Goal: Task Accomplishment & Management: Use online tool/utility

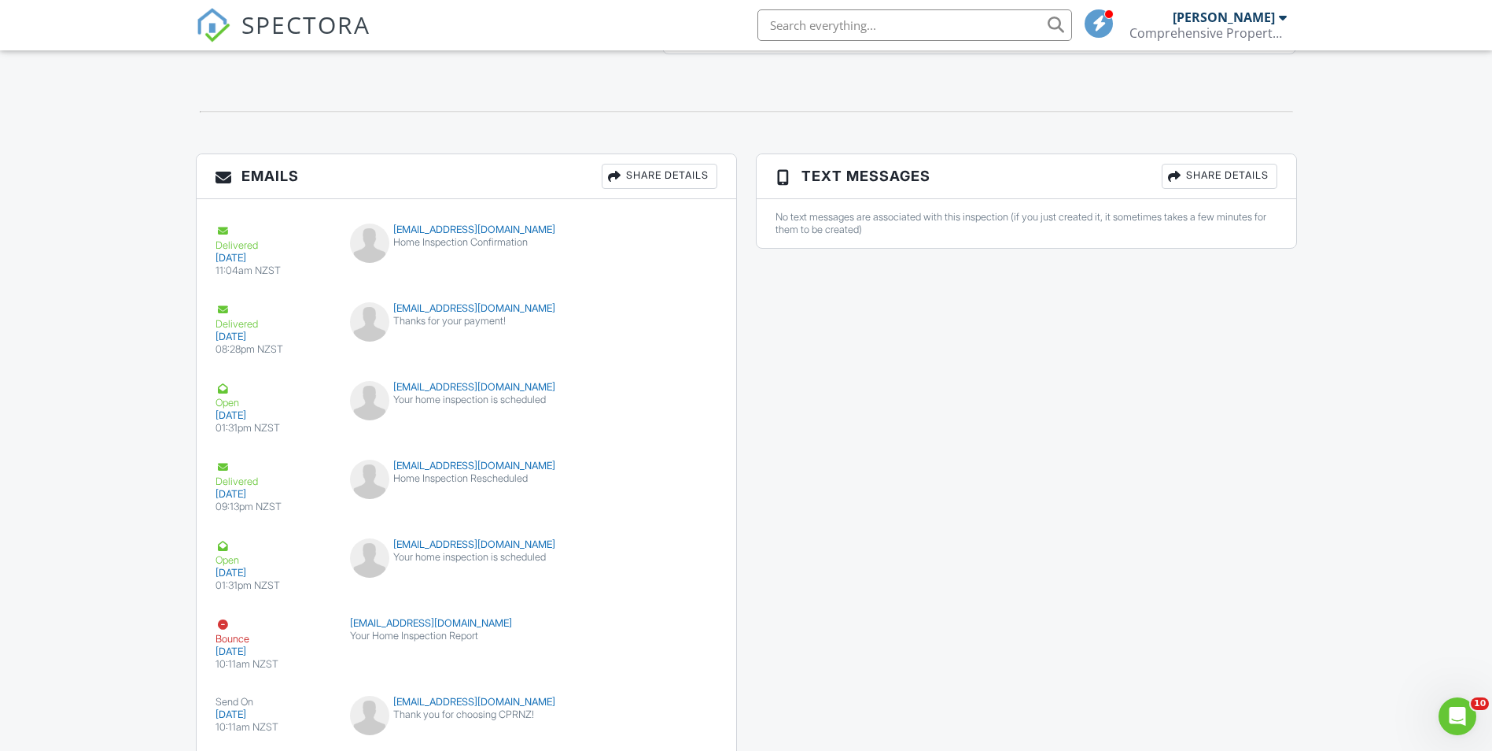
scroll to position [1805, 0]
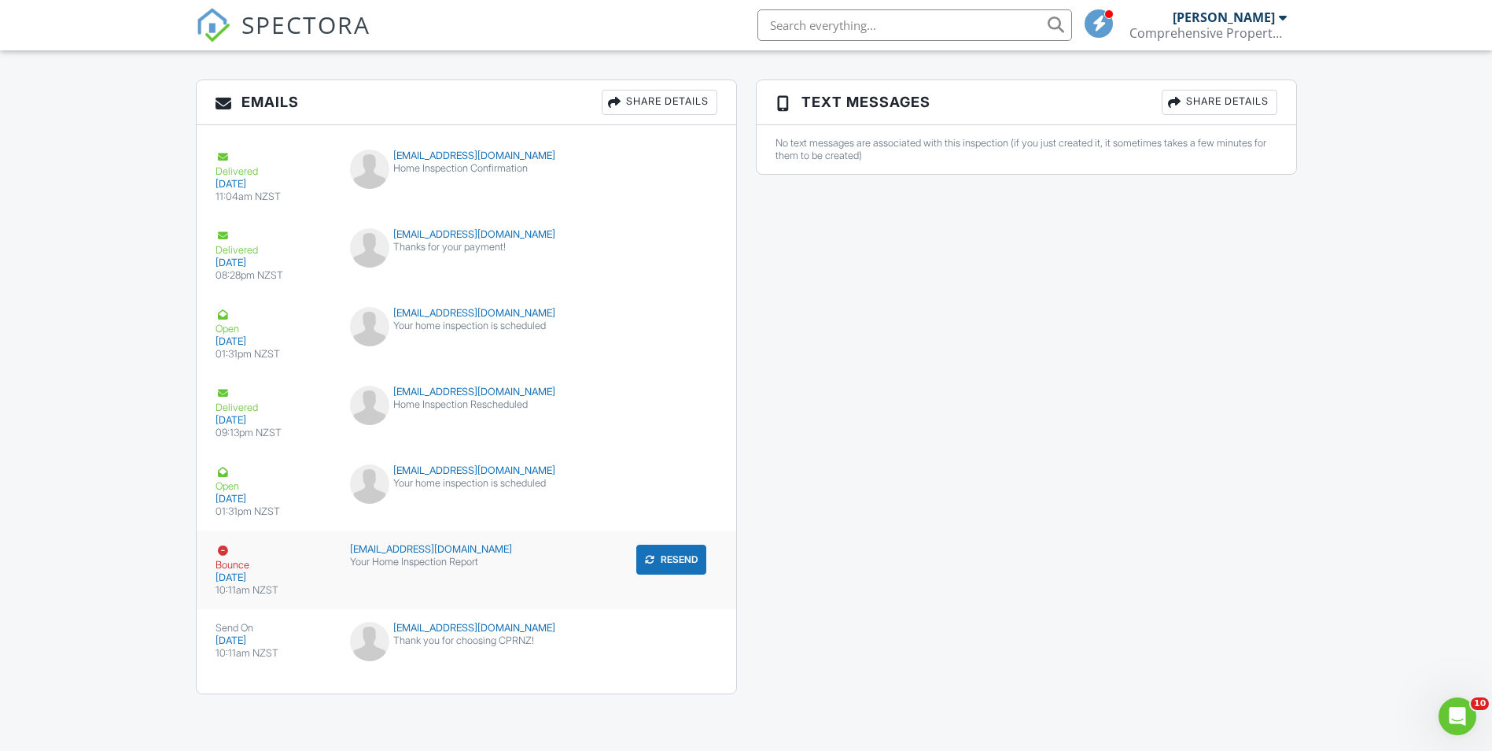
click at [673, 562] on button "Resend" at bounding box center [671, 559] width 70 height 30
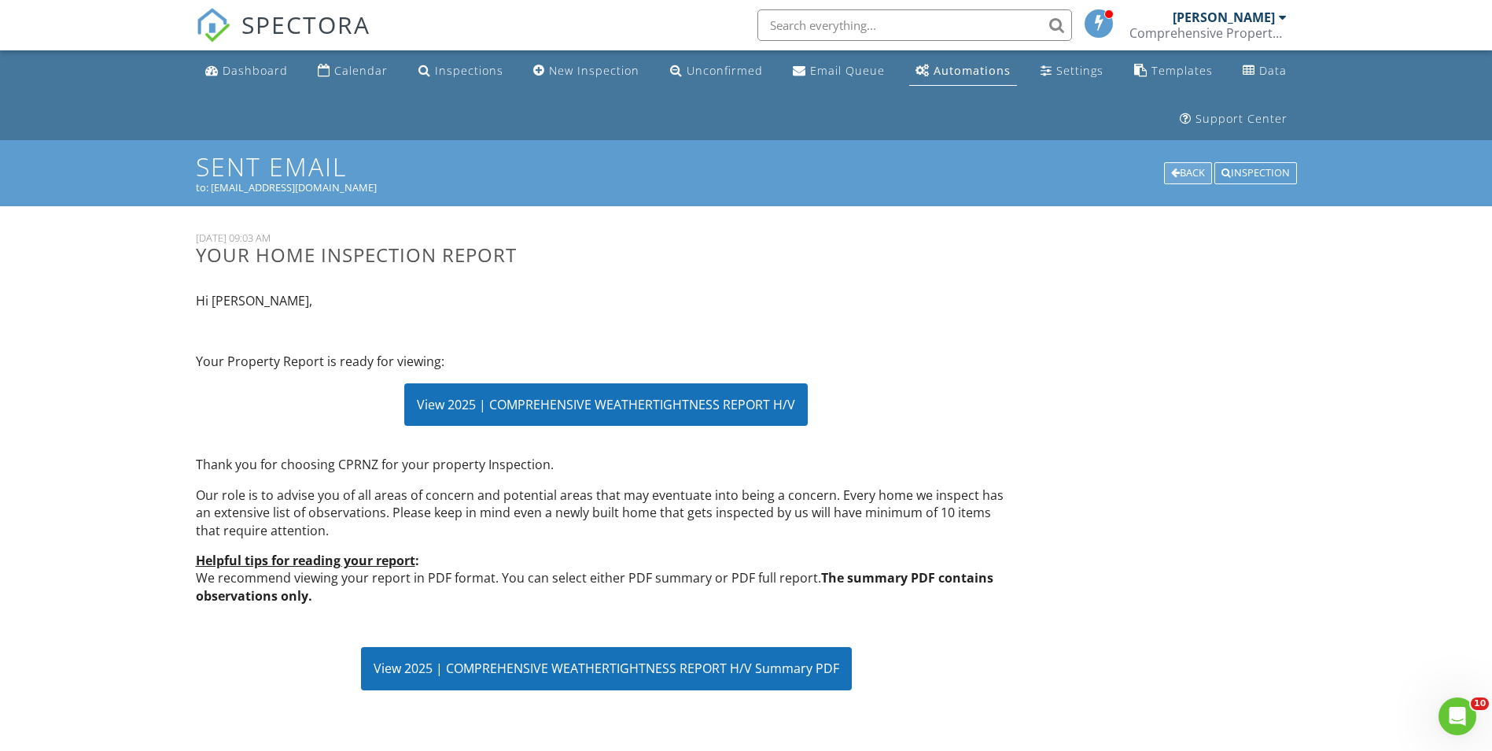
click at [1178, 176] on div "Back" at bounding box center [1188, 173] width 48 height 22
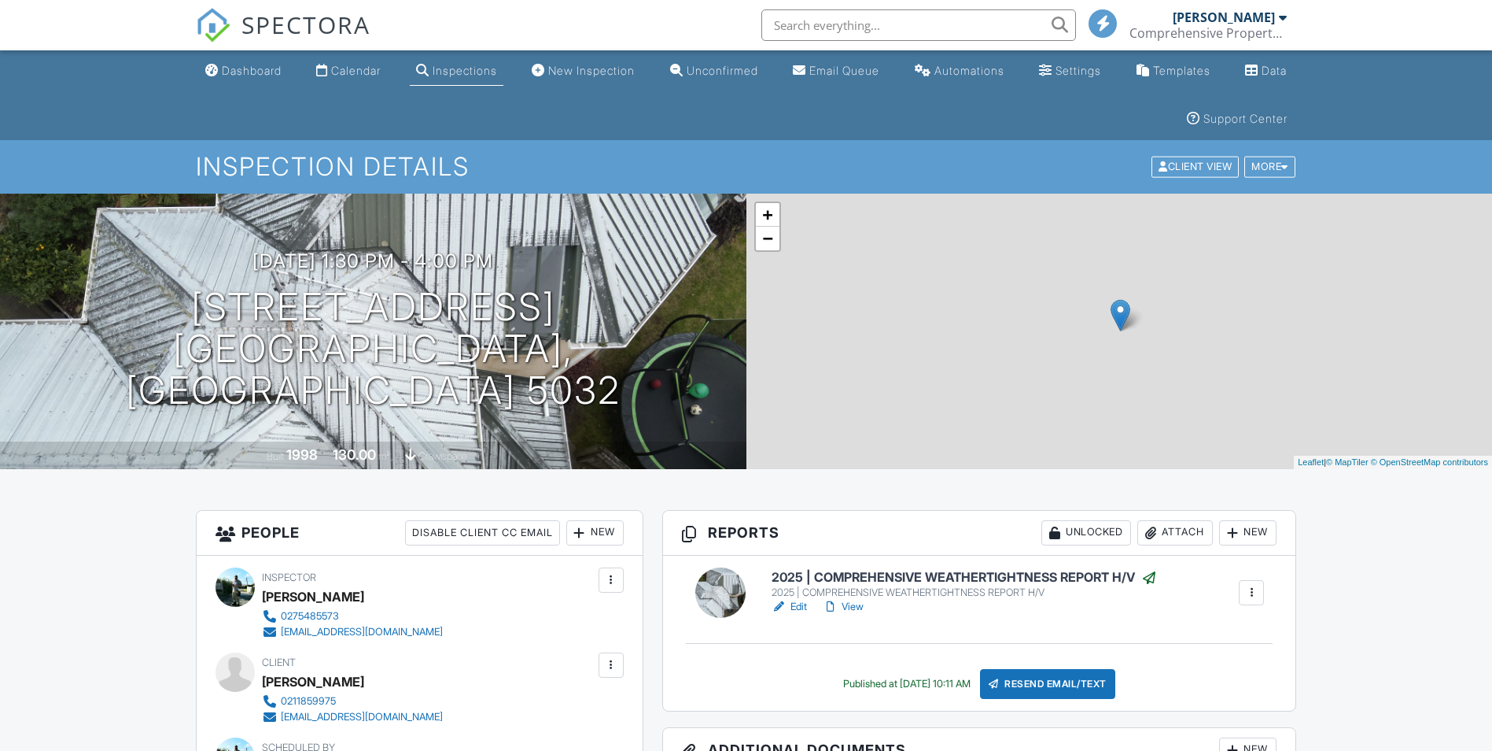
scroll to position [315, 0]
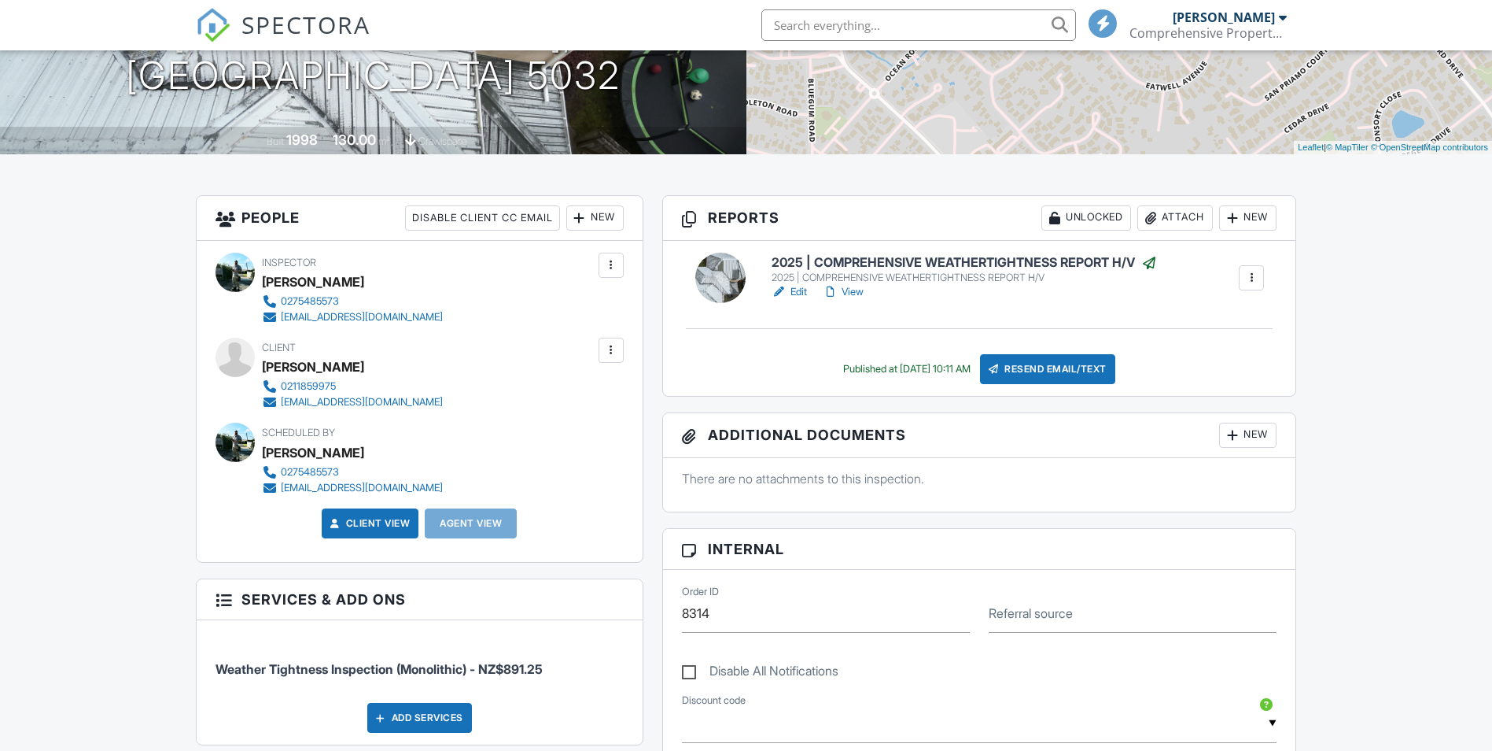
click at [608, 354] on div at bounding box center [611, 350] width 16 height 16
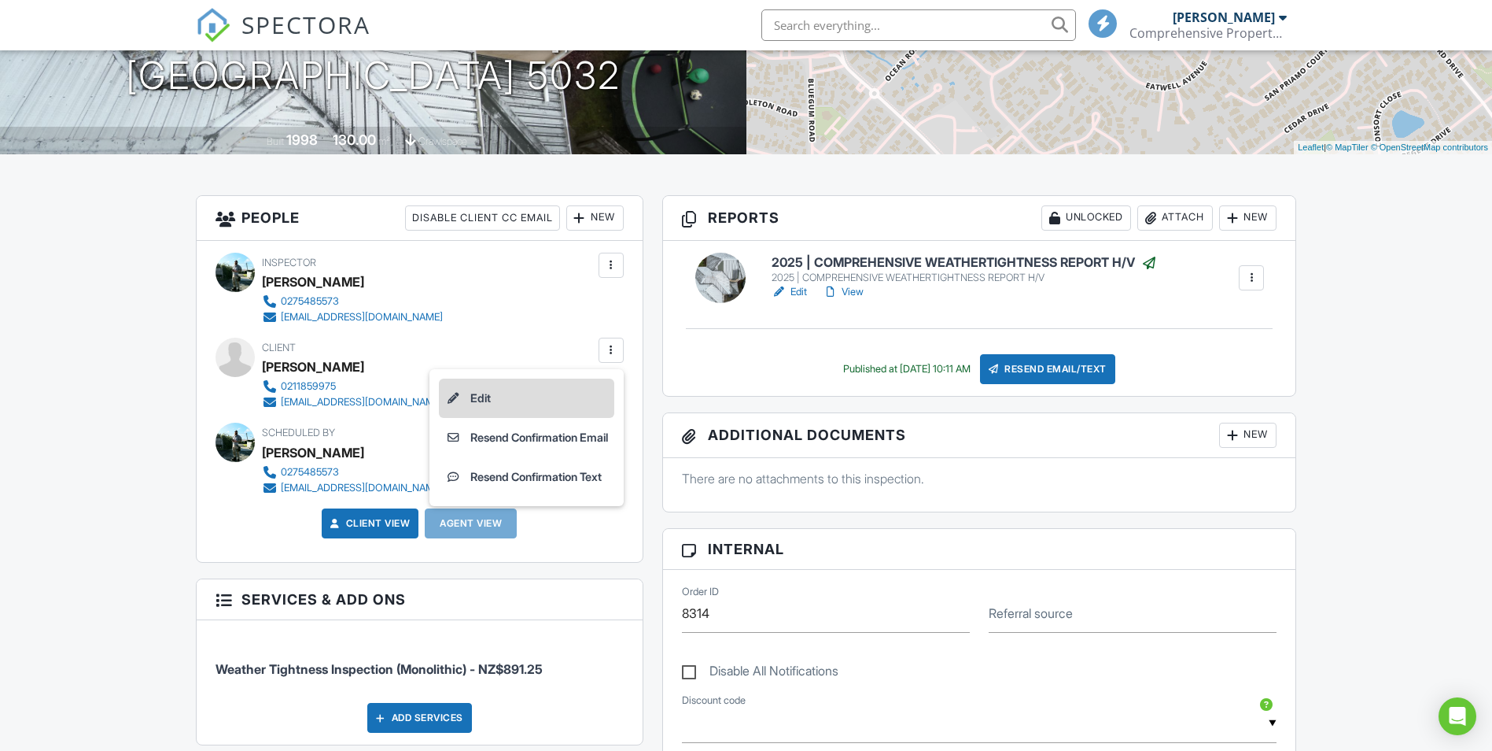
click at [464, 398] on li "Edit" at bounding box center [526, 397] width 175 height 39
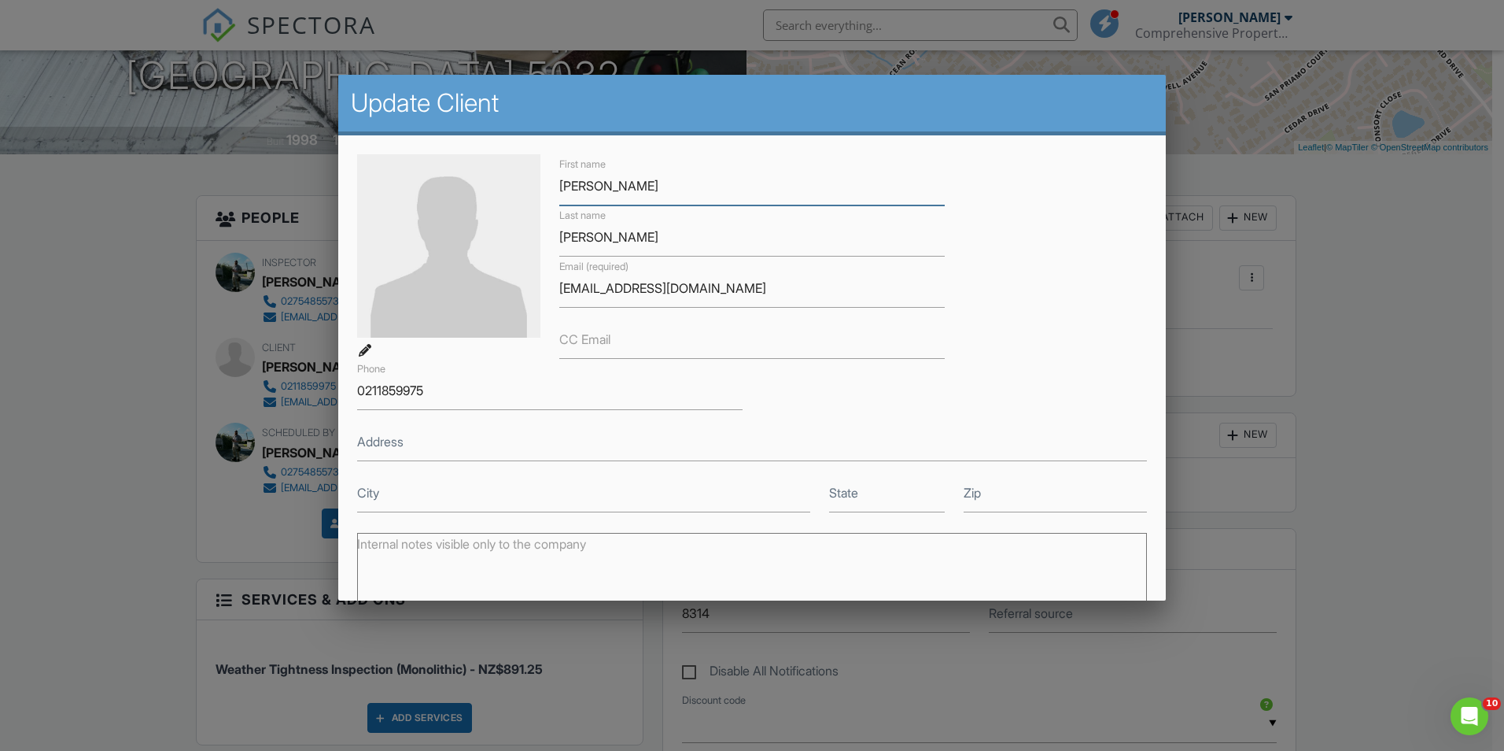
scroll to position [0, 0]
click at [604, 346] on label "CC Email" at bounding box center [584, 338] width 51 height 17
click at [604, 346] on input "CC Email" at bounding box center [751, 339] width 385 height 39
type input "brad@cprnz.com"
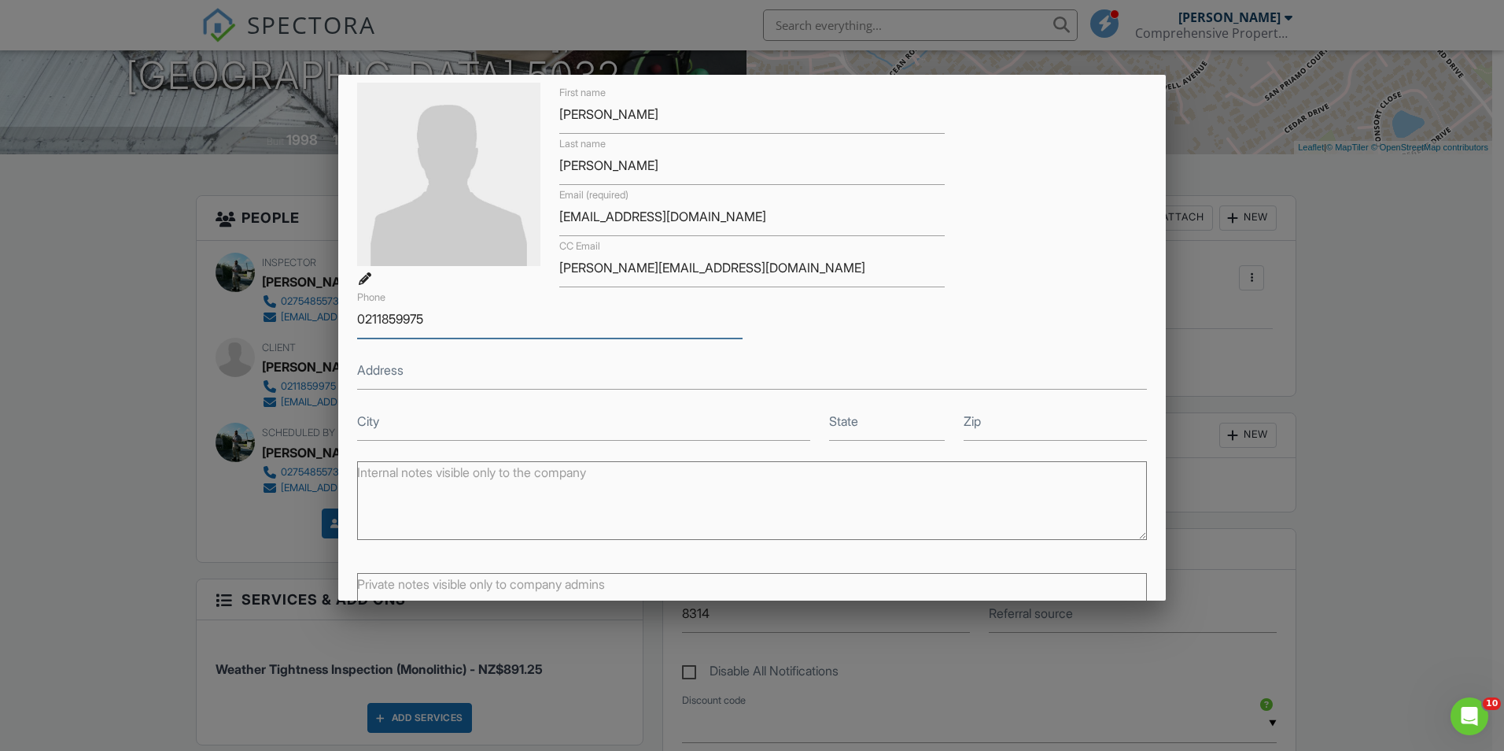
scroll to position [194, 0]
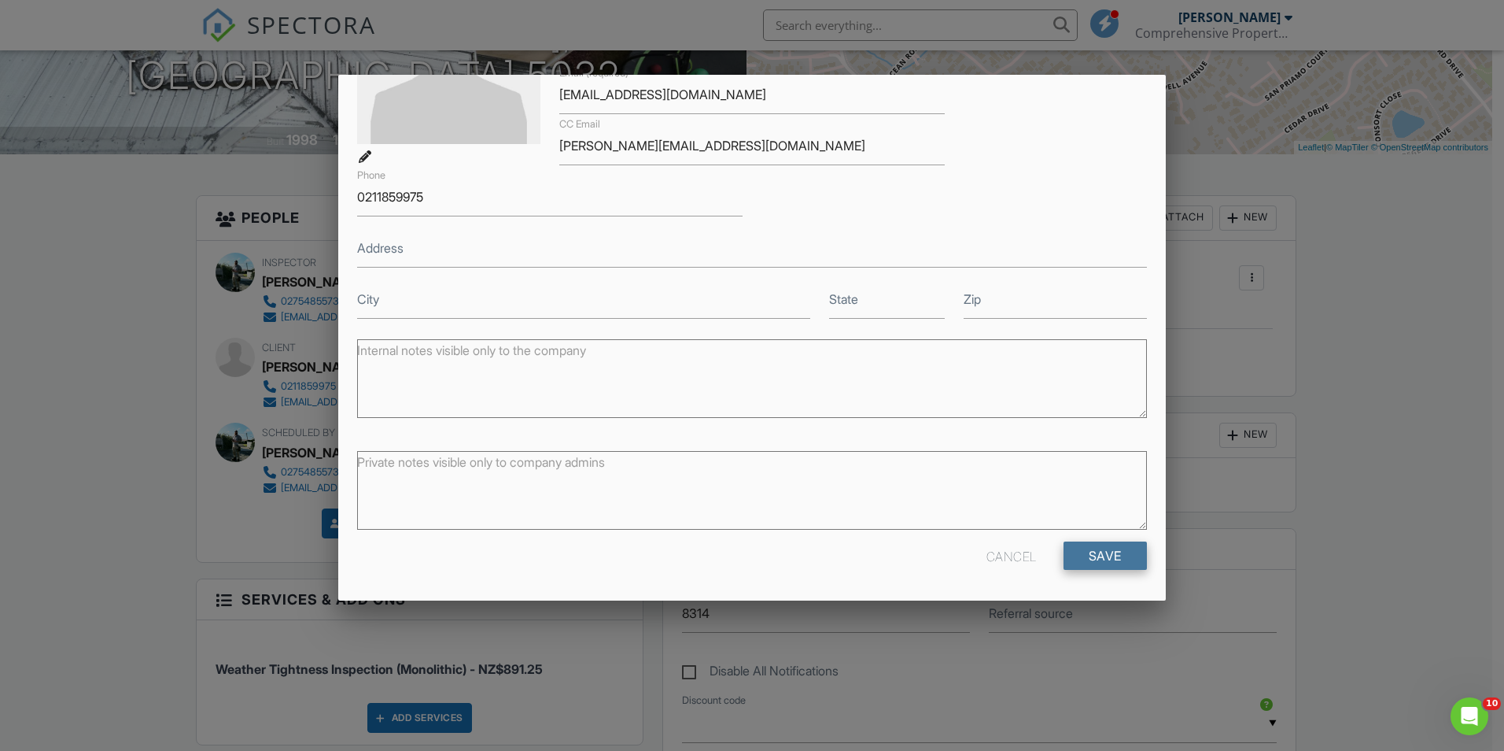
click at [1109, 559] on input "Save" at bounding box center [1105, 555] width 83 height 28
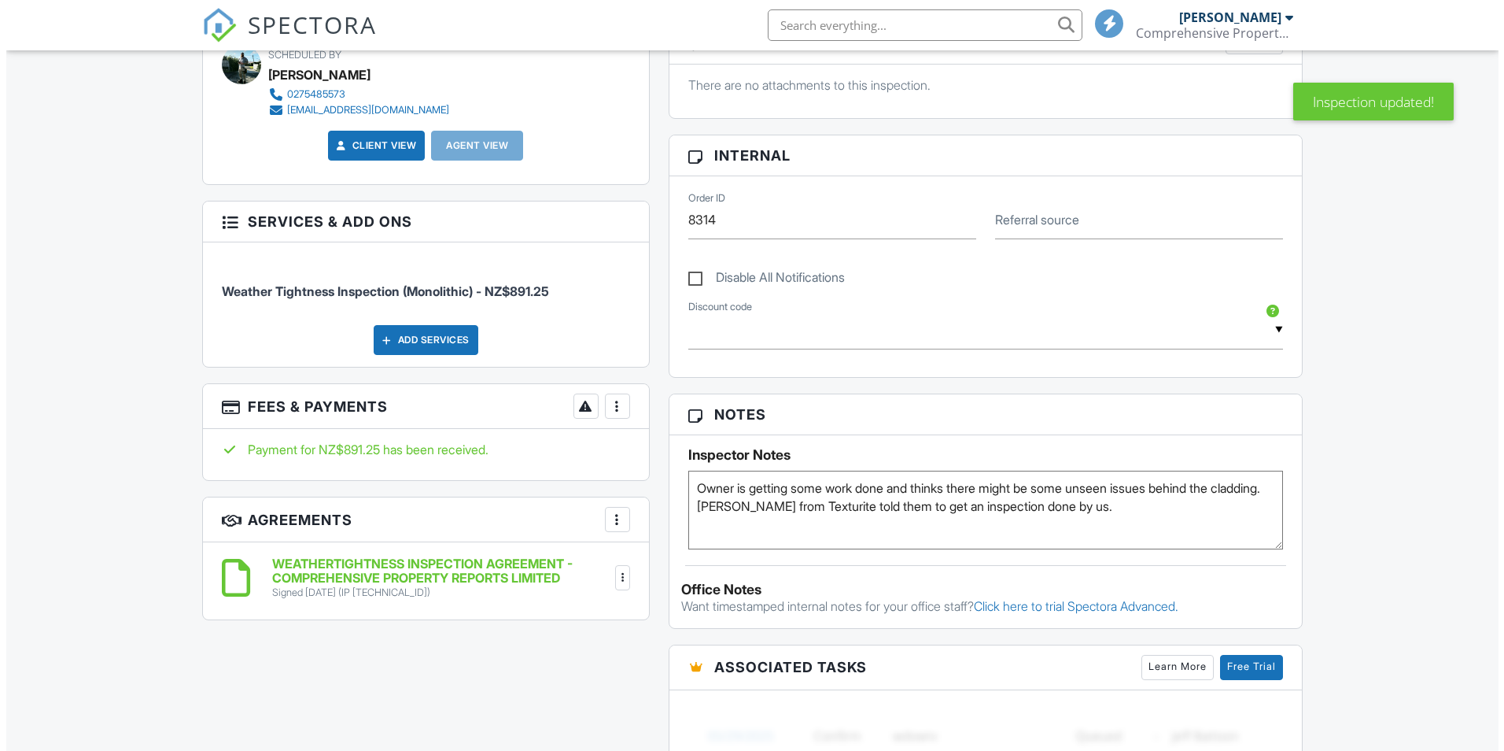
scroll to position [393, 0]
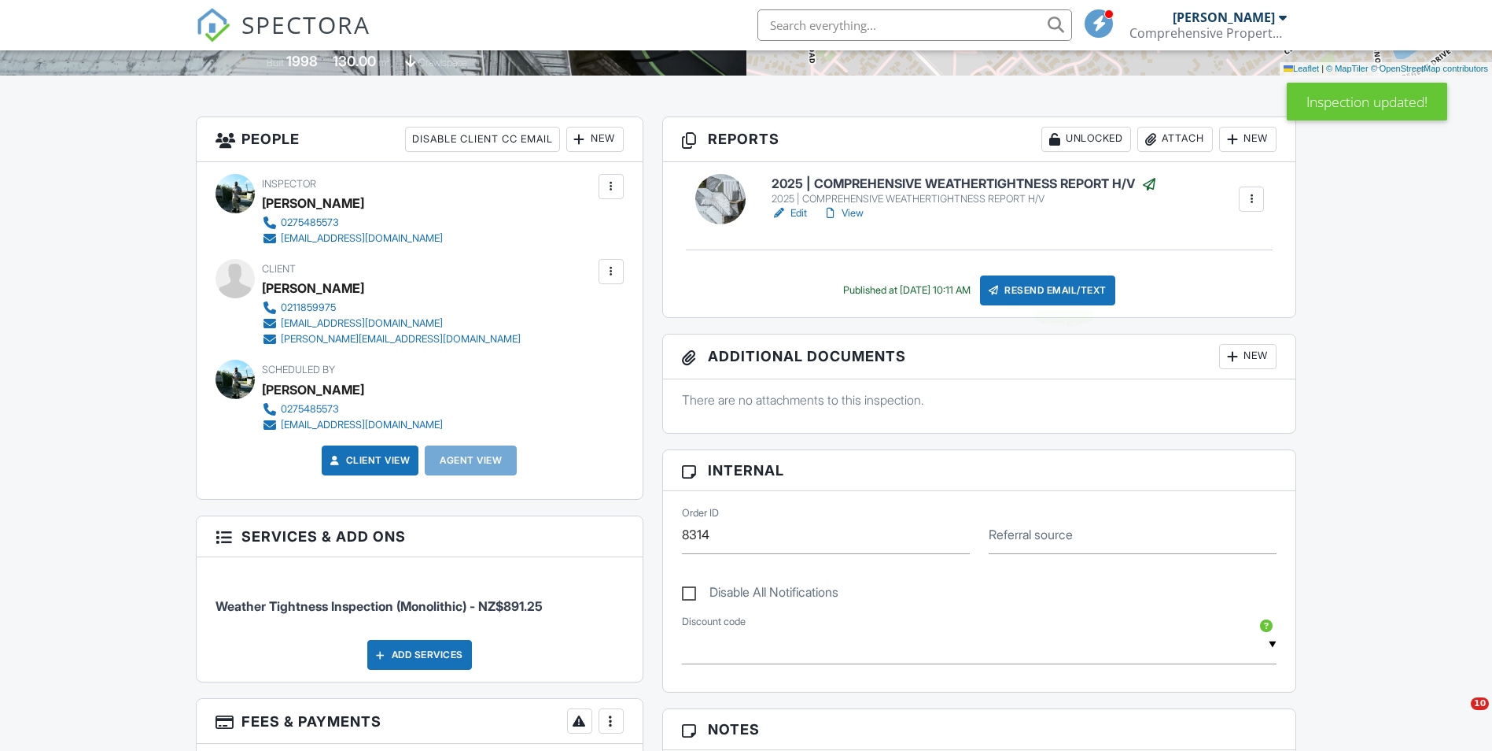
click at [1093, 286] on div "Resend Email/Text" at bounding box center [1047, 290] width 135 height 30
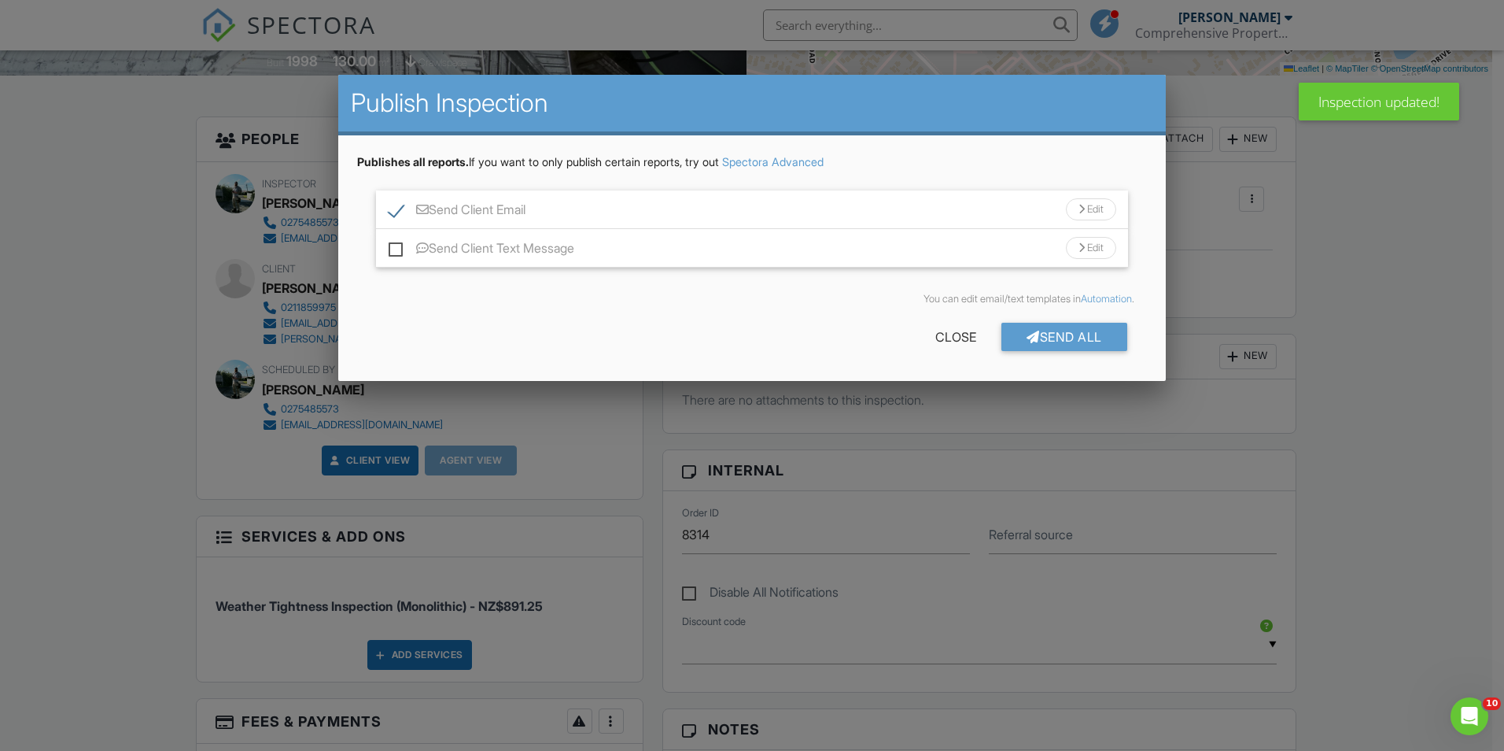
click at [526, 211] on label "Send Client Email" at bounding box center [457, 212] width 137 height 20
click at [600, 203] on div "Send Client Email Edit" at bounding box center [752, 209] width 752 height 39
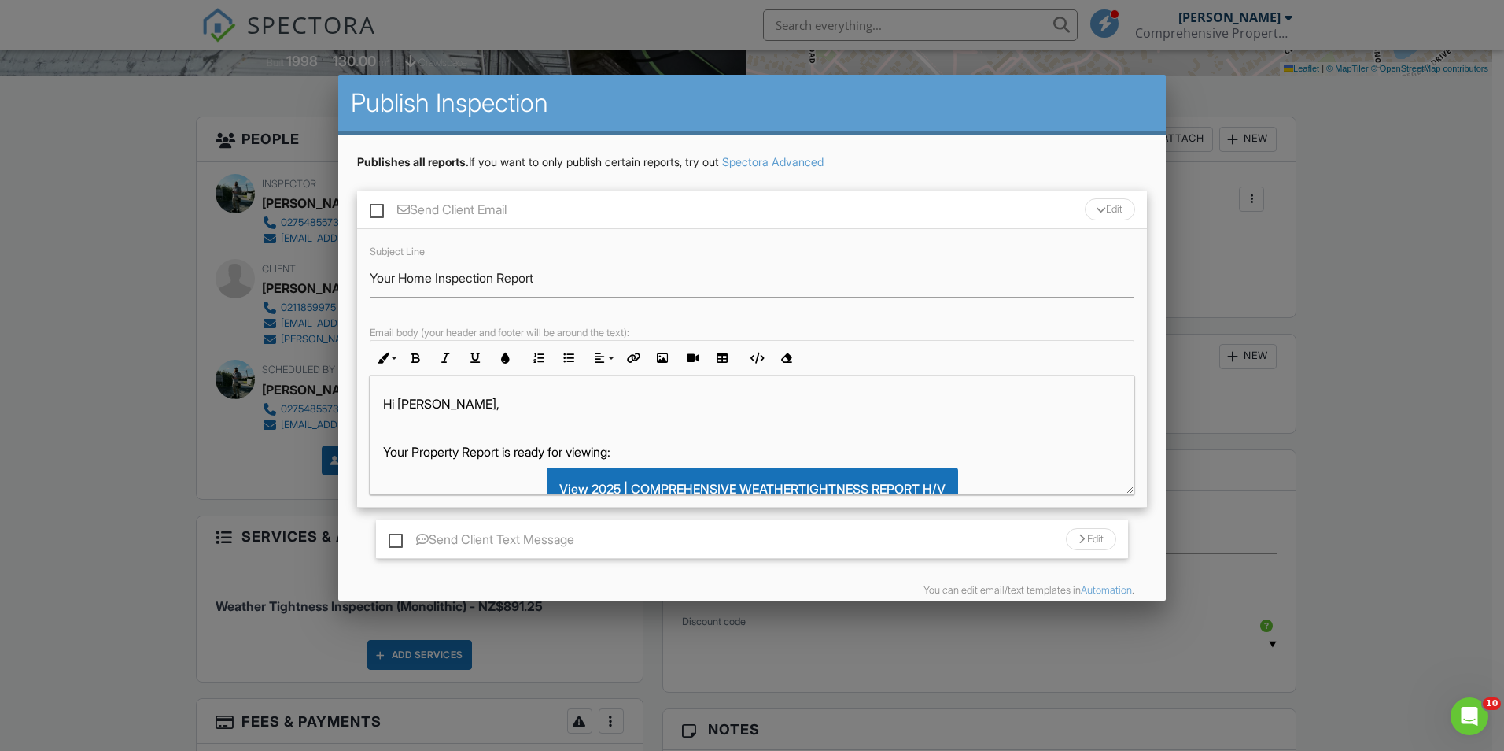
scroll to position [72, 0]
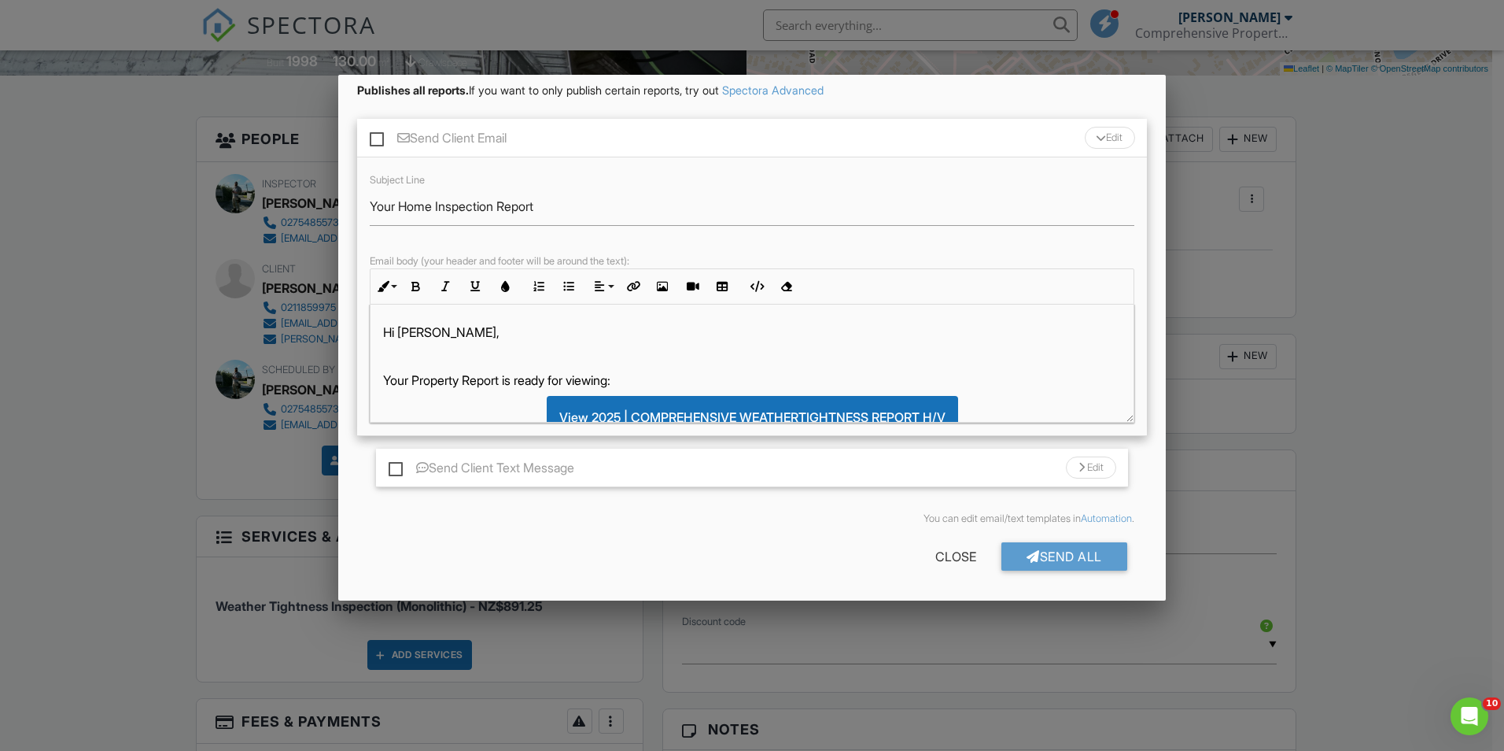
click at [376, 141] on label "Send Client Email" at bounding box center [438, 141] width 137 height 20
click at [376, 135] on input "Send Client Email" at bounding box center [375, 130] width 10 height 10
checkbox input "true"
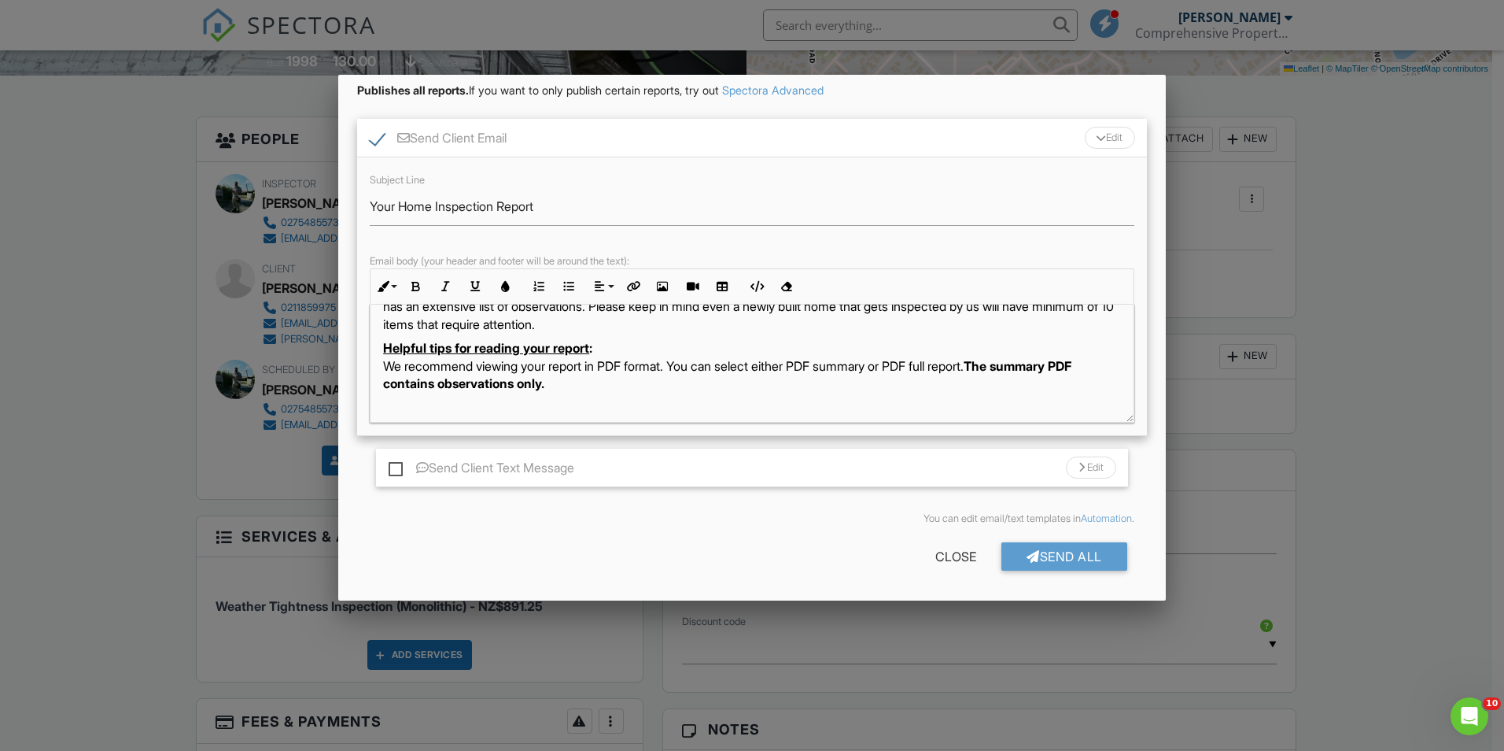
scroll to position [157, 0]
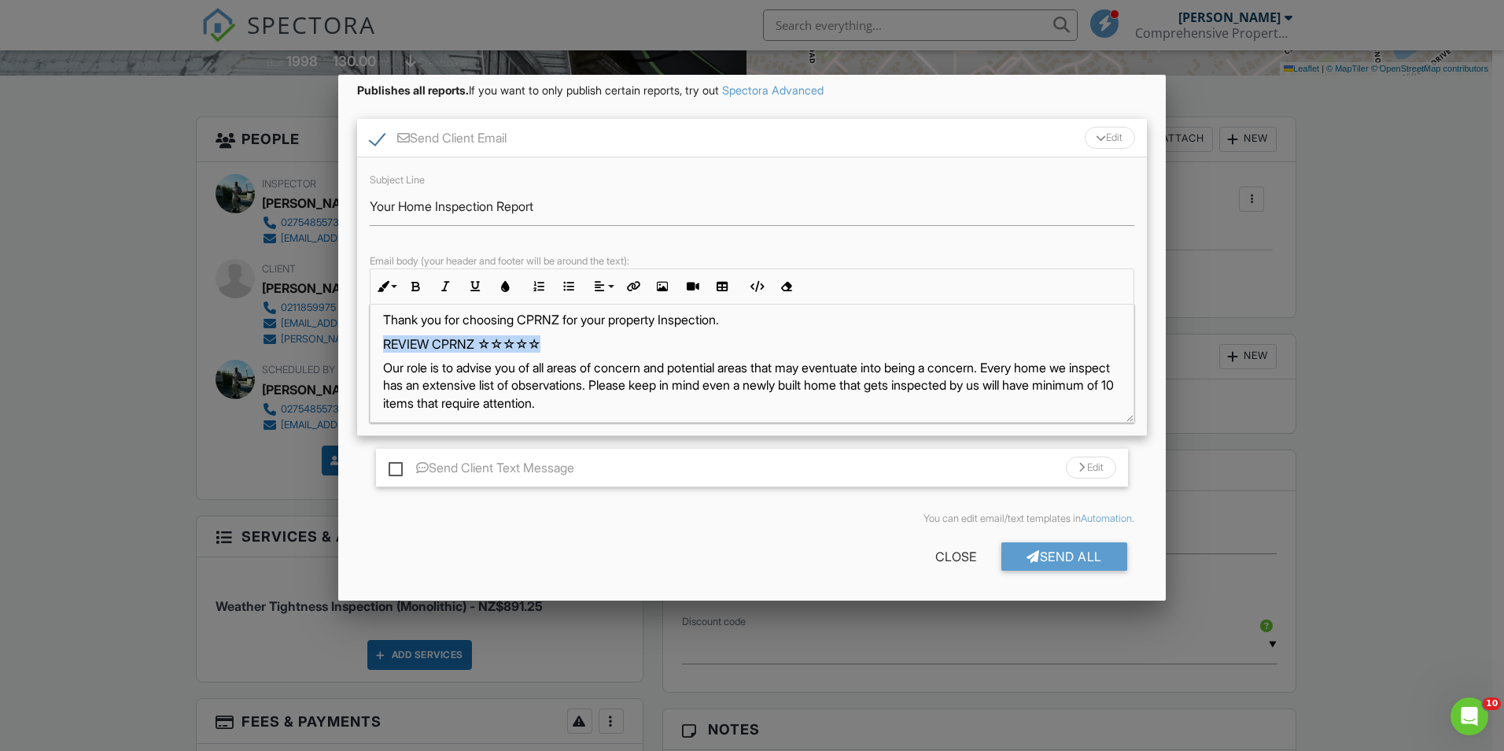
drag, startPoint x: 554, startPoint y: 348, endPoint x: 382, endPoint y: 337, distance: 172.6
click at [382, 337] on div "Hi Dayna, Your Property Report is ready for viewing: View 2025 | COMPREHENSIVE …" at bounding box center [752, 682] width 763 height 1071
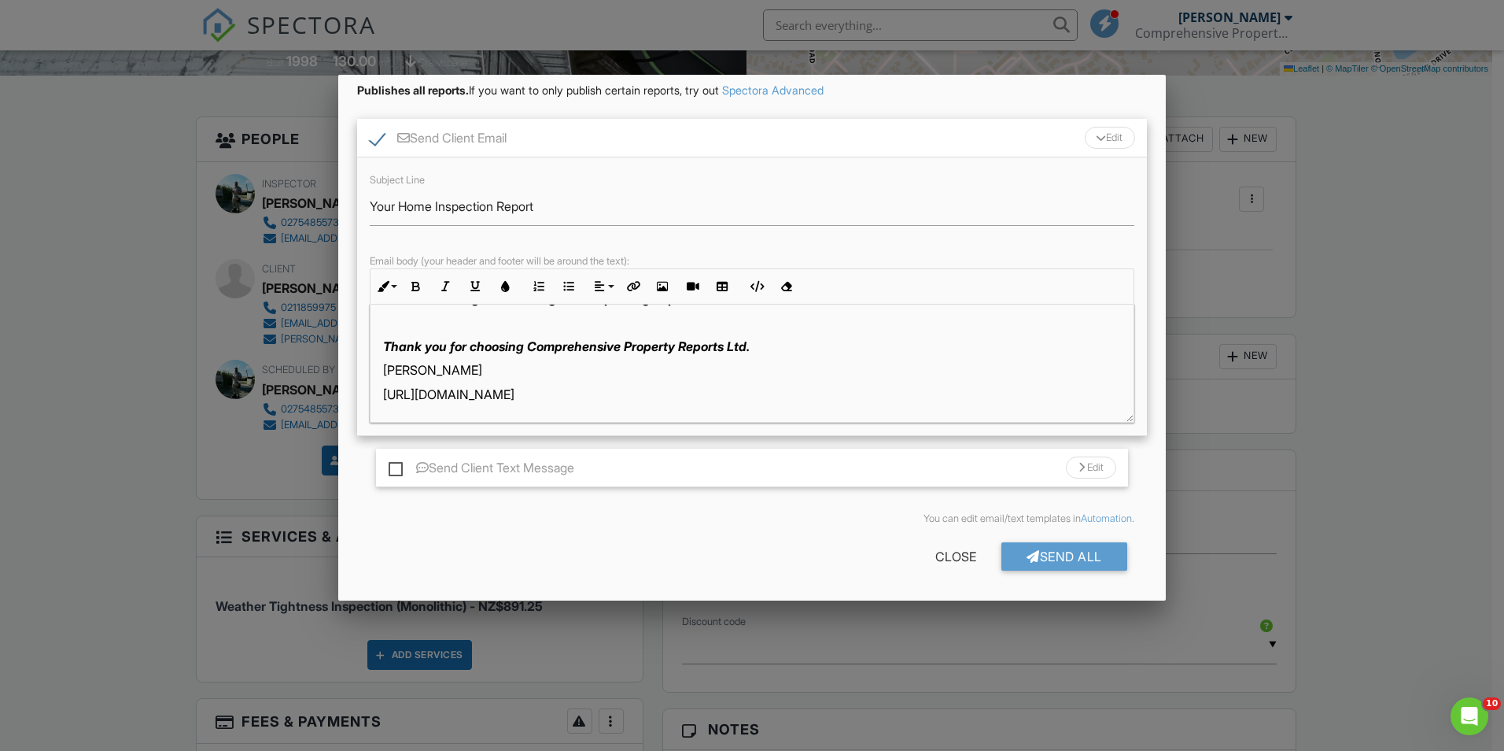
scroll to position [947, 0]
click at [1044, 553] on div "Send All" at bounding box center [1064, 556] width 126 height 28
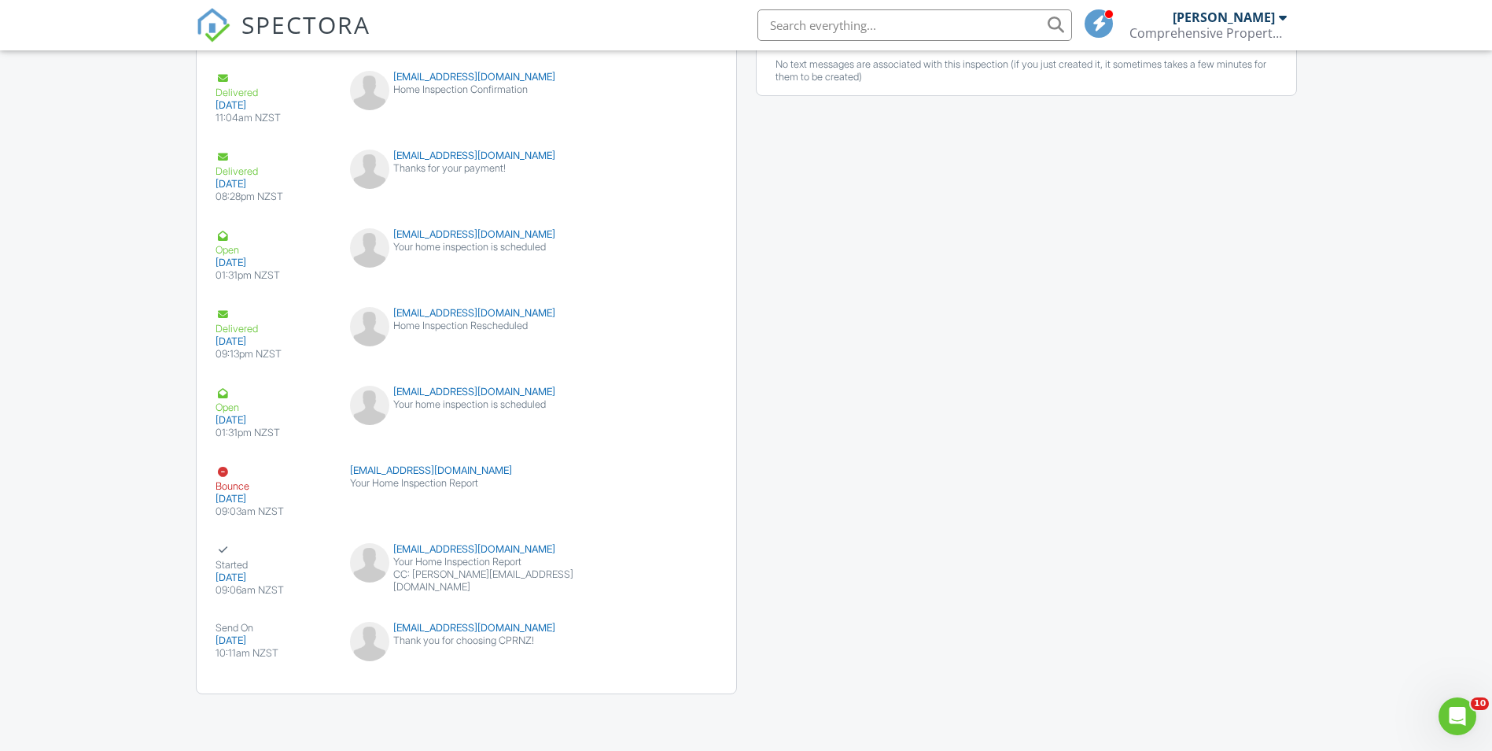
scroll to position [1254, 0]
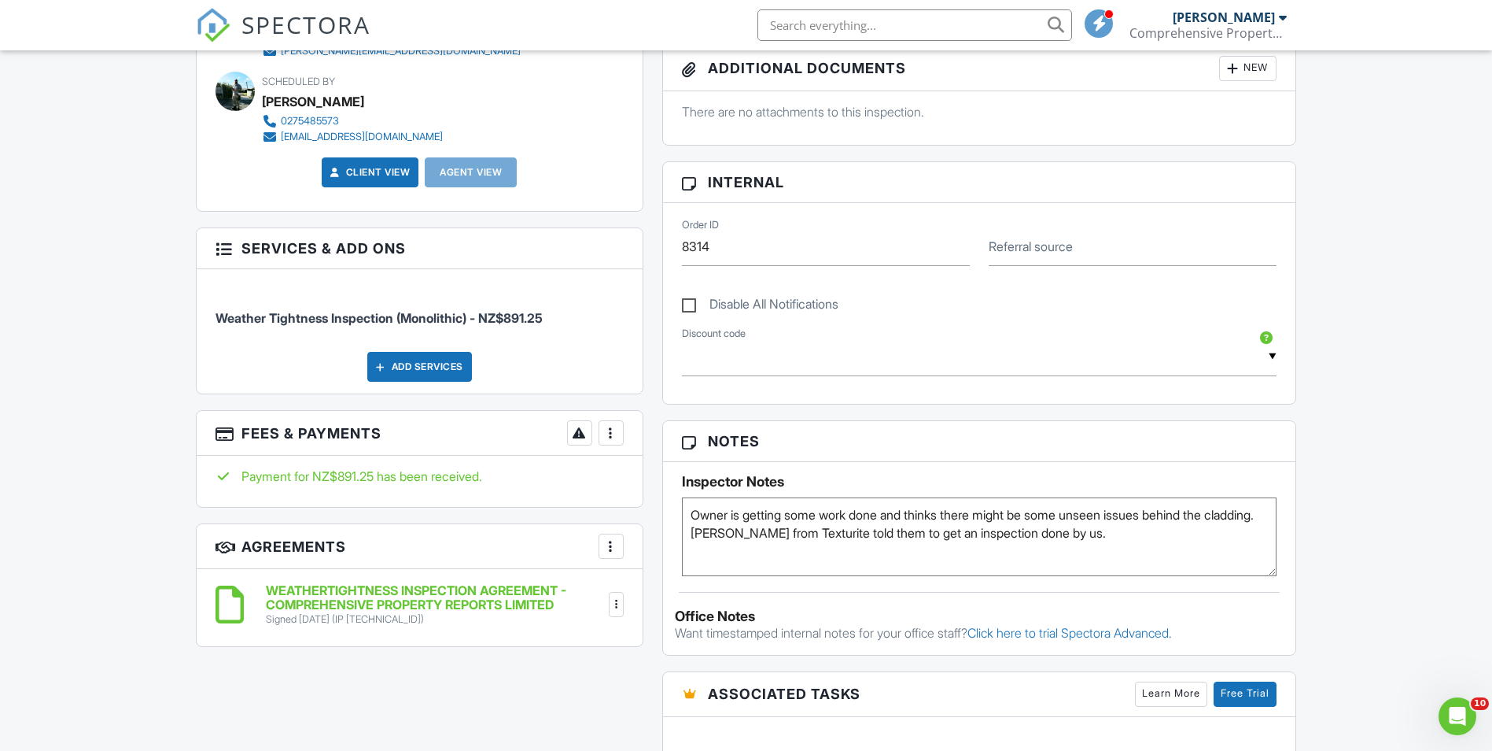
scroll to position [708, 0]
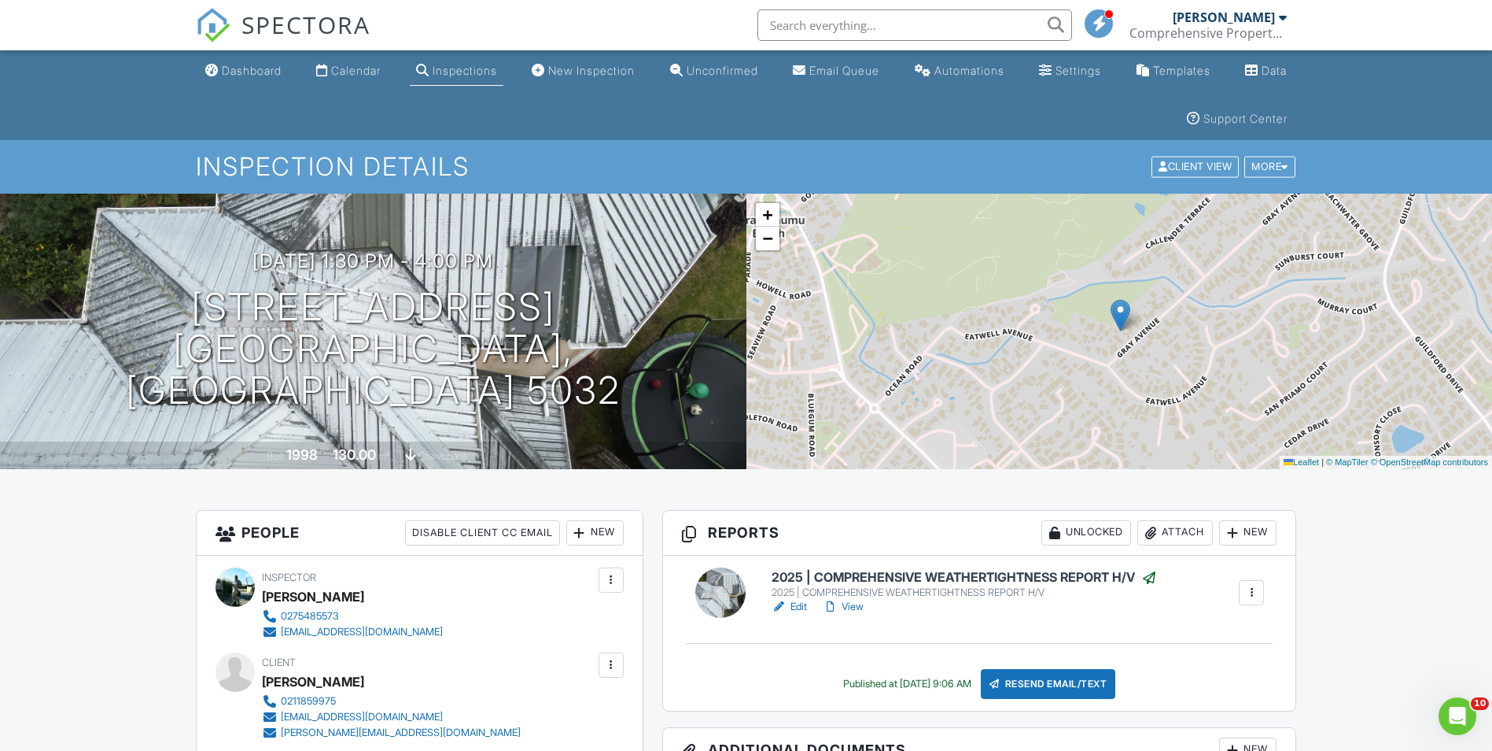
click at [854, 607] on link "View" at bounding box center [843, 607] width 41 height 16
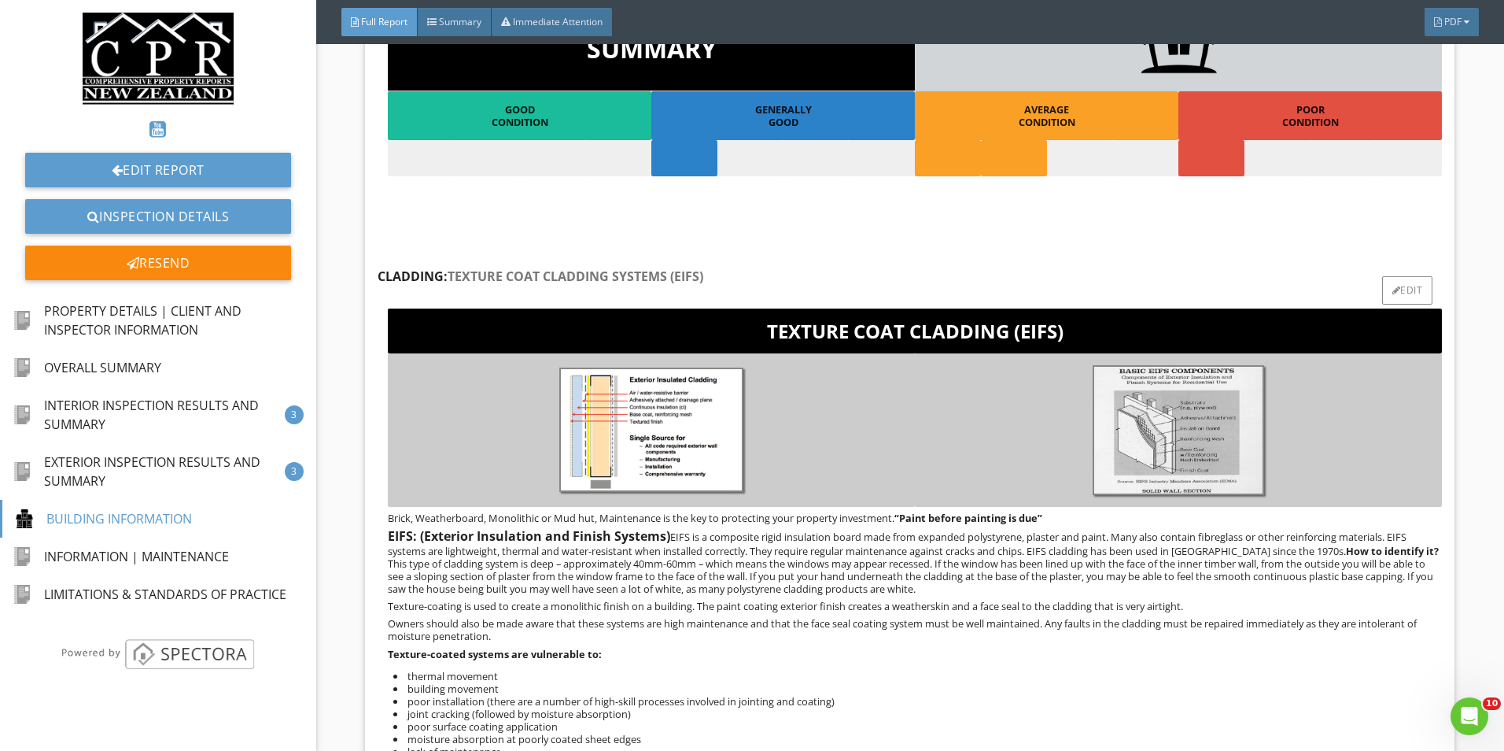
scroll to position [8654, 0]
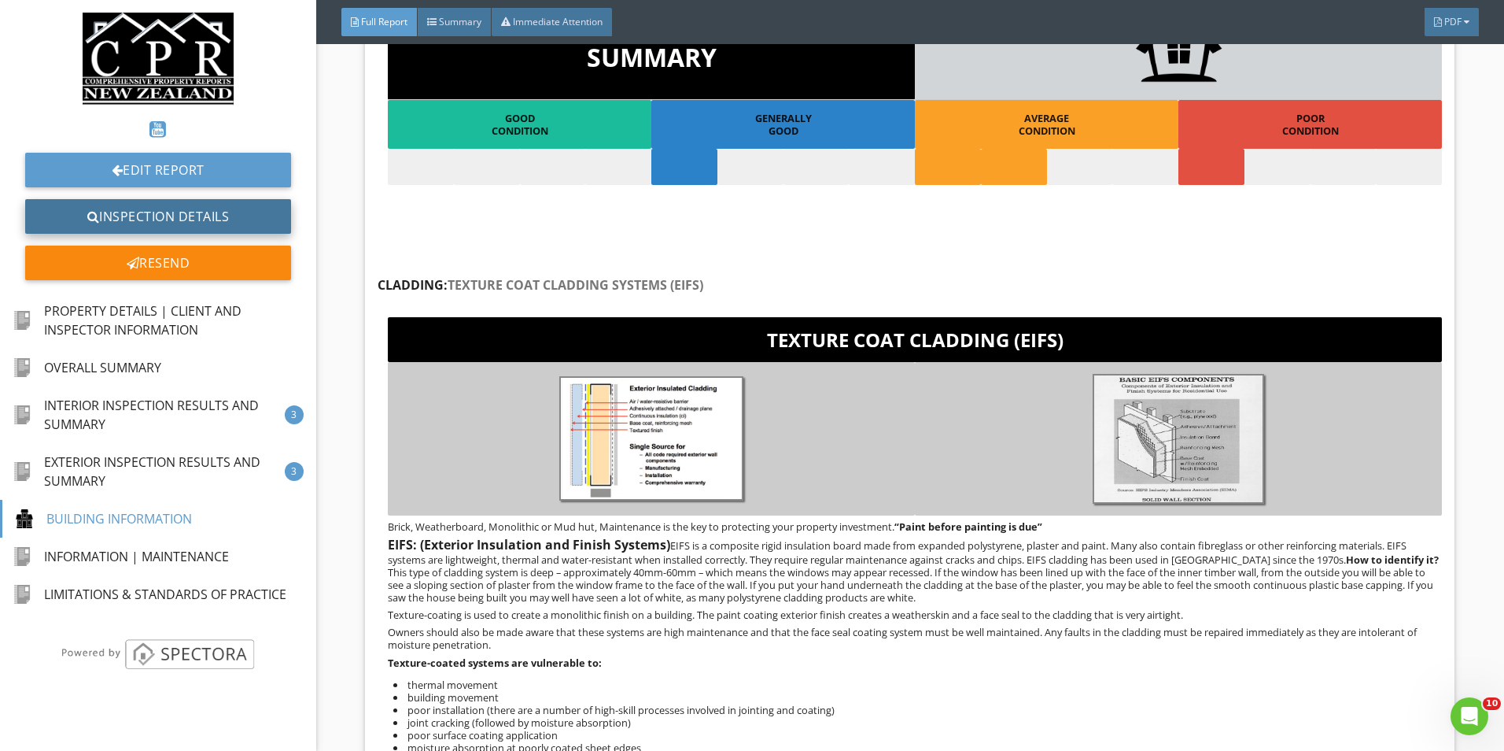
click at [194, 219] on link "Inspection Details" at bounding box center [158, 216] width 266 height 35
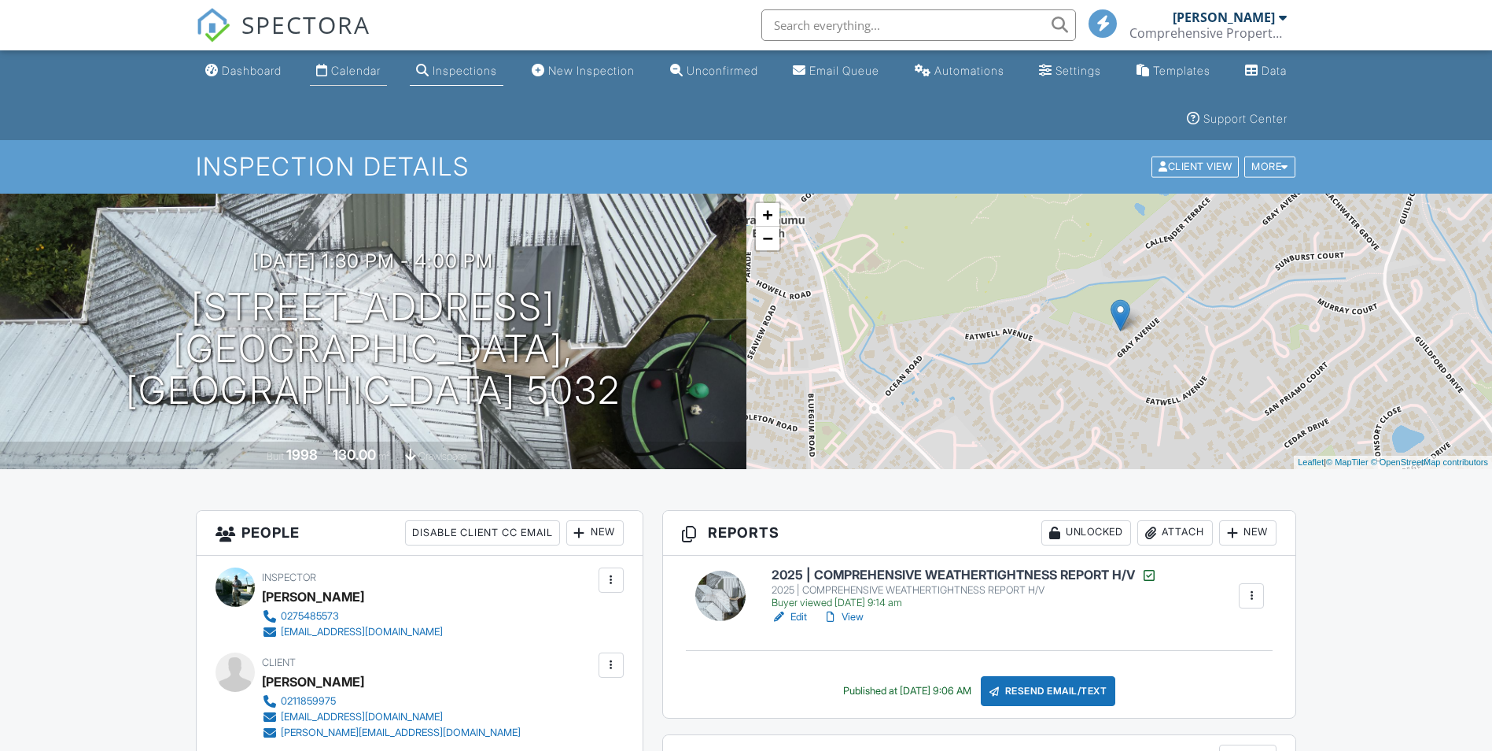
click at [340, 75] on div "Calendar" at bounding box center [356, 70] width 50 height 13
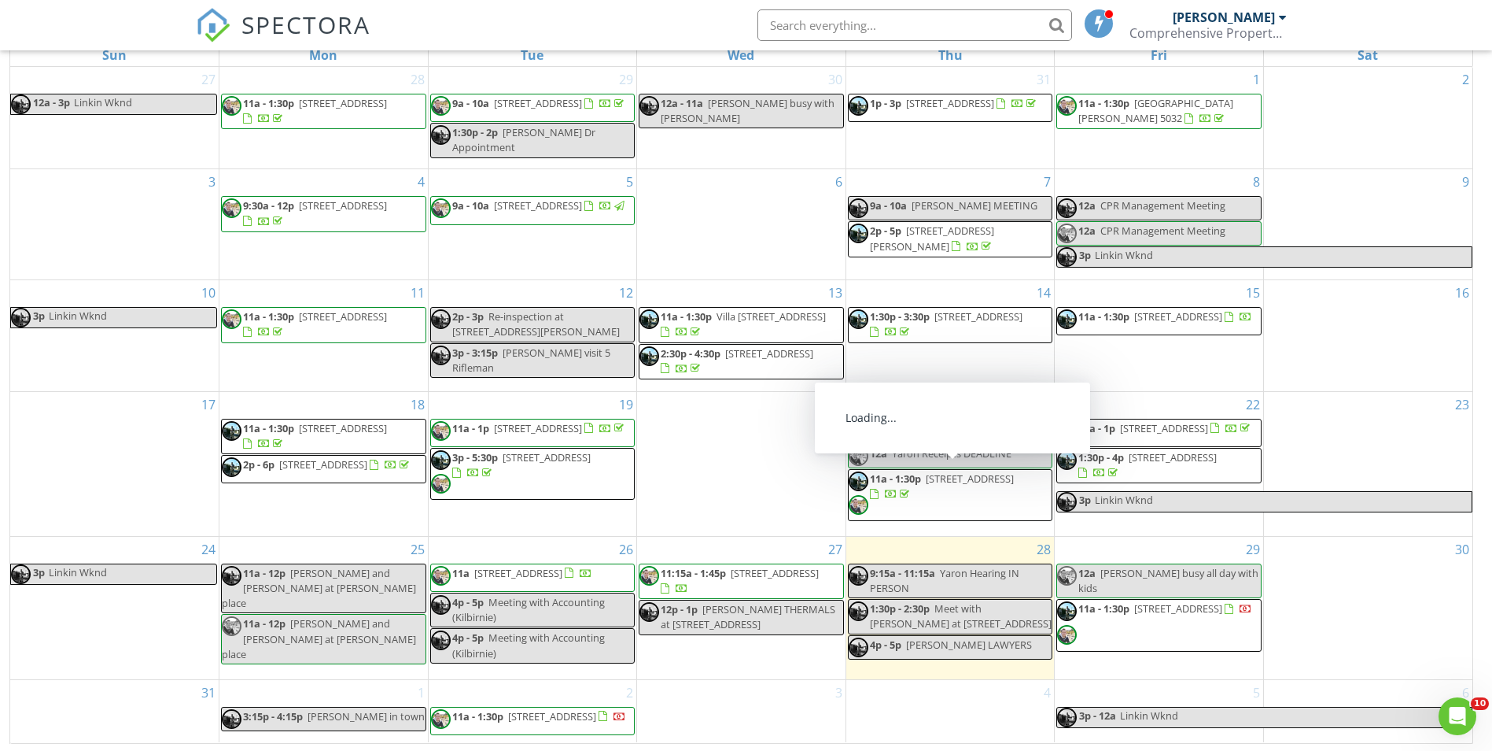
scroll to position [258, 0]
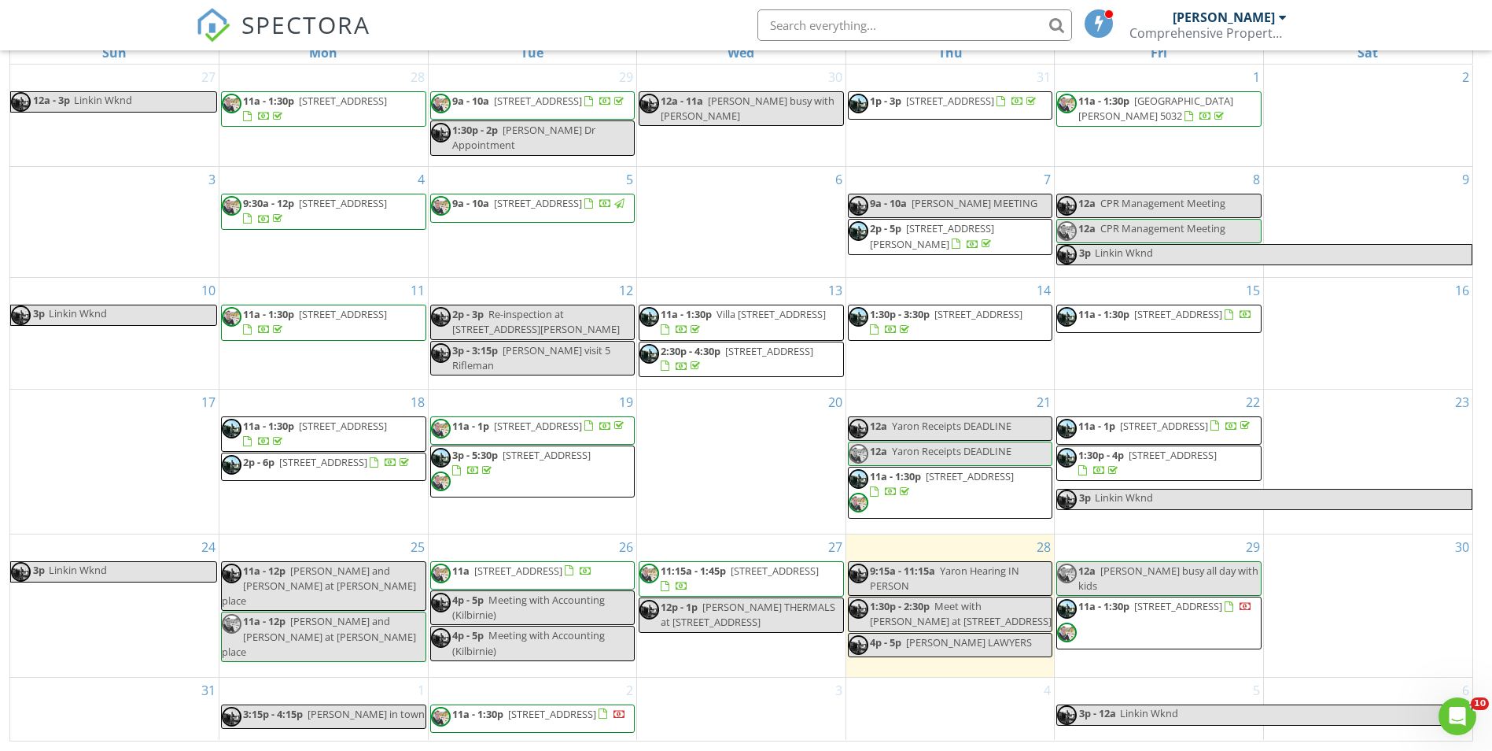
click at [1196, 326] on span "11a - 1:30p 23 Marram Way, Peka Peka 5391" at bounding box center [1154, 319] width 195 height 24
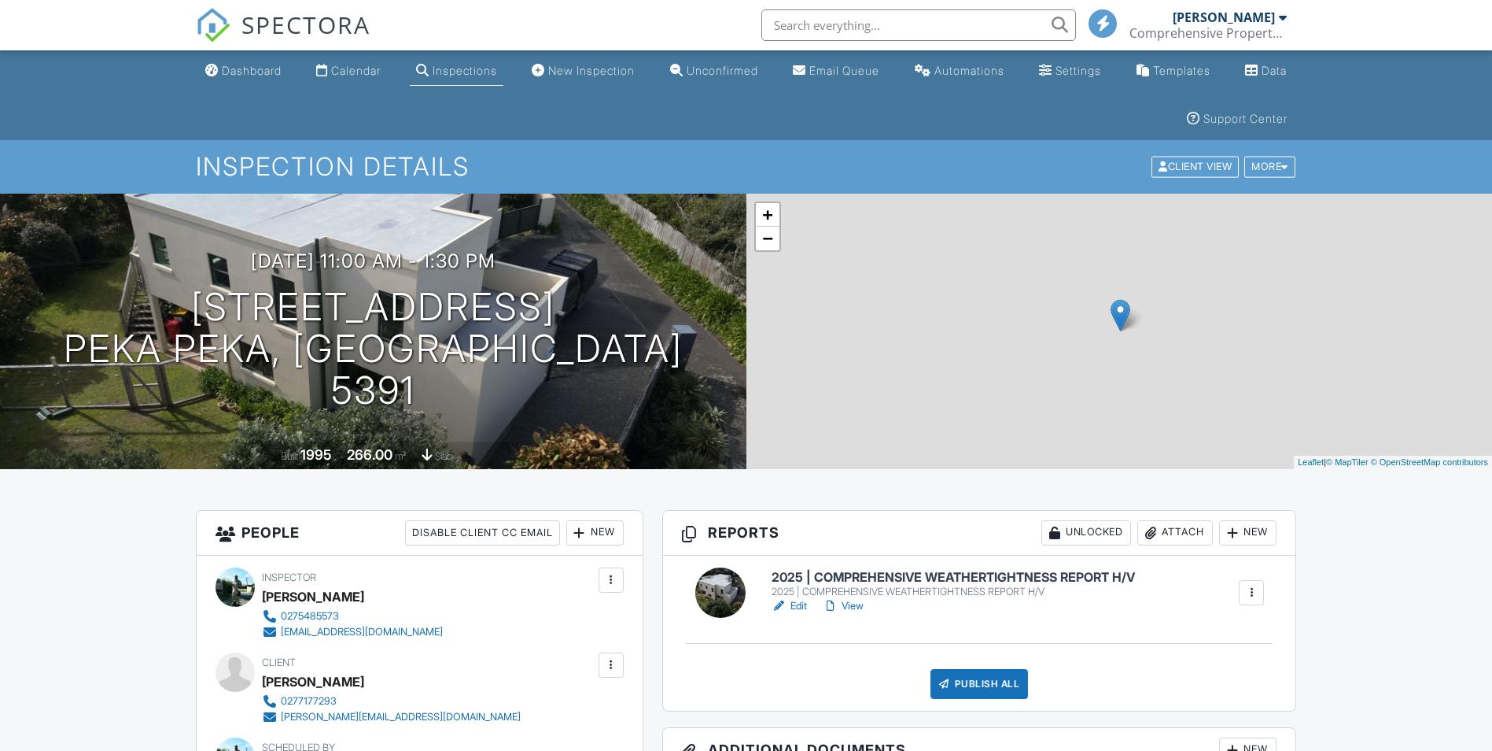
click at [796, 603] on link "Edit" at bounding box center [789, 606] width 35 height 16
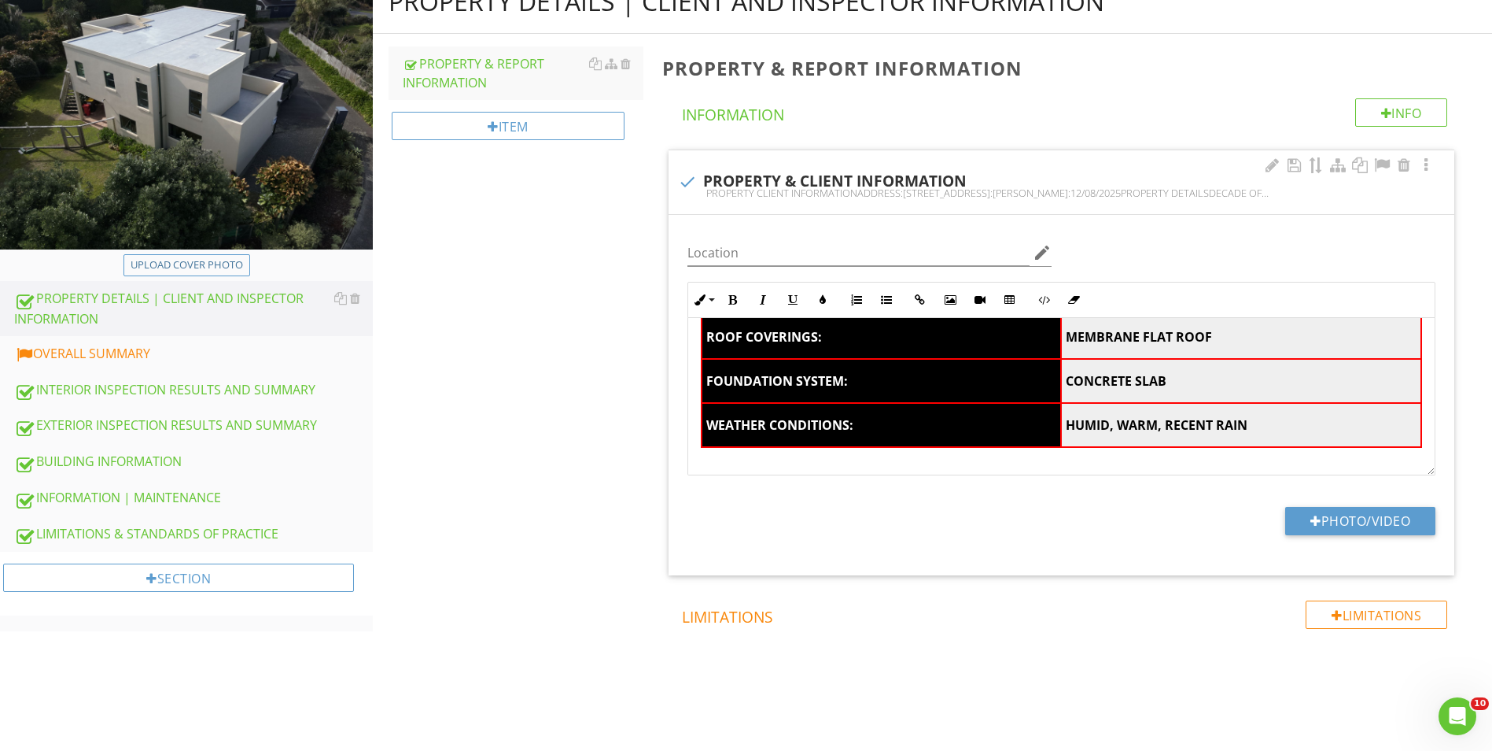
scroll to position [442, 0]
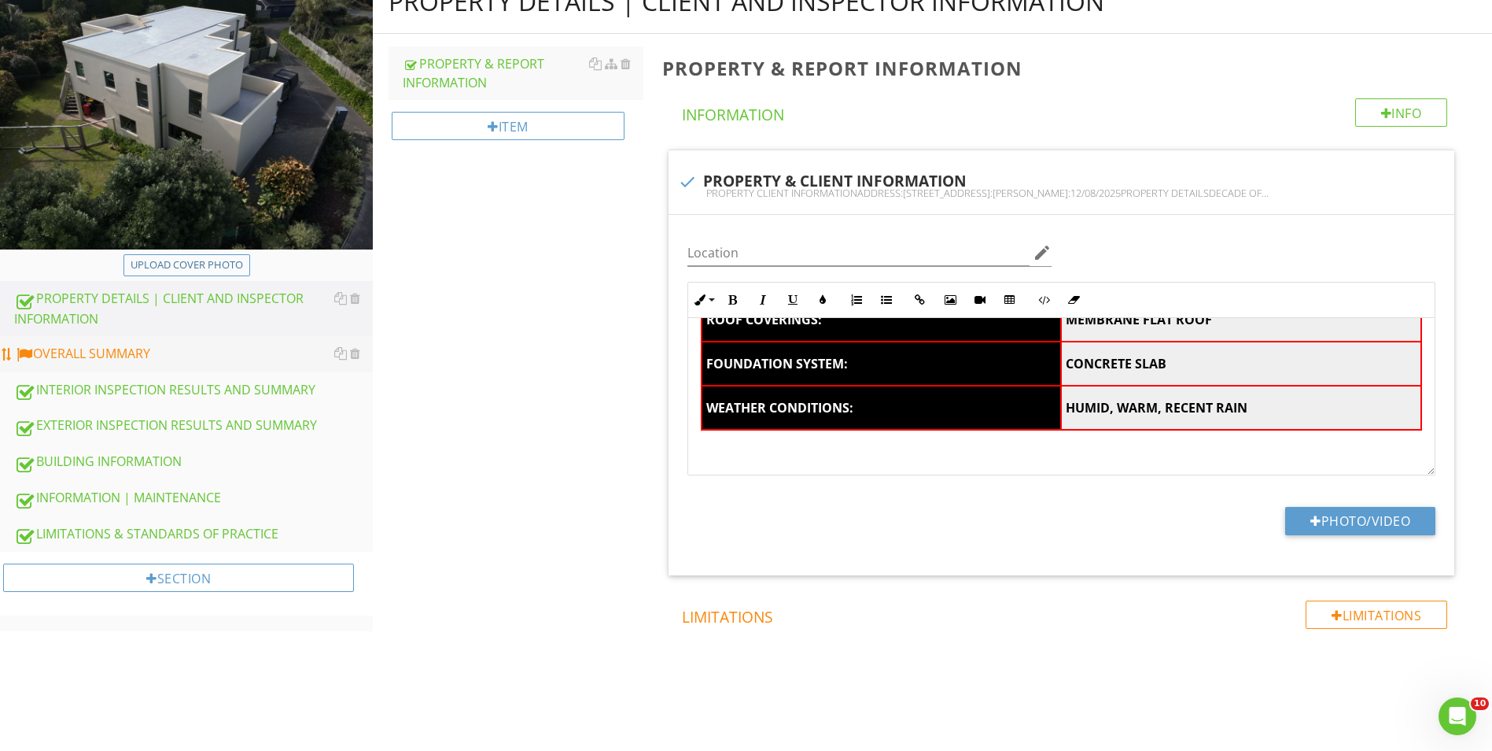
click at [116, 345] on div "OVERALL SUMMARY" at bounding box center [193, 354] width 359 height 20
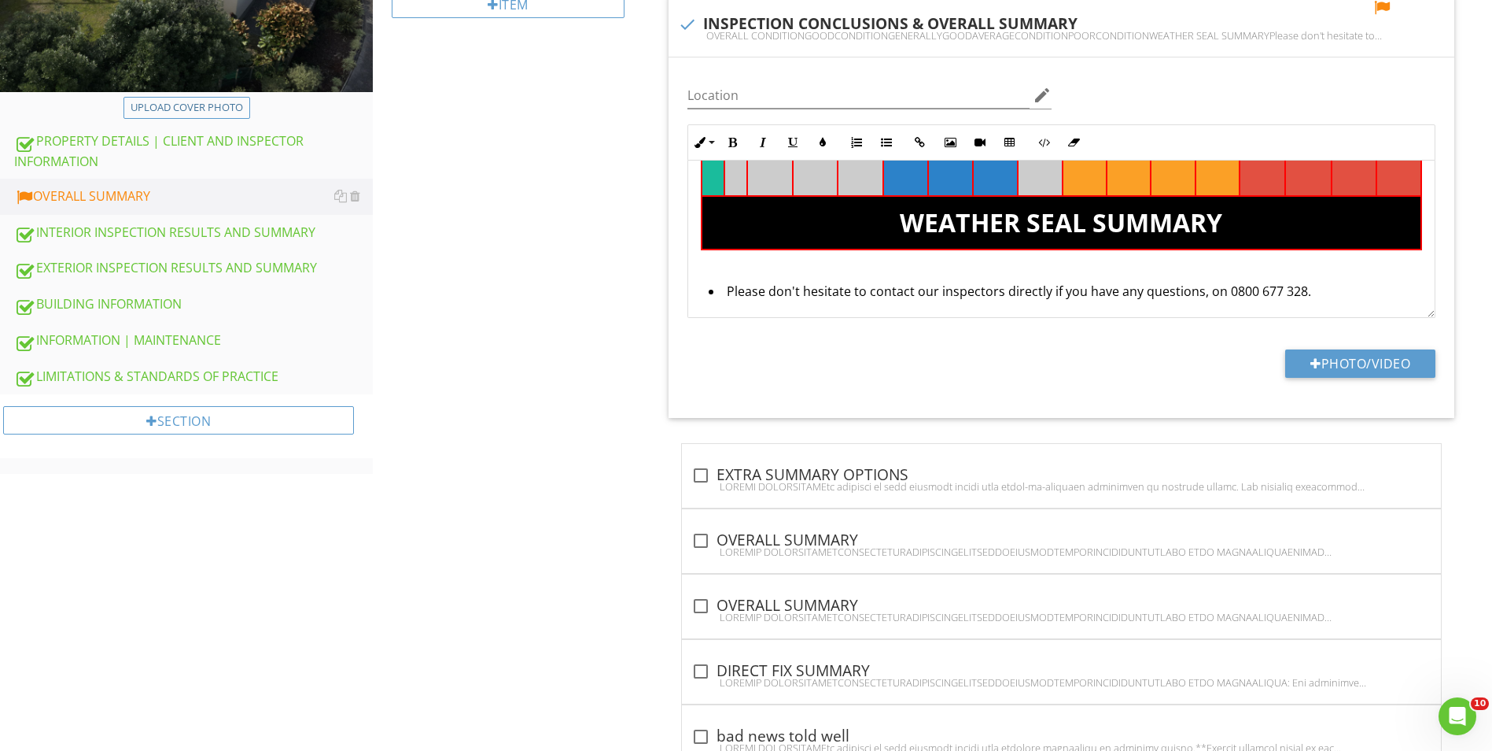
scroll to position [315, 0]
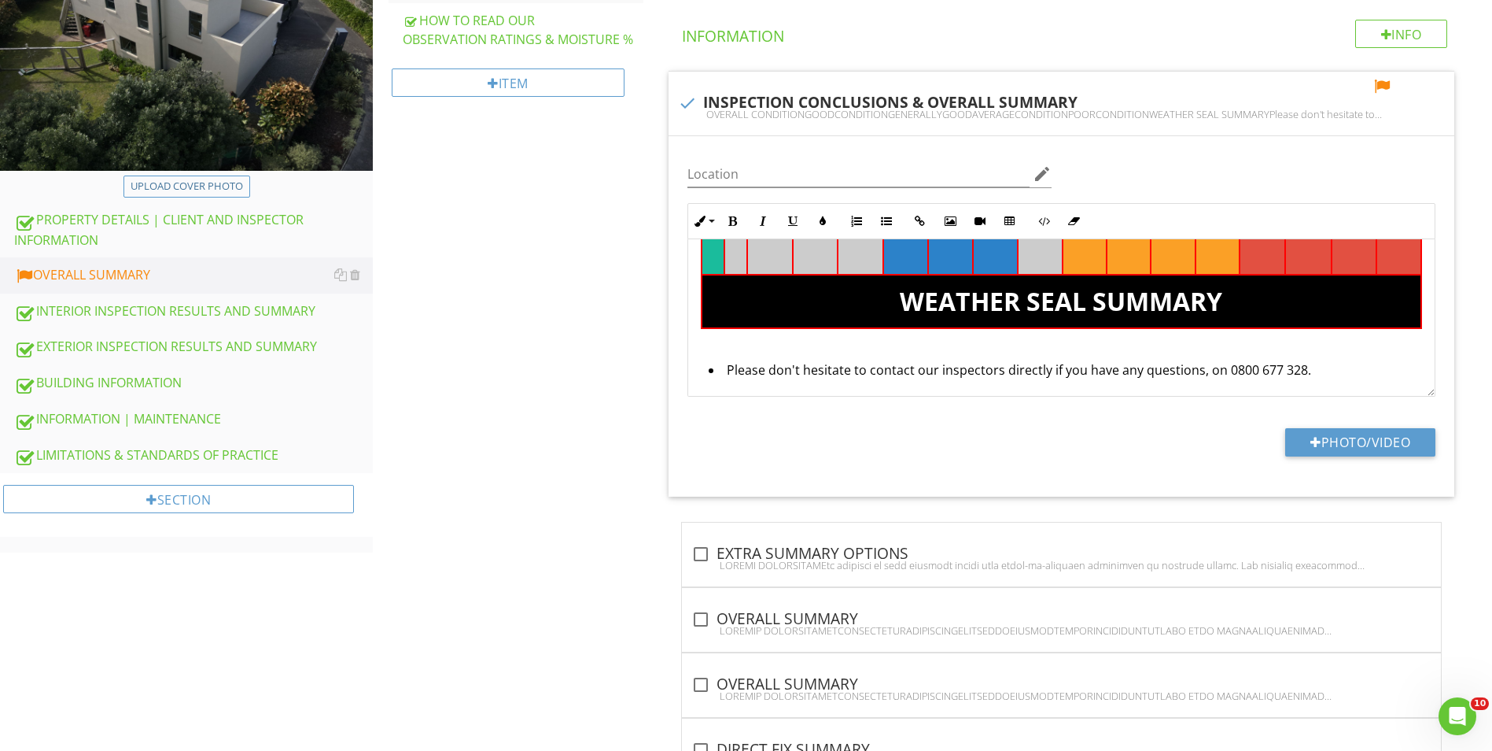
drag, startPoint x: 566, startPoint y: 476, endPoint x: 589, endPoint y: 427, distance: 54.2
drag, startPoint x: 589, startPoint y: 427, endPoint x: 1145, endPoint y: 361, distance: 559.3
click at [1145, 361] on li "Please don't hesitate to contact our inspectors directly if you have any questi…" at bounding box center [1066, 371] width 714 height 23
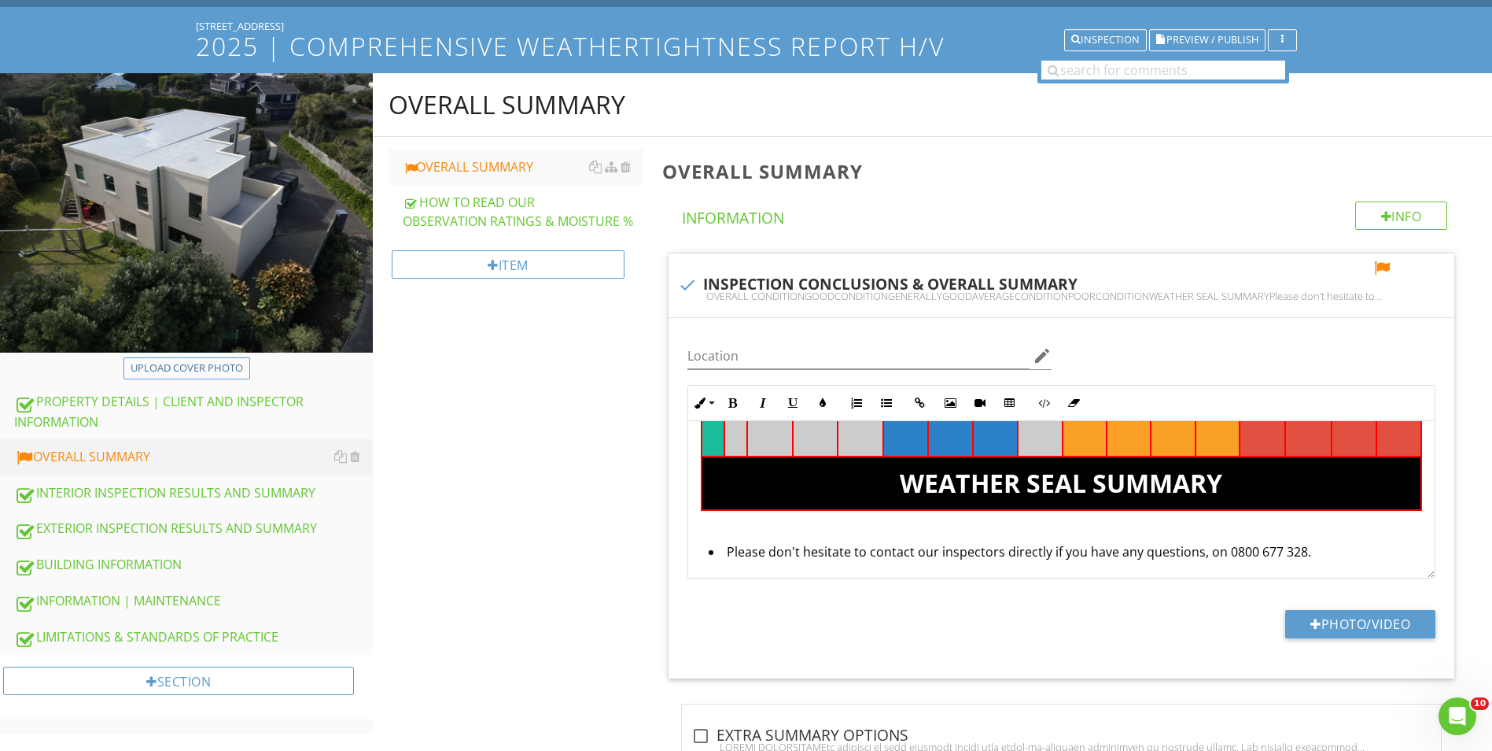
scroll to position [157, 0]
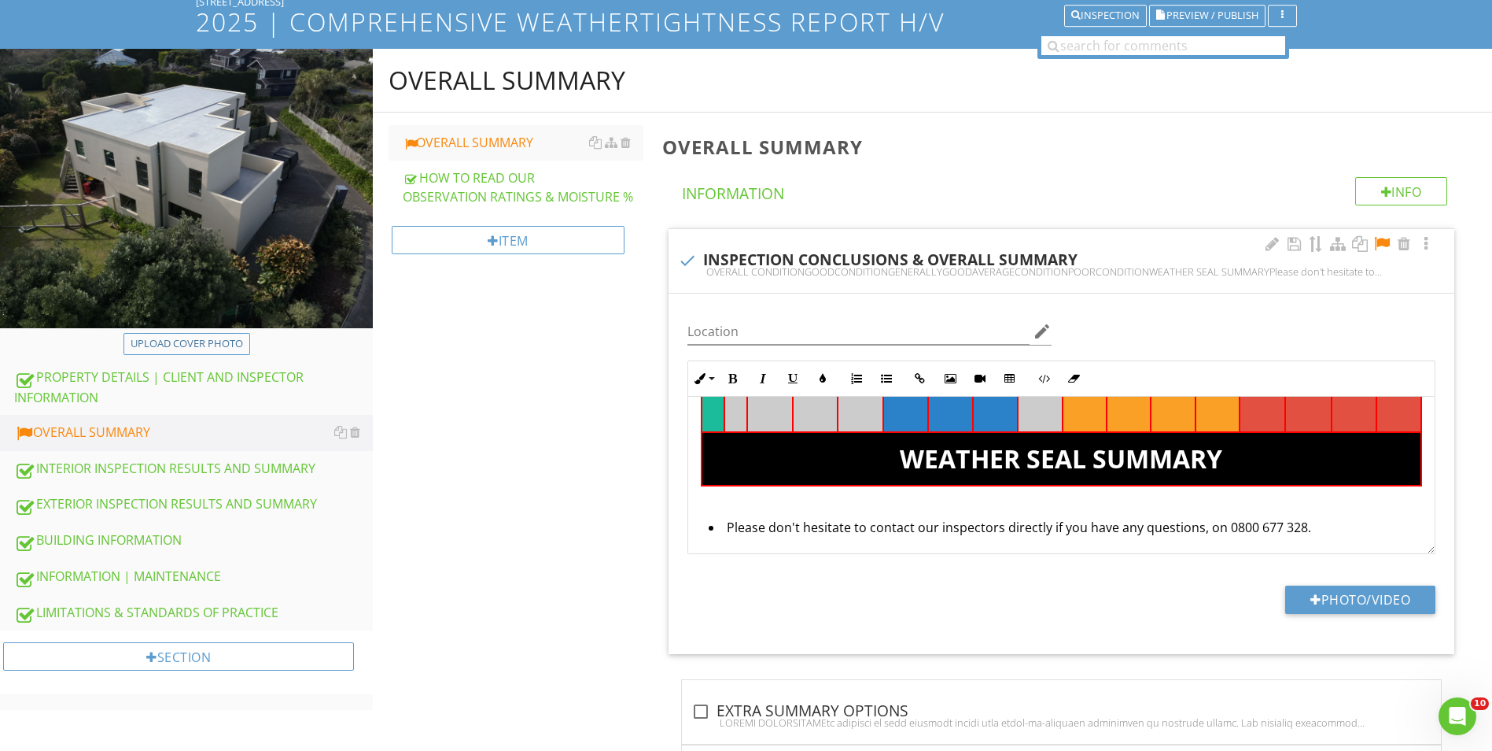
click at [1248, 503] on p at bounding box center [1061, 501] width 721 height 19
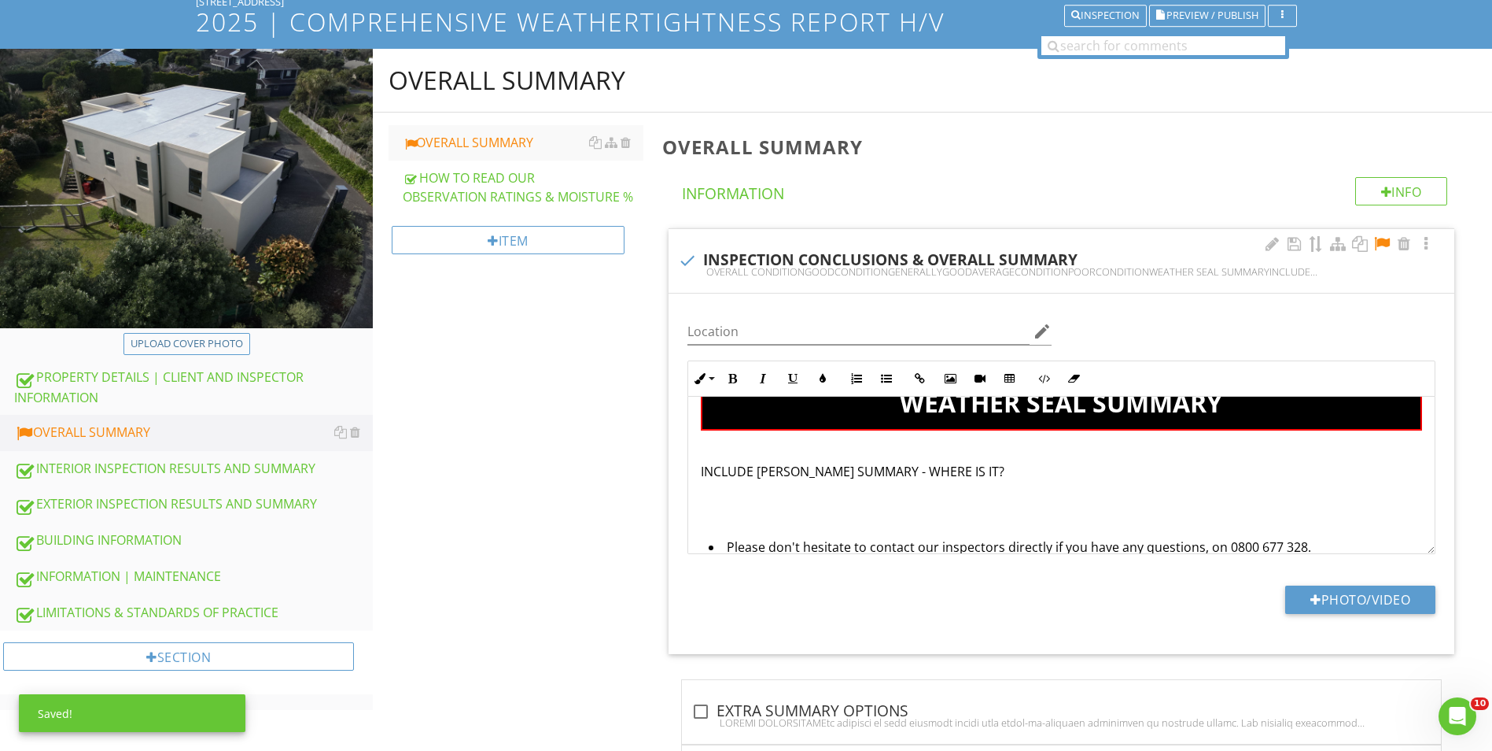
scroll to position [214, 0]
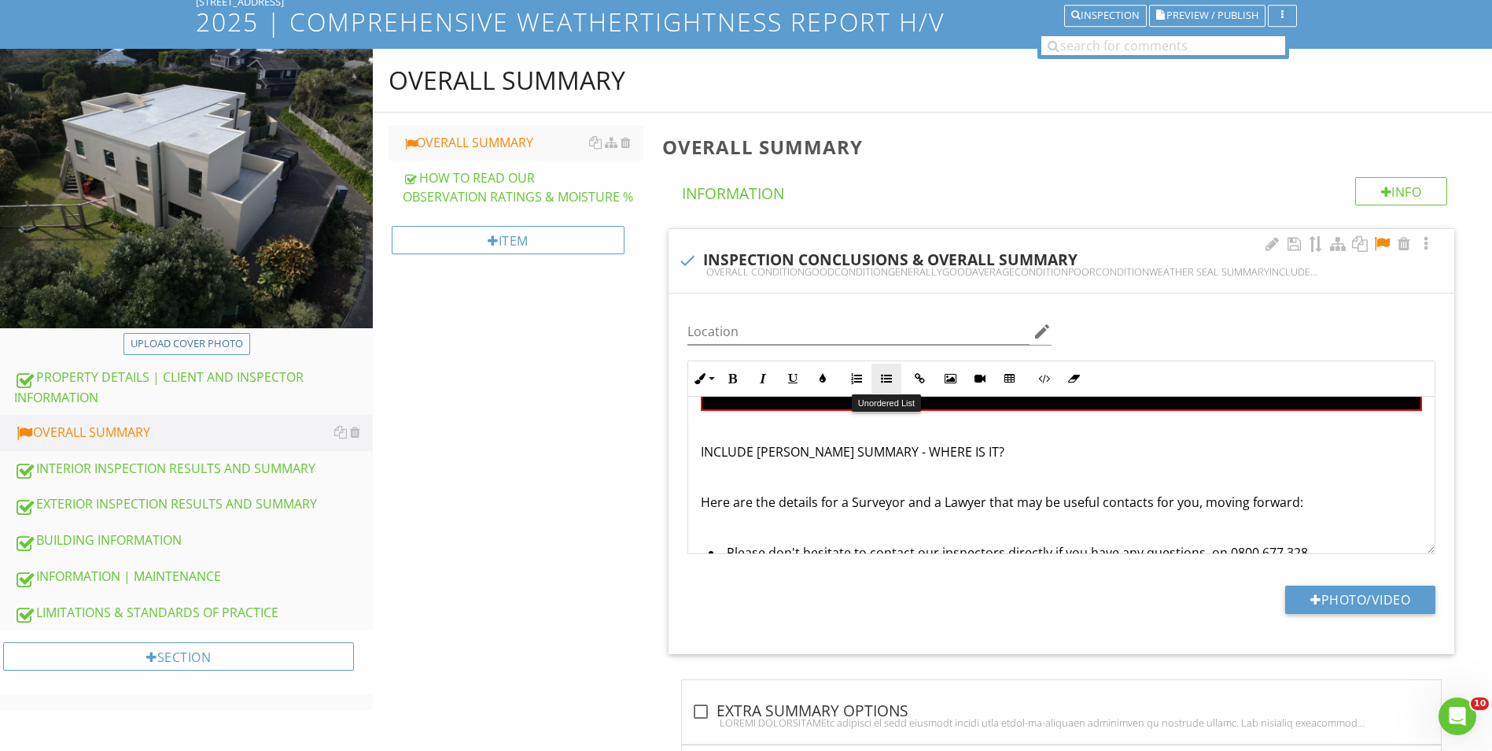
click at [887, 374] on icon "button" at bounding box center [886, 378] width 11 height 11
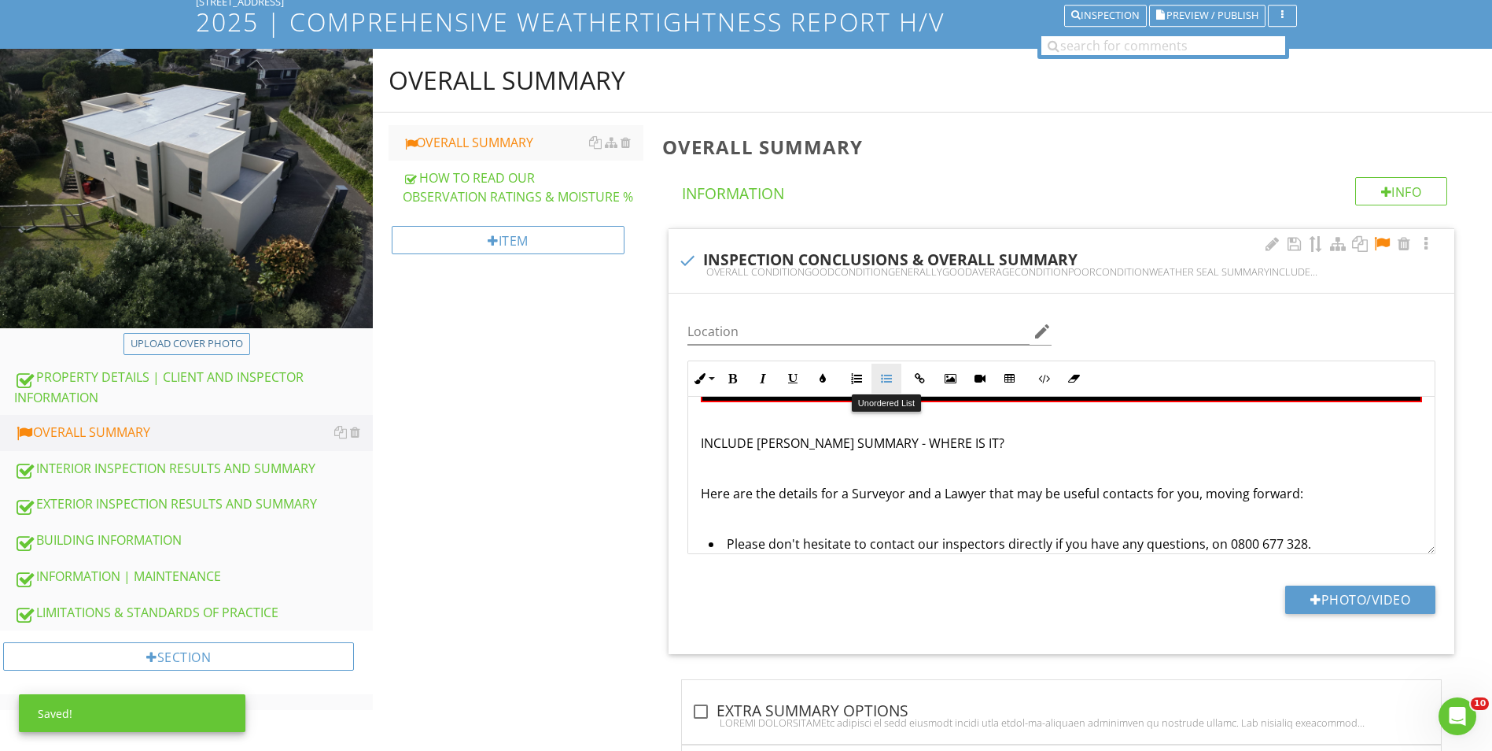
click at [885, 376] on icon "button" at bounding box center [886, 378] width 11 height 11
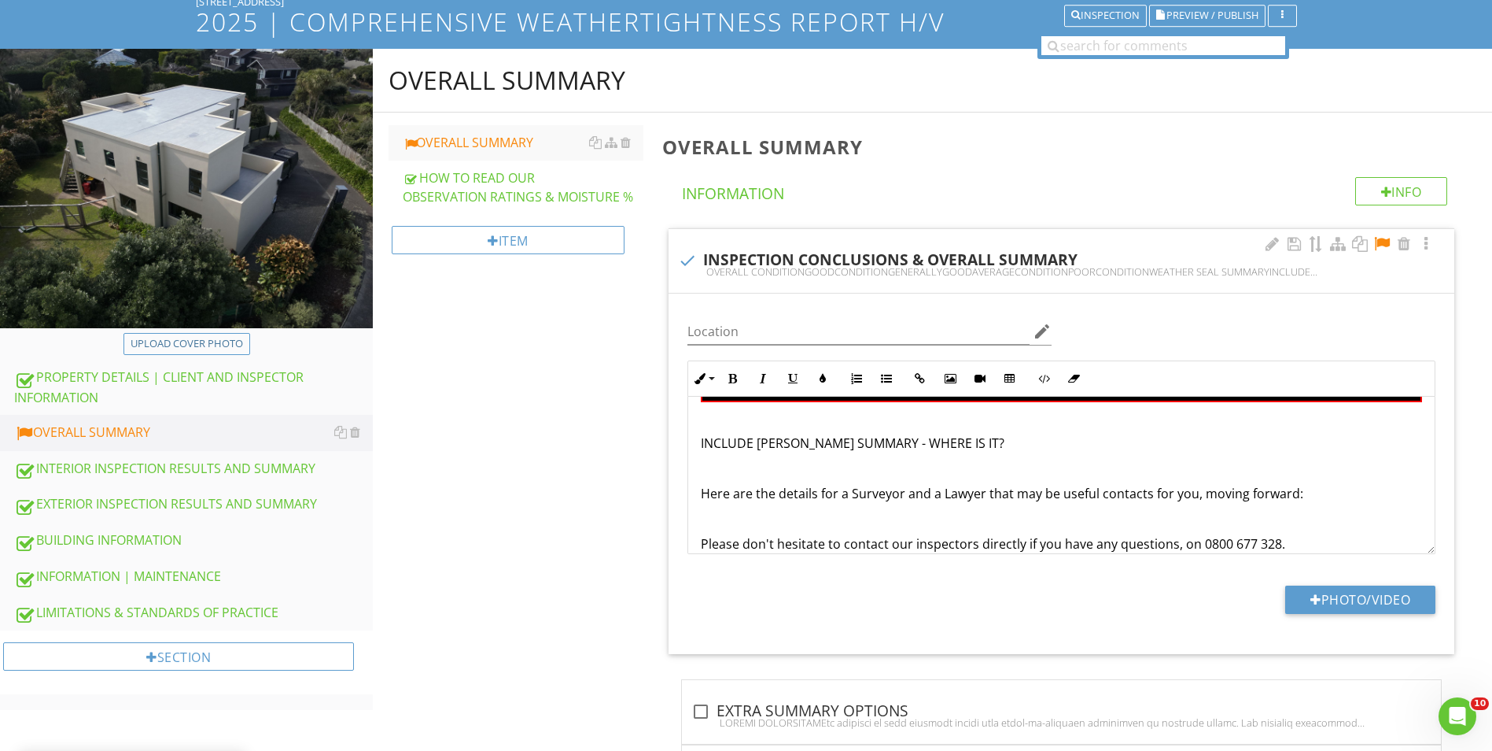
click at [870, 513] on p at bounding box center [1061, 518] width 721 height 19
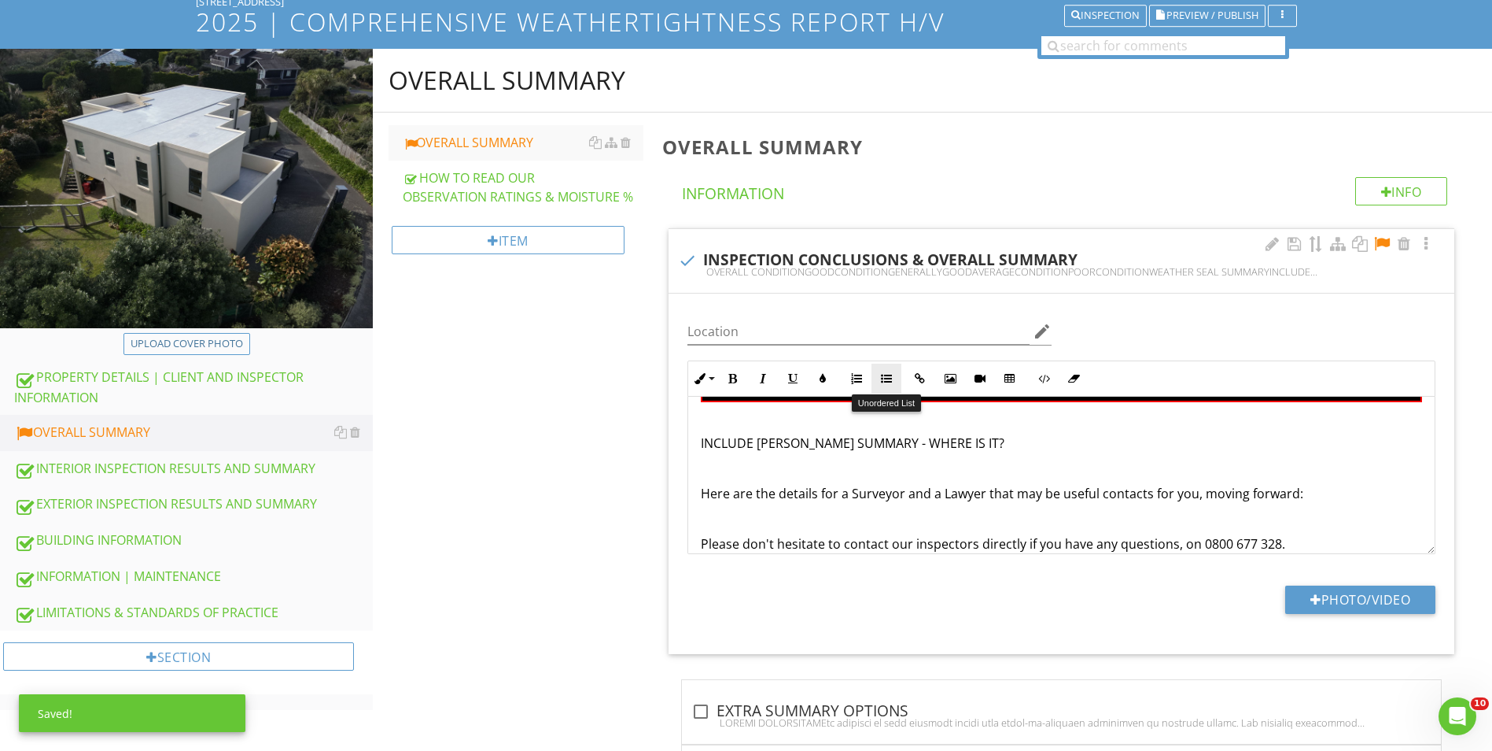
click at [890, 366] on button "Unordered List" at bounding box center [887, 378] width 30 height 30
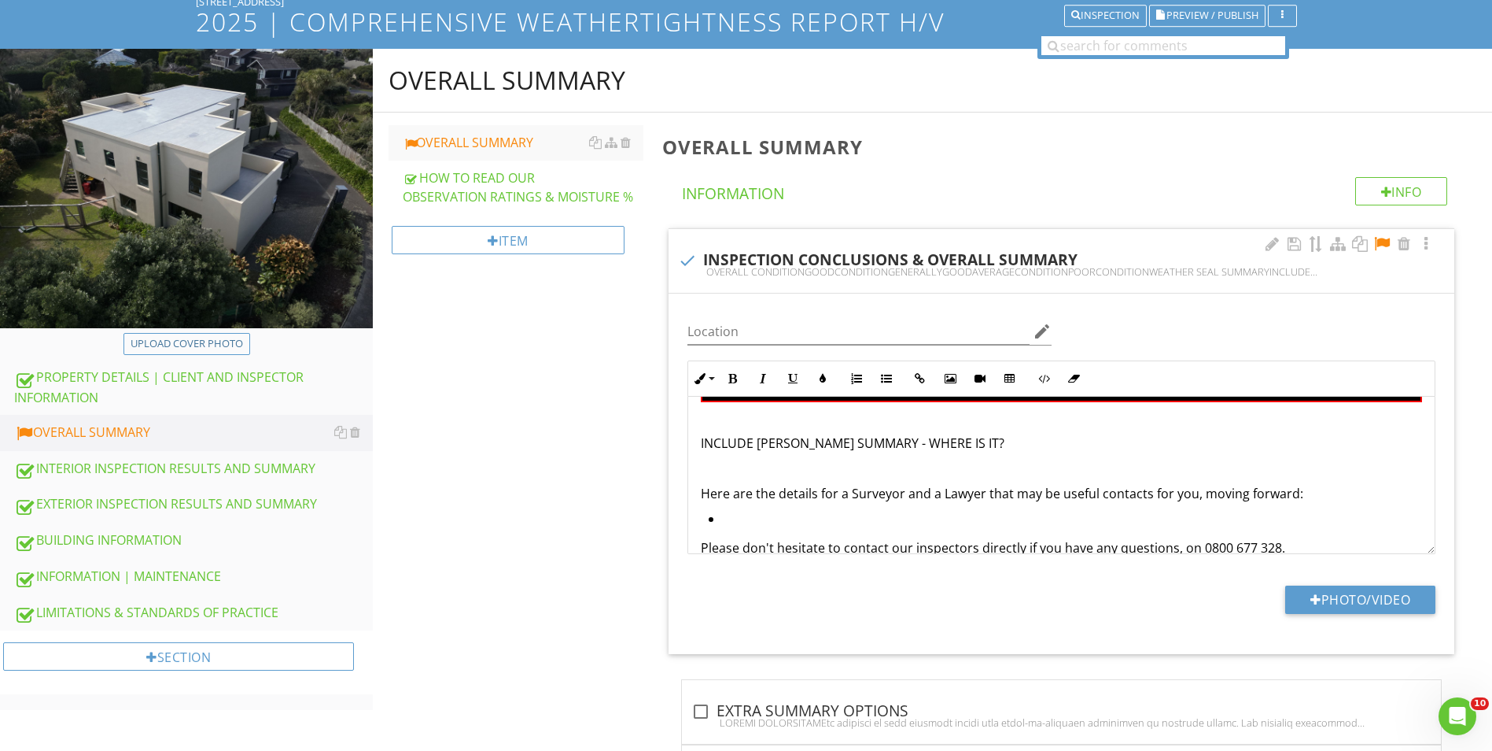
click at [743, 514] on li at bounding box center [1066, 520] width 714 height 23
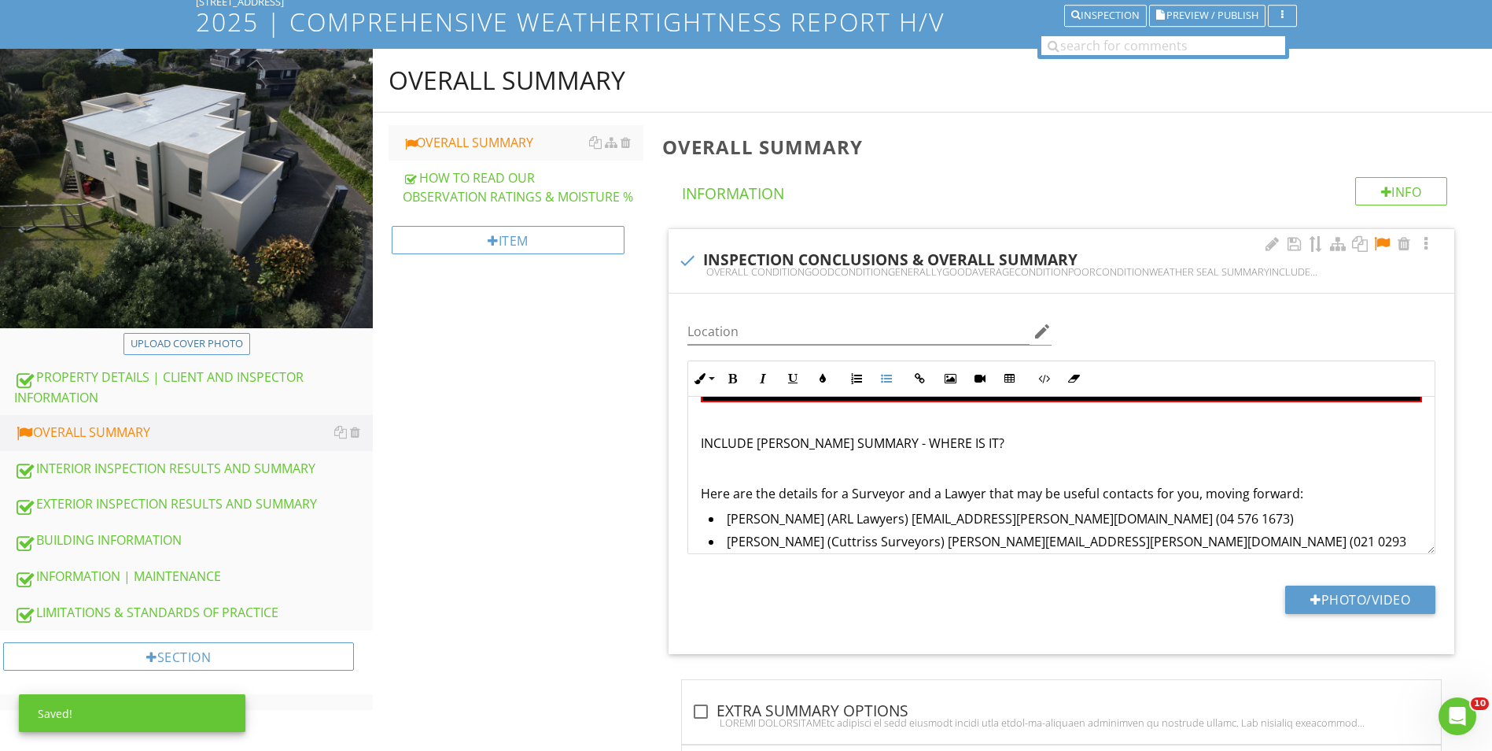
scroll to position [249, 0]
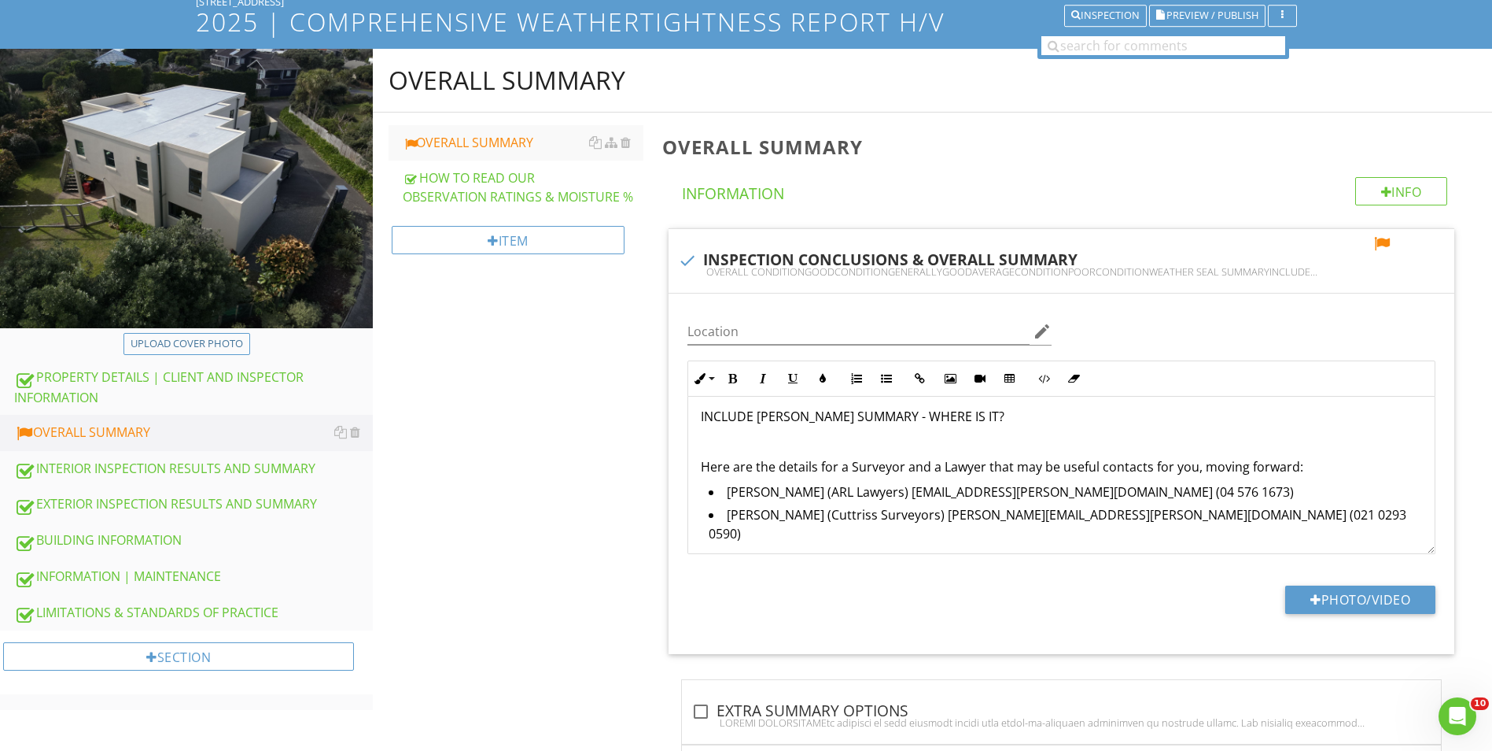
click at [613, 552] on div "OVERALL SUMMARY OVERALL SUMMARY HOW TO READ OUR OBSERVATION RATINGS & MOISTURE …" at bounding box center [932, 713] width 1119 height 1329
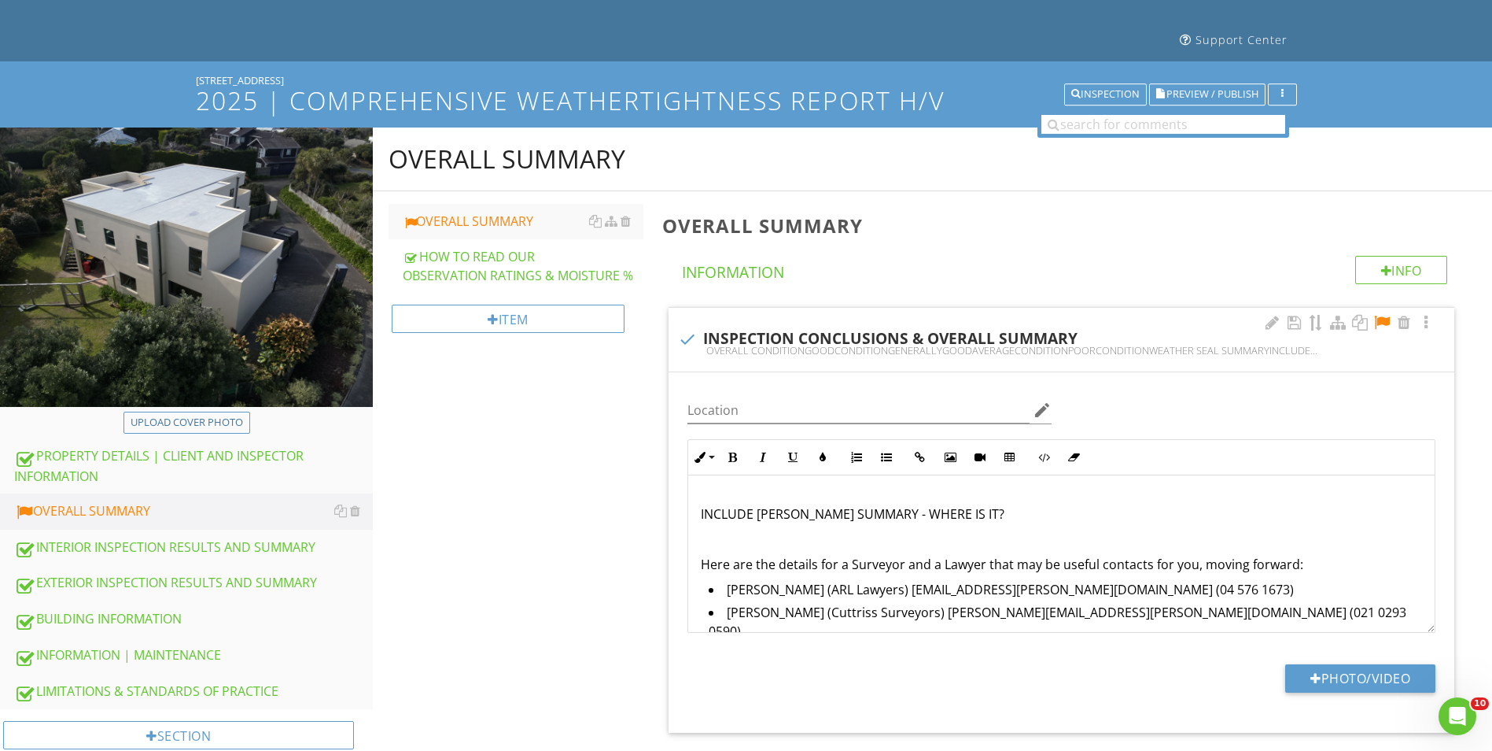
scroll to position [268, 0]
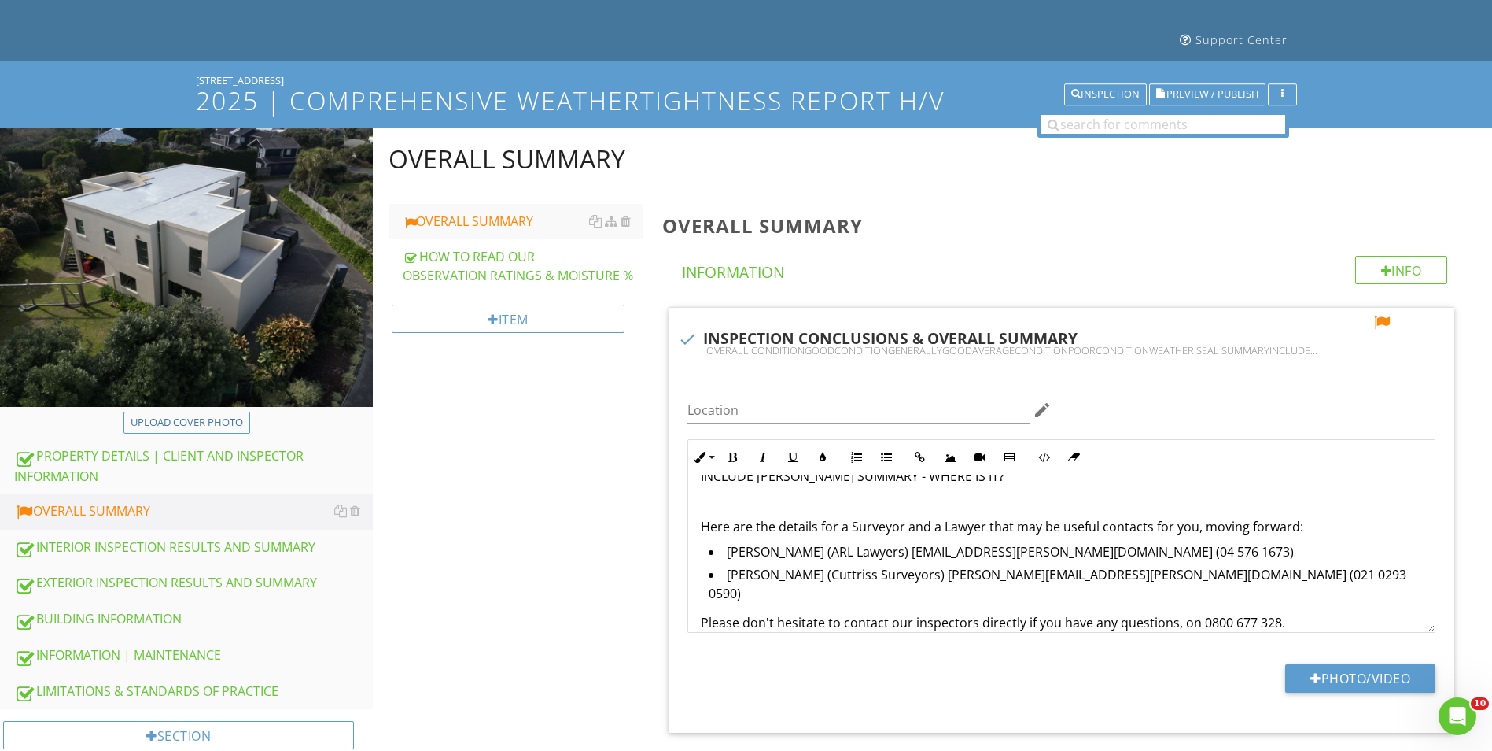
click at [703, 613] on p "Please don't hesitate to contact our inspectors directly if you have any questi…" at bounding box center [1061, 622] width 721 height 19
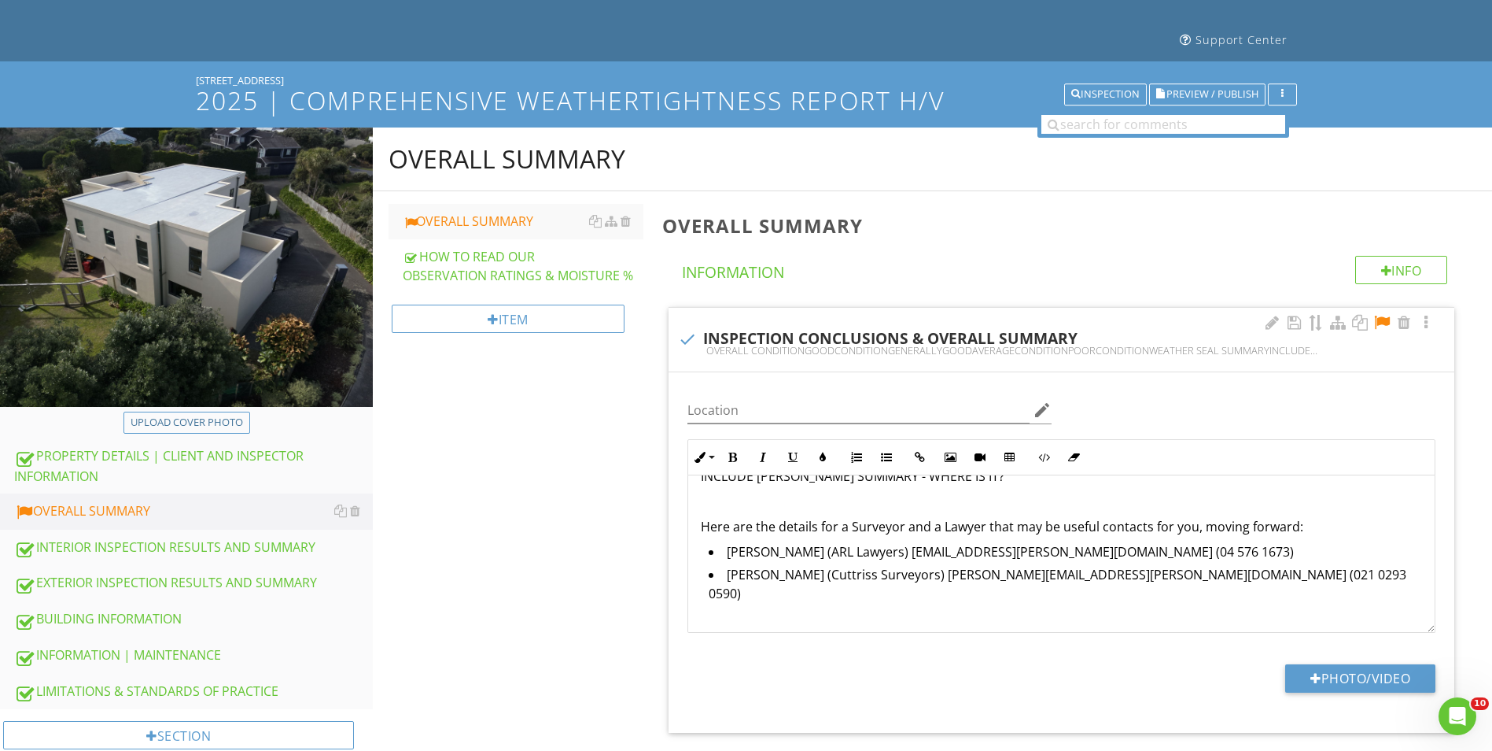
scroll to position [272, 0]
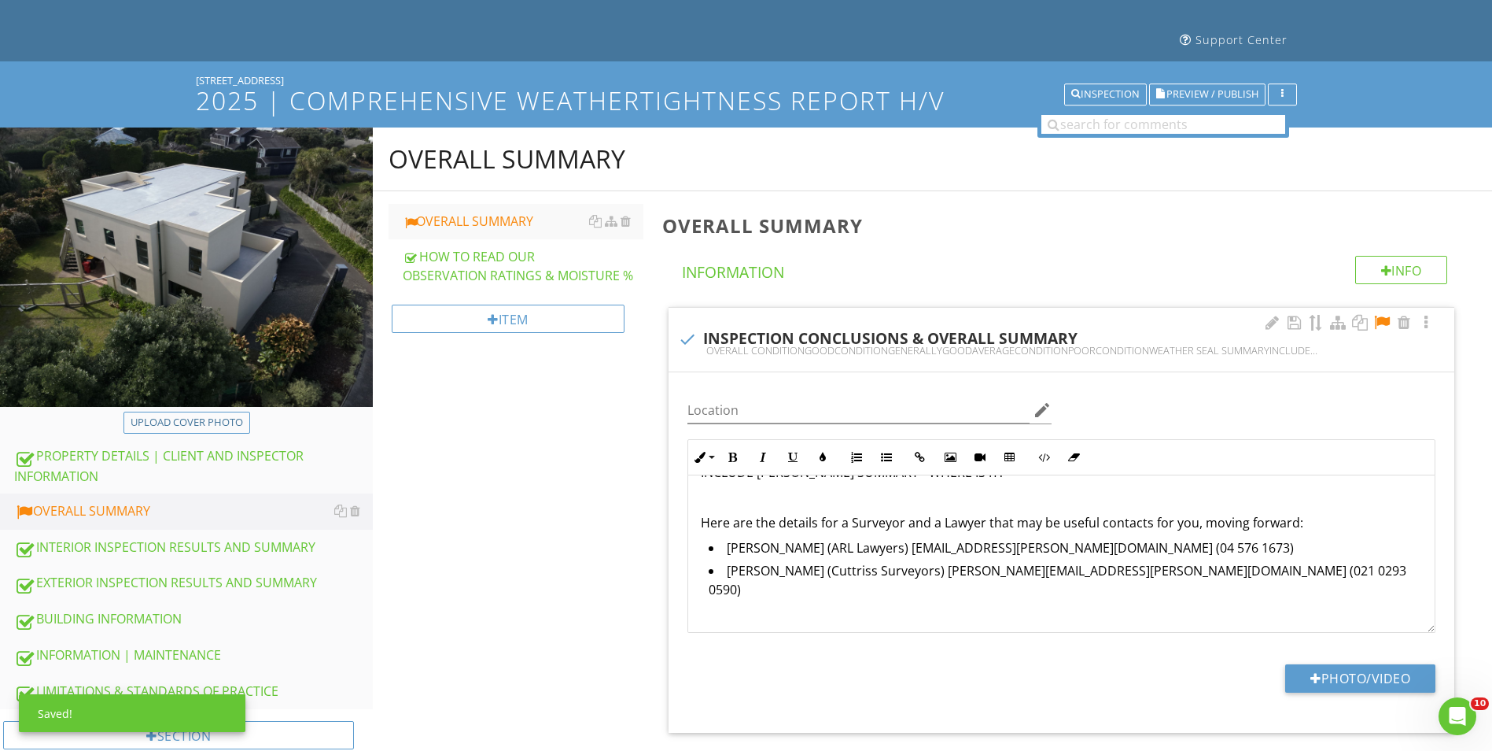
click at [855, 524] on p "Here are the details for a Surveyor and a Lawyer that may be useful contacts fo…" at bounding box center [1061, 522] width 721 height 19
click at [1288, 526] on p "Here are the details for a surveyor and a lawyer that may be useful contacts fo…" at bounding box center [1061, 522] width 721 height 19
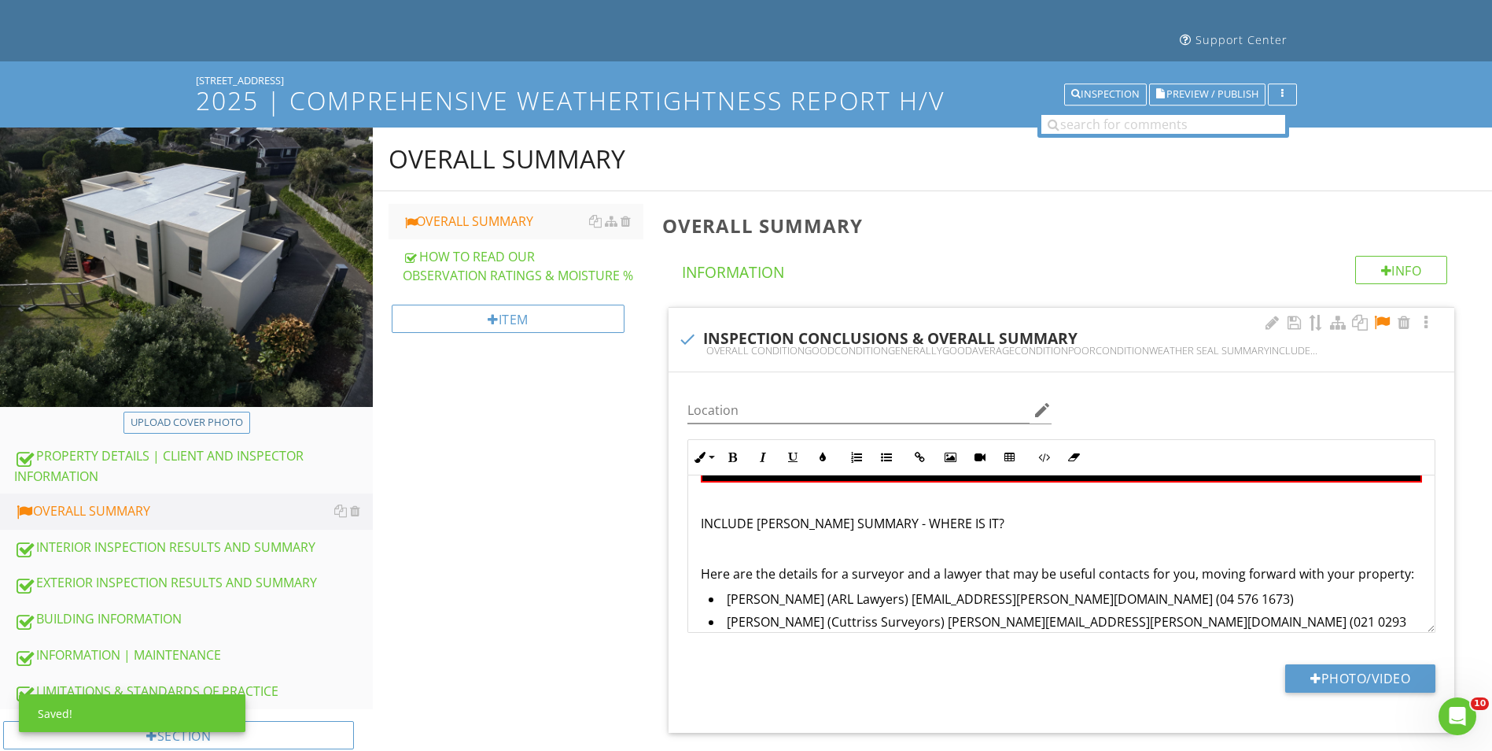
scroll to position [194, 0]
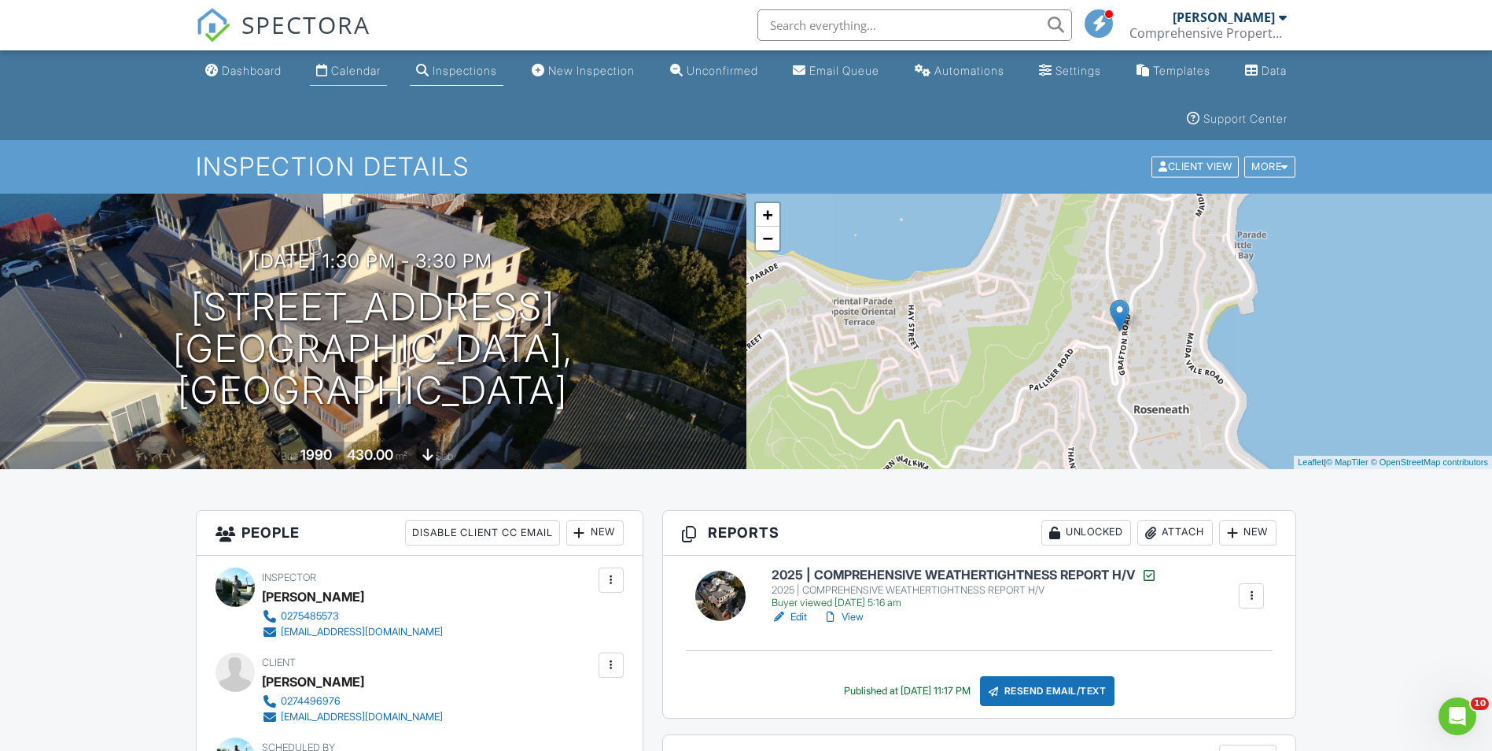
click at [362, 67] on div "Calendar" at bounding box center [356, 70] width 50 height 13
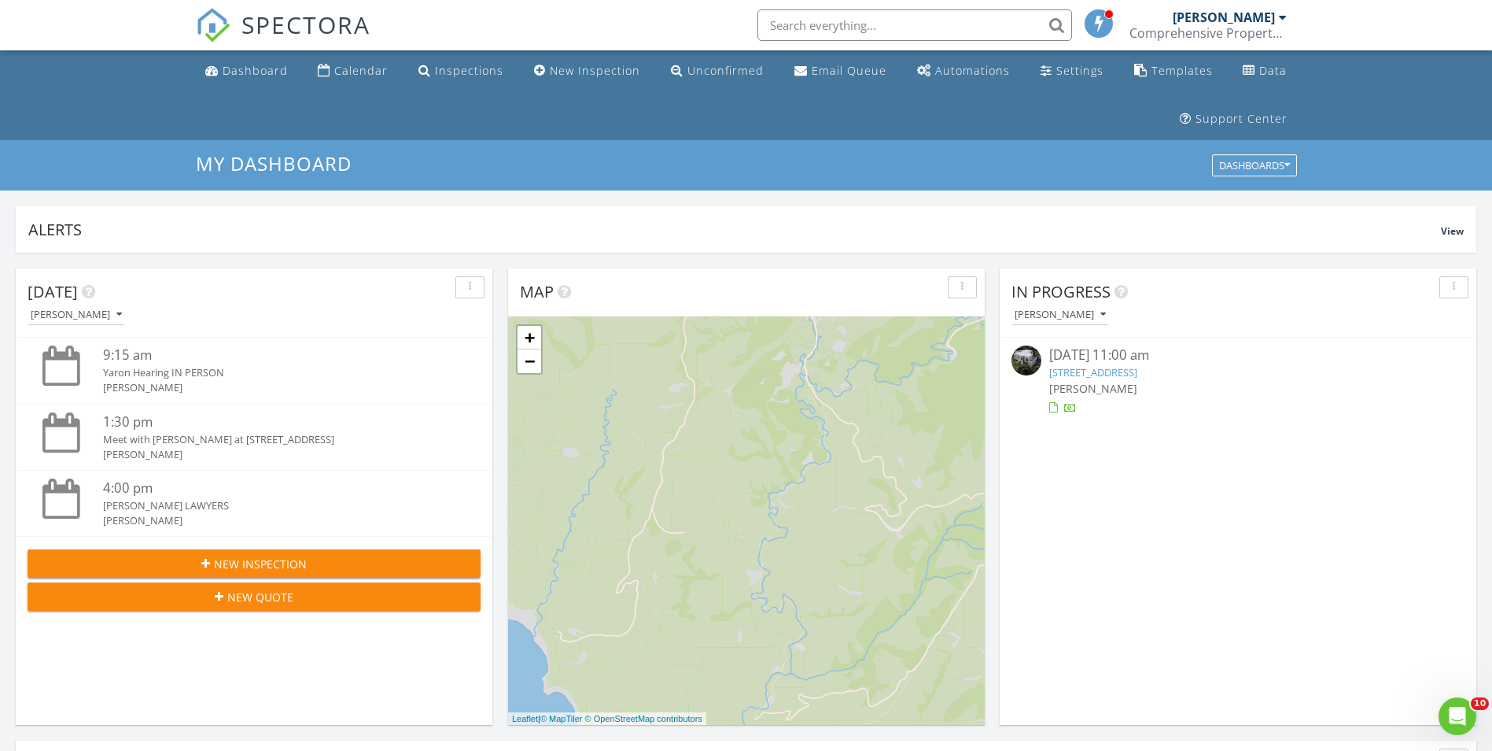
scroll to position [1456, 1517]
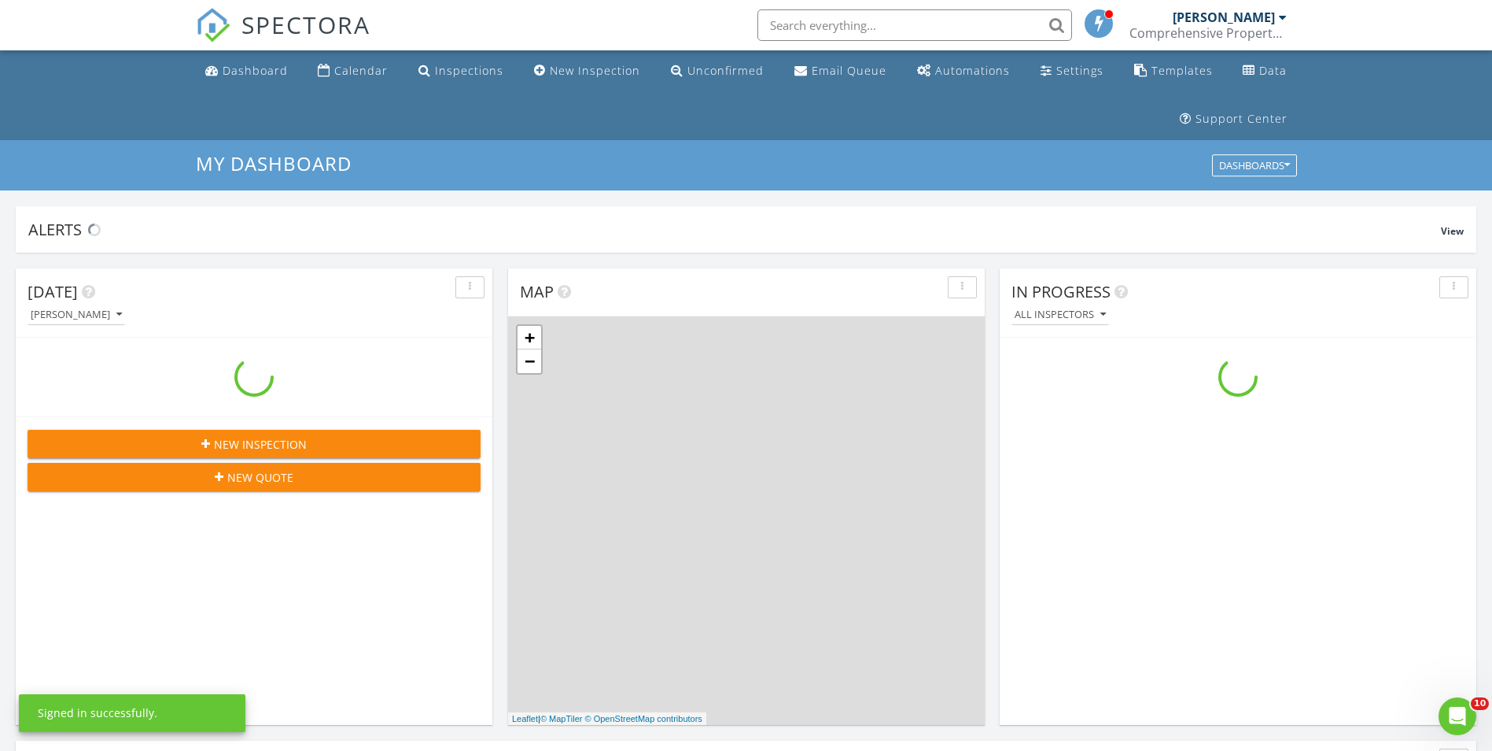
scroll to position [1456, 1517]
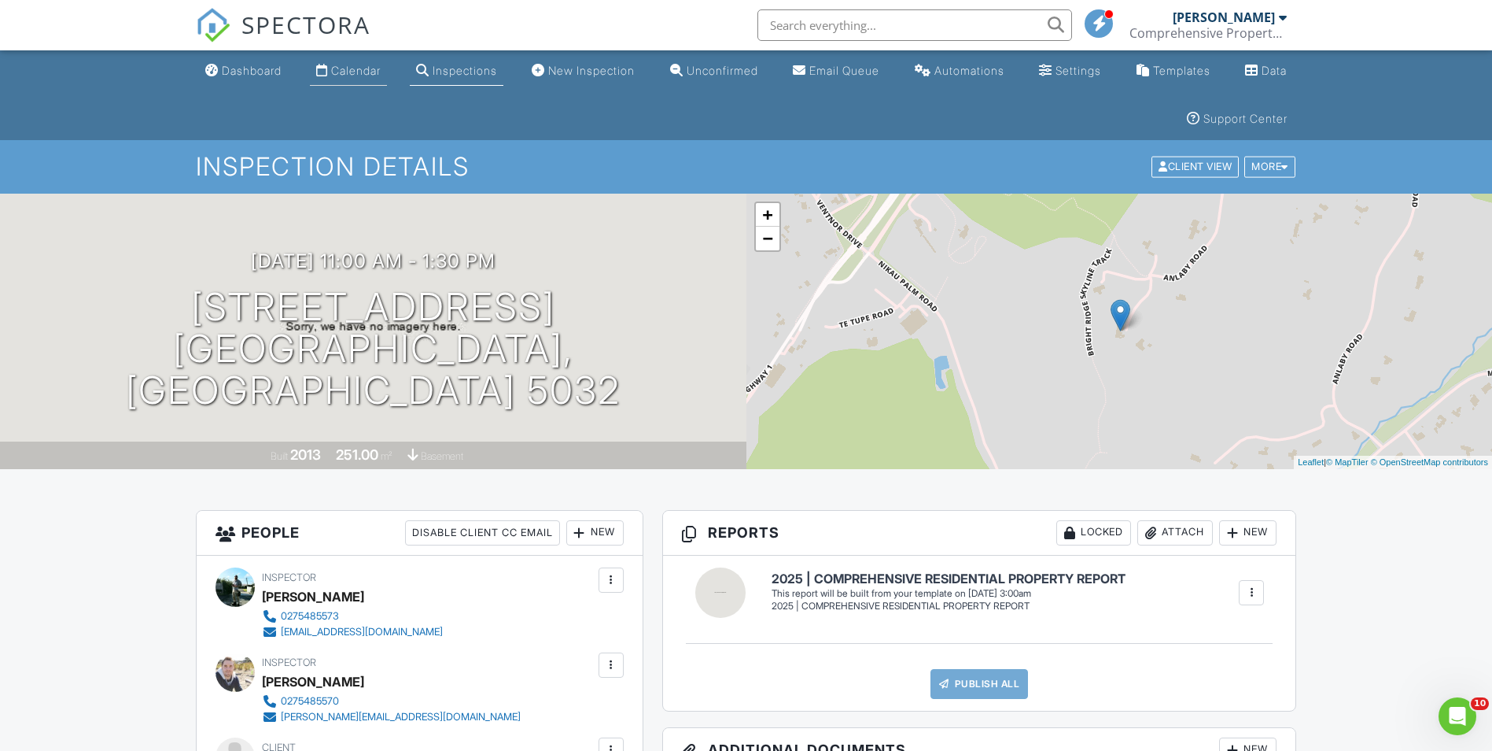
click at [351, 67] on div "Calendar" at bounding box center [356, 70] width 50 height 13
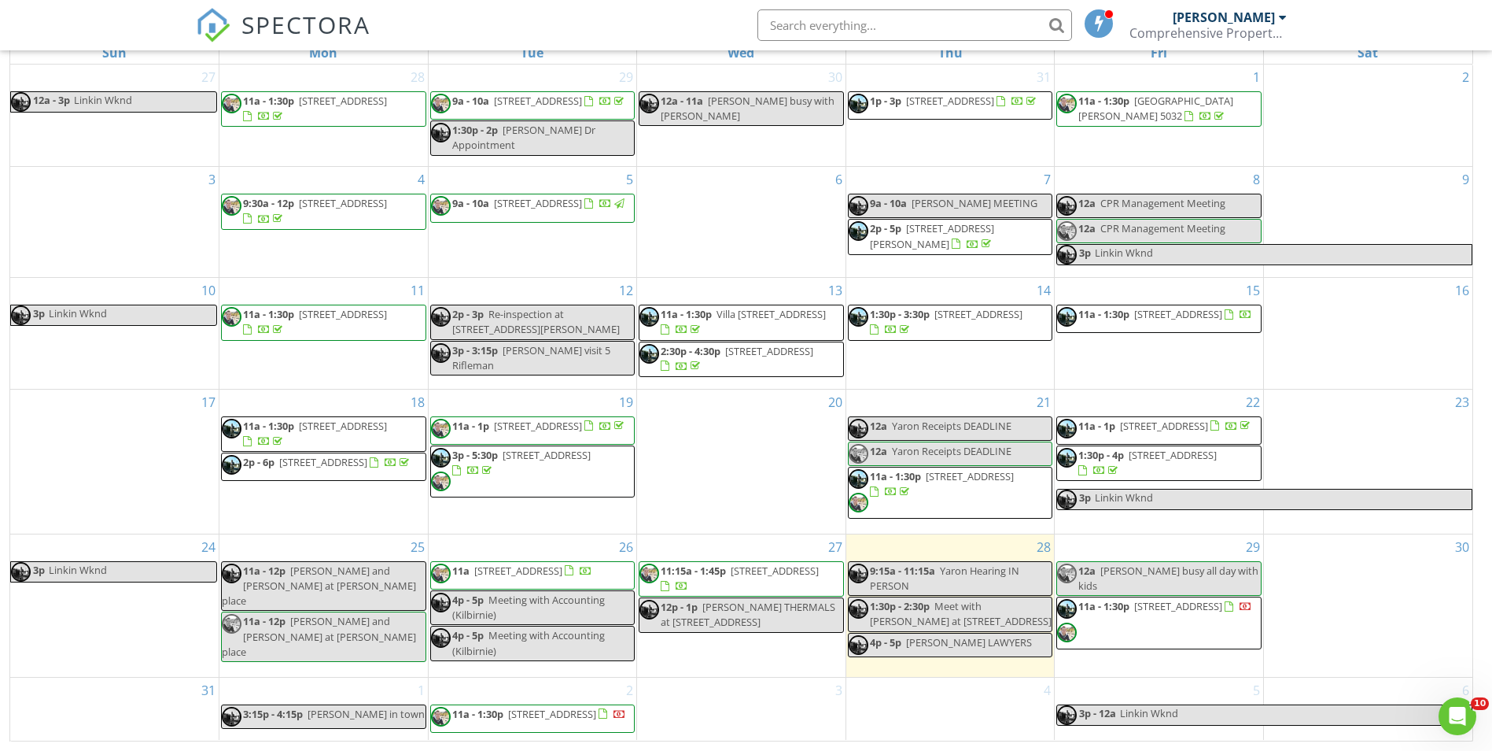
scroll to position [101, 0]
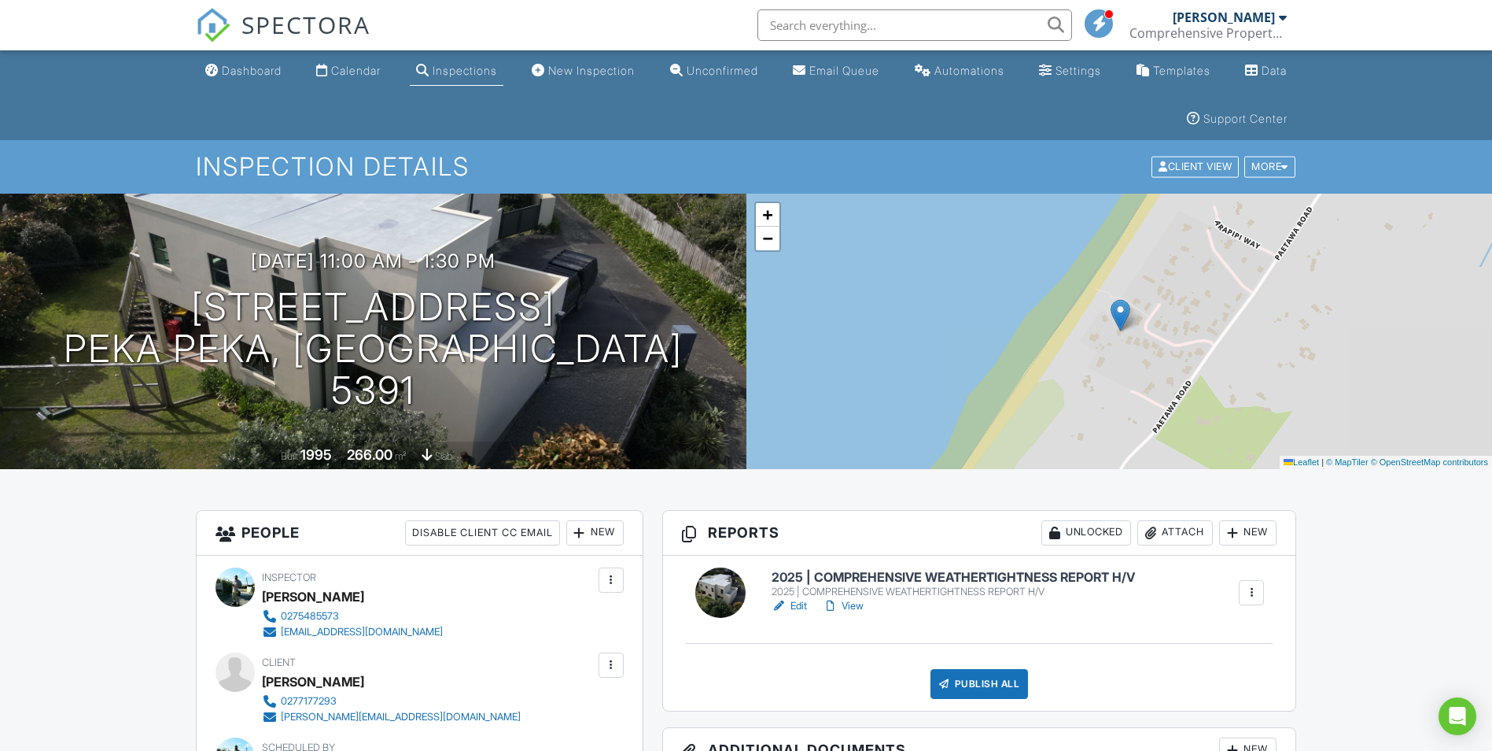
click at [799, 604] on link "Edit" at bounding box center [789, 606] width 35 height 16
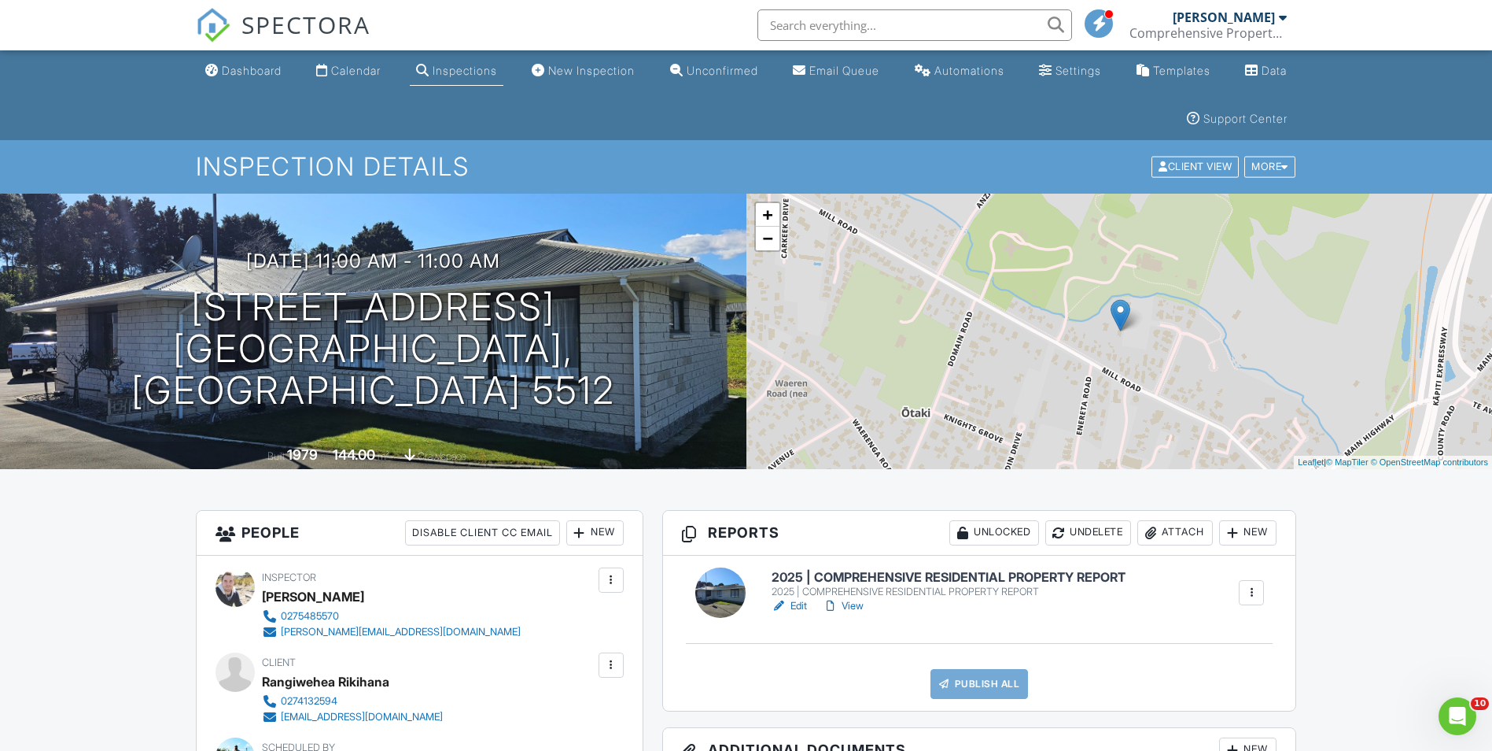
click at [799, 603] on link "Edit" at bounding box center [789, 606] width 35 height 16
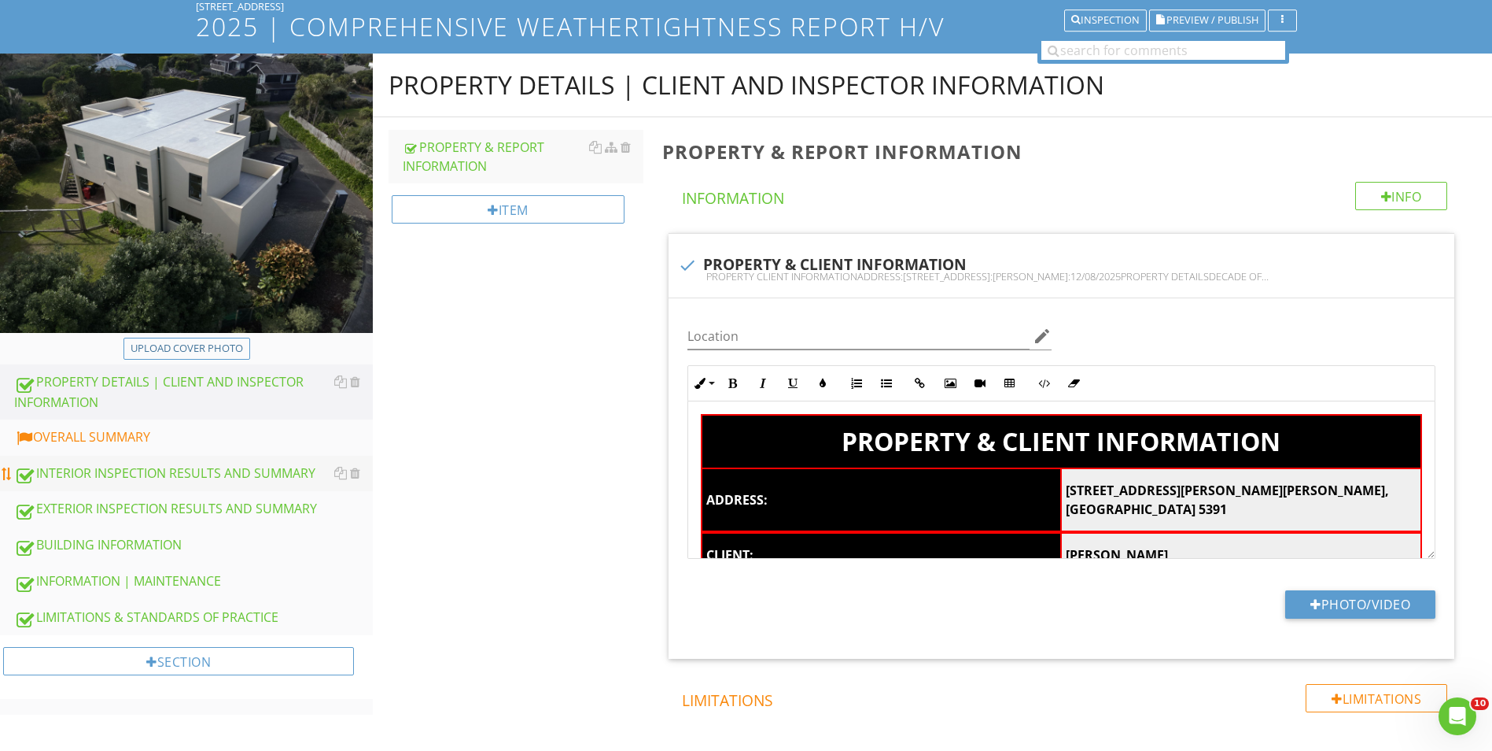
scroll to position [157, 0]
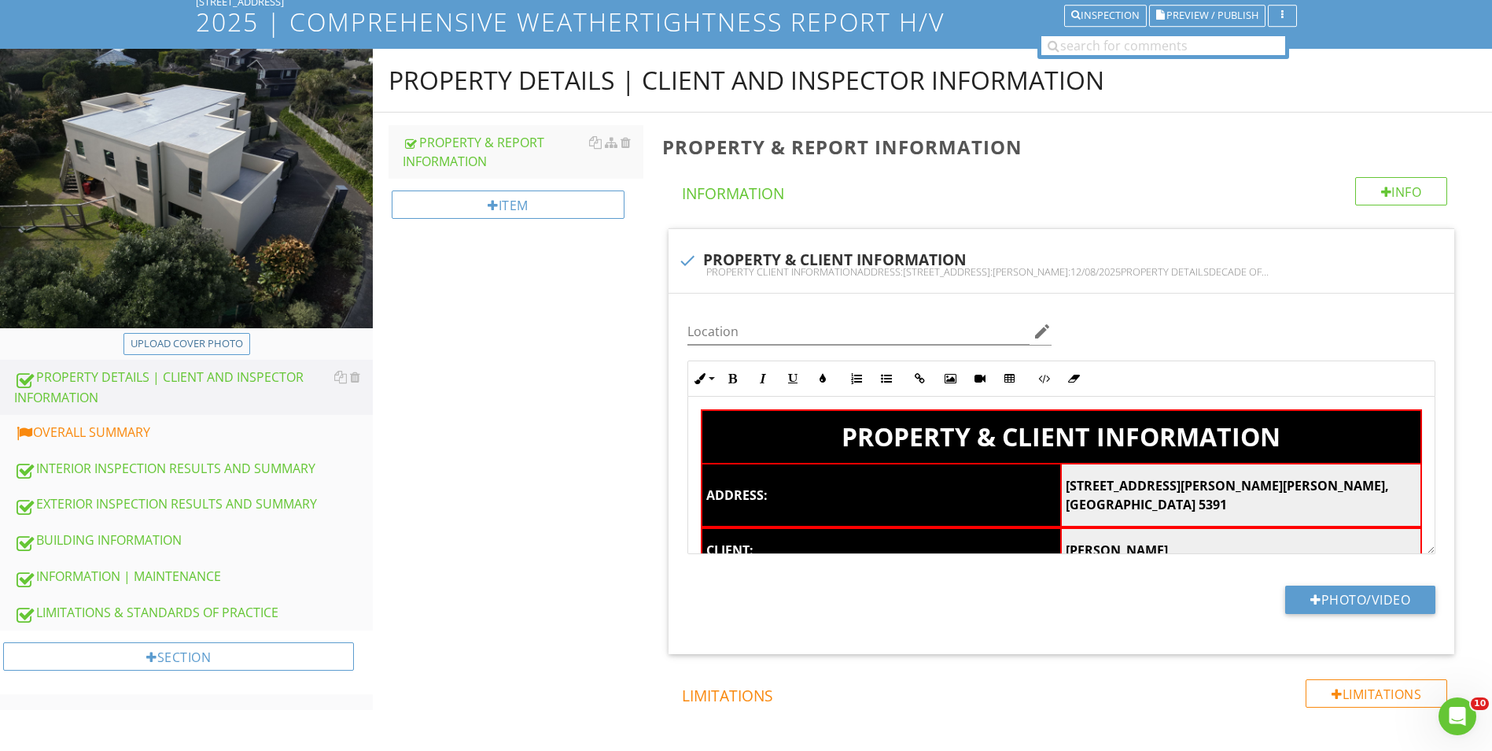
click at [139, 419] on link "OVERALL SUMMARY" at bounding box center [193, 433] width 359 height 36
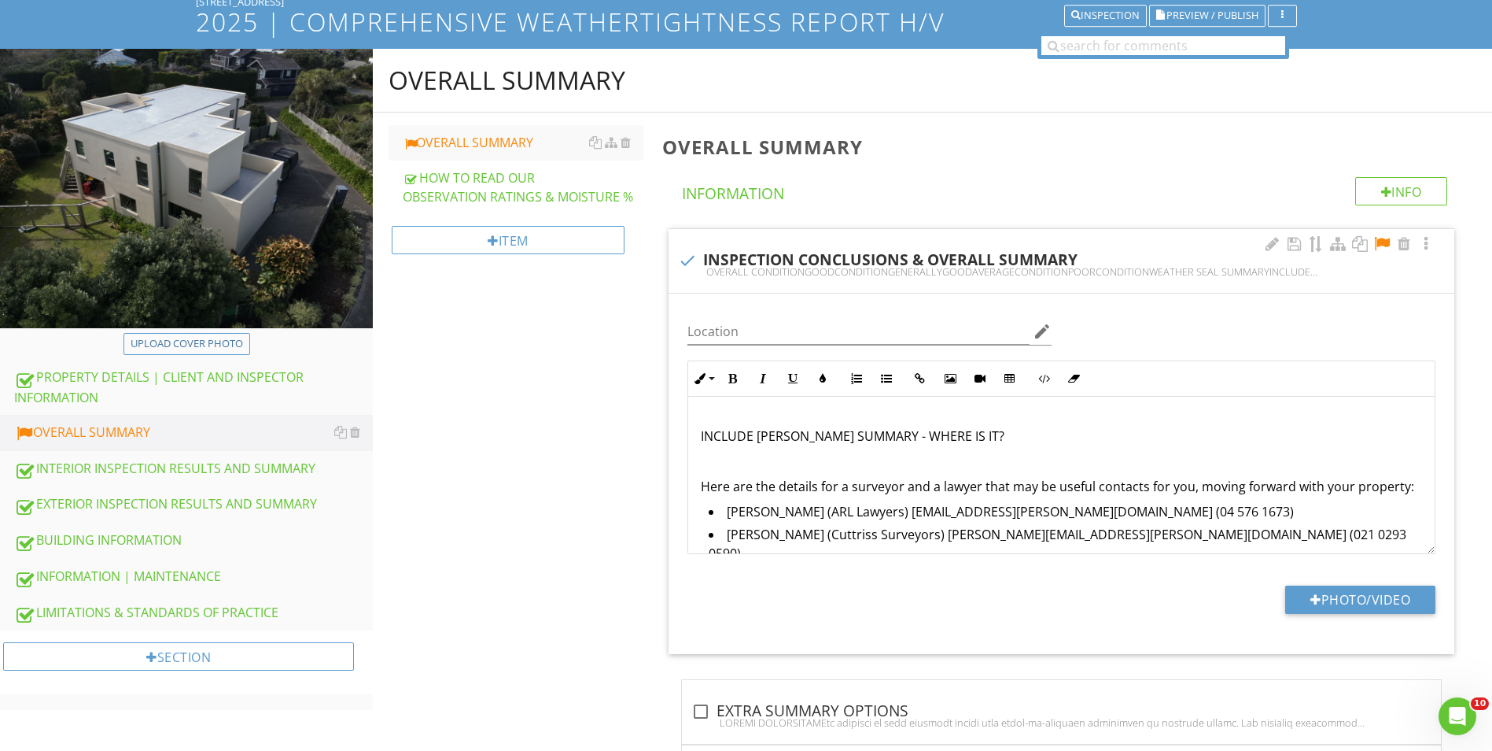
scroll to position [236, 0]
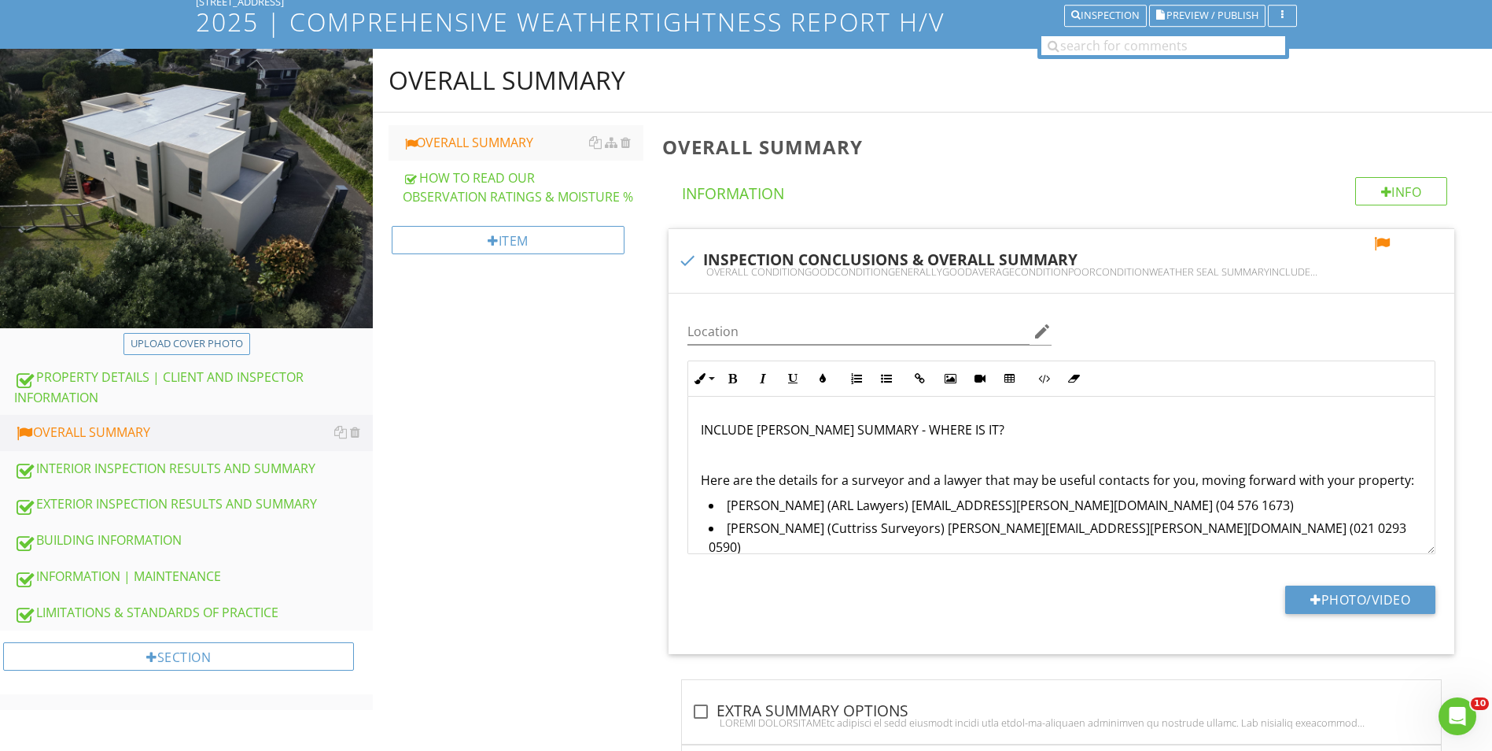
click at [583, 504] on div "OVERALL SUMMARY OVERALL SUMMARY HOW TO READ OUR OBSERVATION RATINGS & MOISTURE …" at bounding box center [932, 713] width 1119 height 1329
drag, startPoint x: 965, startPoint y: 431, endPoint x: 692, endPoint y: 431, distance: 273.8
click at [692, 431] on div "OVERALL CONDITION GOOD CONDITION GENERALLY GOOD AVERAGE CONDITION POOR CONDITIO…" at bounding box center [1061, 394] width 747 height 469
click at [720, 382] on button "Bold" at bounding box center [733, 378] width 30 height 30
click at [717, 382] on button "Inline Style" at bounding box center [703, 378] width 30 height 30
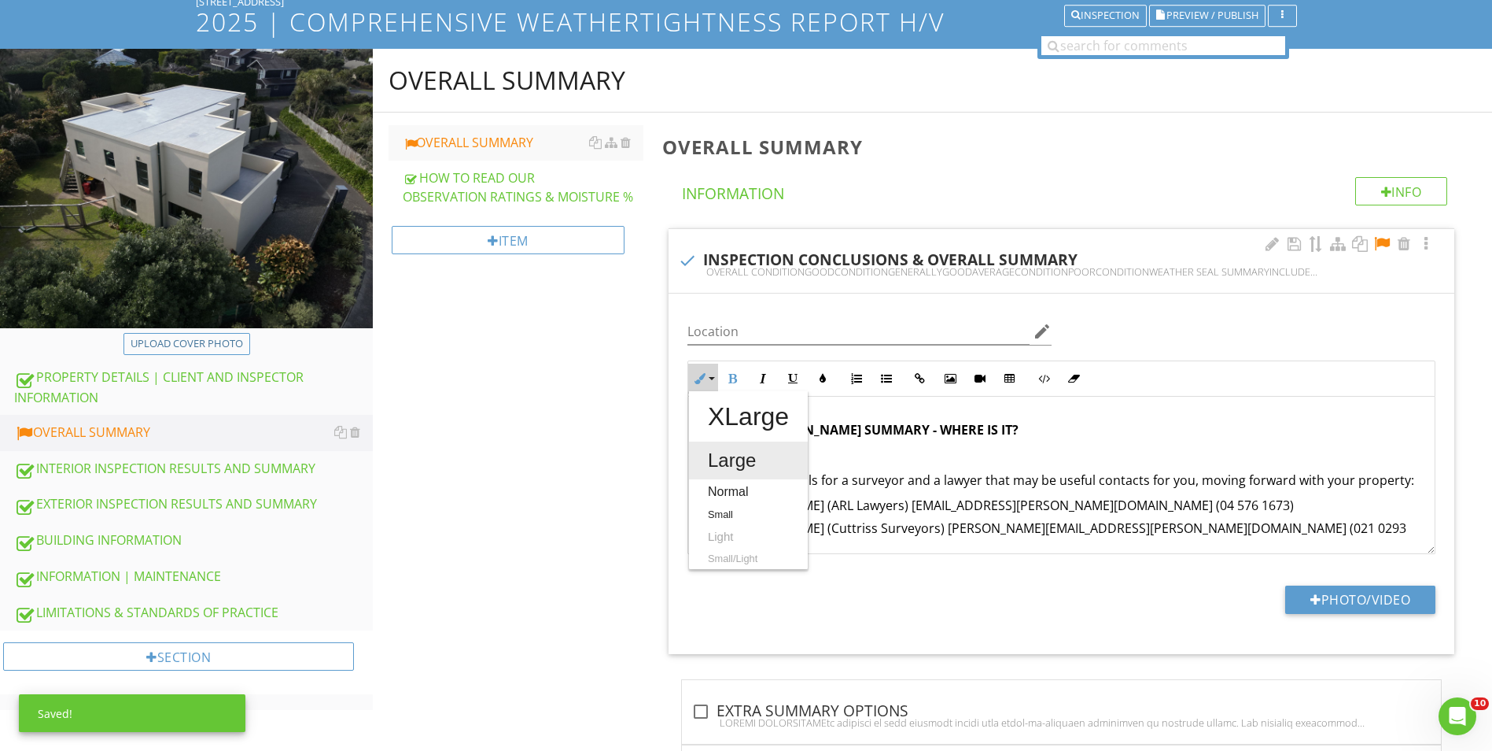
click at [733, 457] on link "Large" at bounding box center [748, 460] width 119 height 38
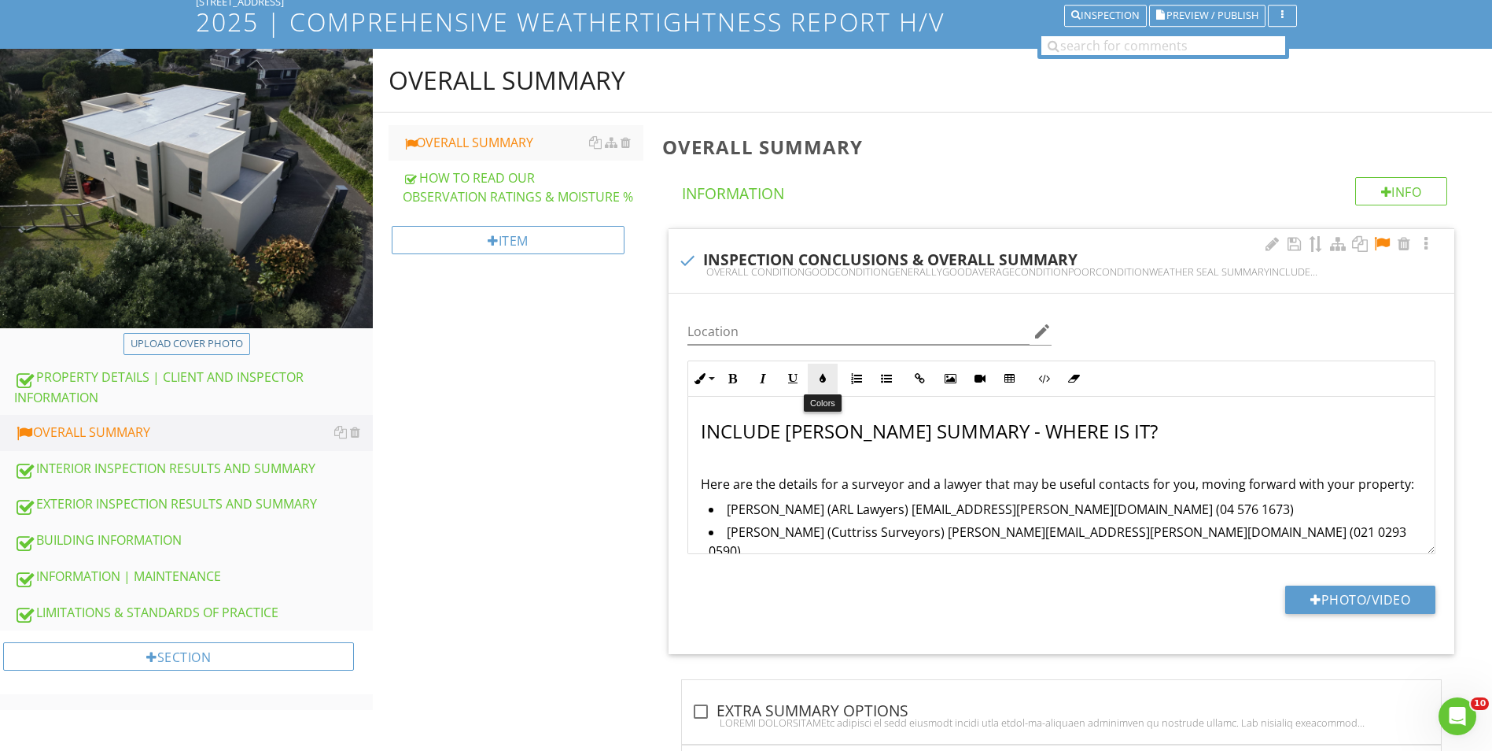
click at [817, 382] on icon "button" at bounding box center [822, 378] width 11 height 11
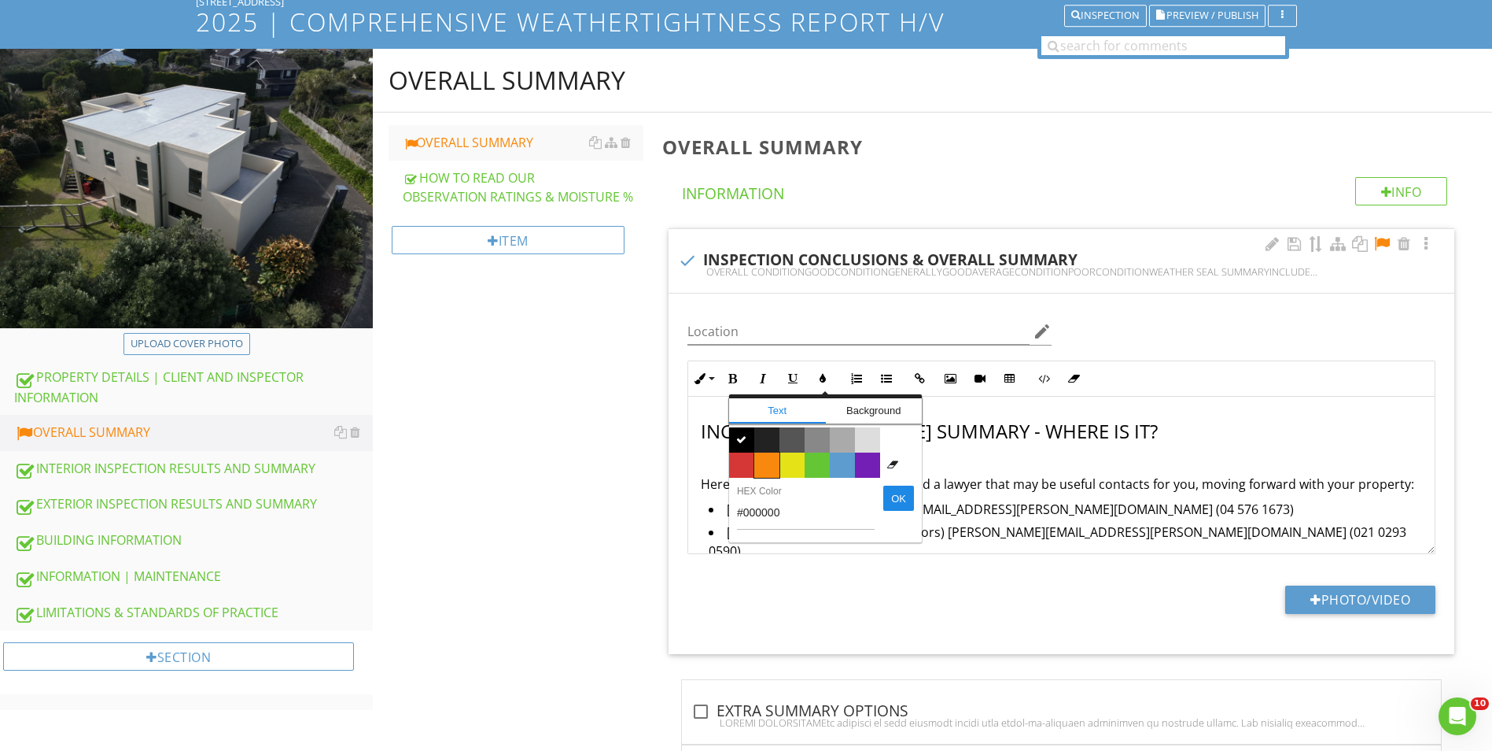
click at [769, 460] on span "Color #f9890e" at bounding box center [766, 464] width 25 height 25
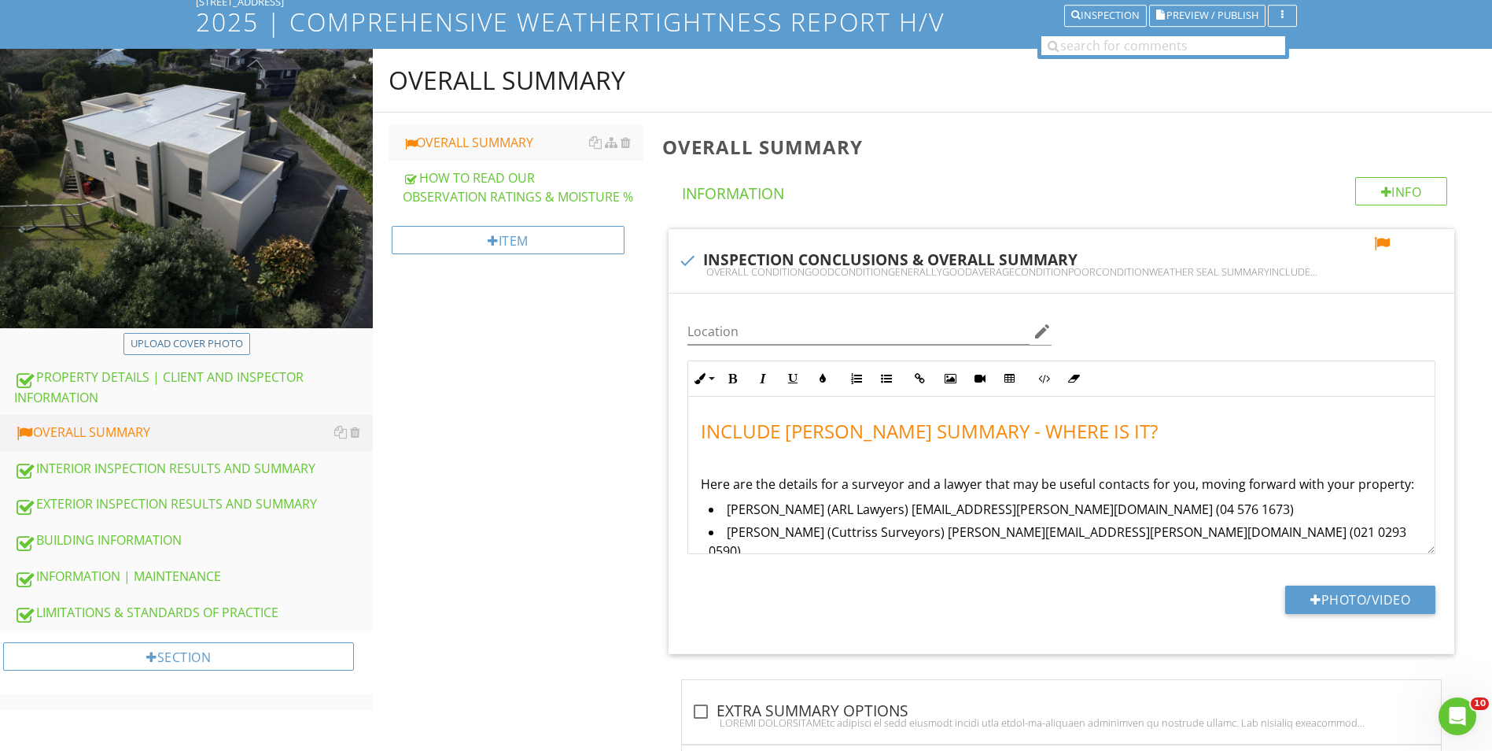
click at [576, 446] on div "OVERALL SUMMARY OVERALL SUMMARY HOW TO READ OUR OBSERVATION RATINGS & MOISTURE …" at bounding box center [932, 713] width 1119 height 1329
click at [767, 507] on li "Ben Sheehan (ARL Lawyers) ben.sheehan@arl-laywers.co.nz (04 576 1673)" at bounding box center [1066, 511] width 714 height 23
click at [729, 506] on li "Ben Sheehan (ARL Lawyers) ben.sheehan@arl-laywers.co.nz (04 576 1673)" at bounding box center [1066, 511] width 714 height 23
click at [730, 510] on li "Ben Sheehan (ARL Lawyers) ben.sheehan@arl-laywers.co.nz (04 576 1673)" at bounding box center [1066, 511] width 714 height 23
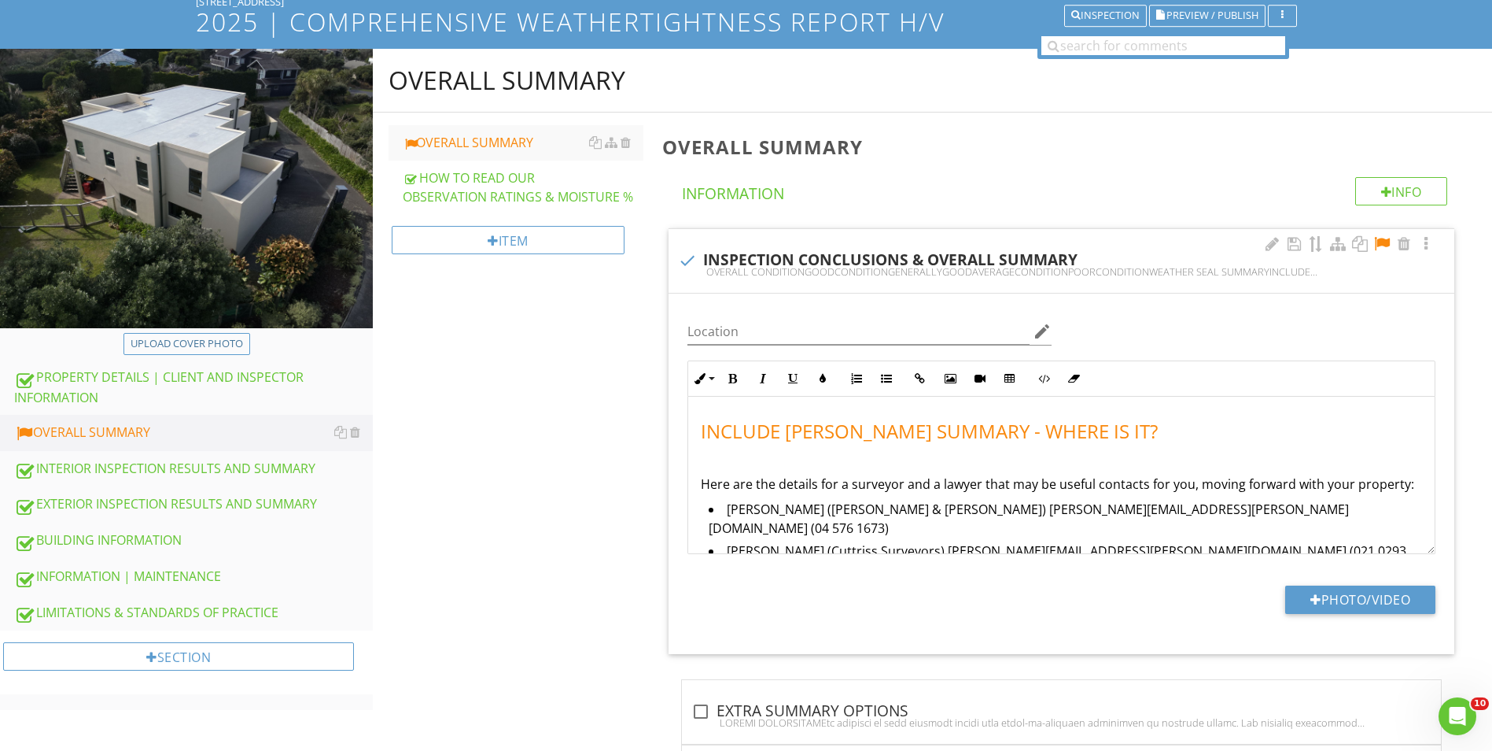
drag, startPoint x: 973, startPoint y: 506, endPoint x: 1008, endPoint y: 493, distance: 36.8
click at [975, 506] on li "Digby Livingston (Livingston & Livingston) ben.sheehan@arl-laywers.co.nz (04 57…" at bounding box center [1066, 521] width 714 height 42
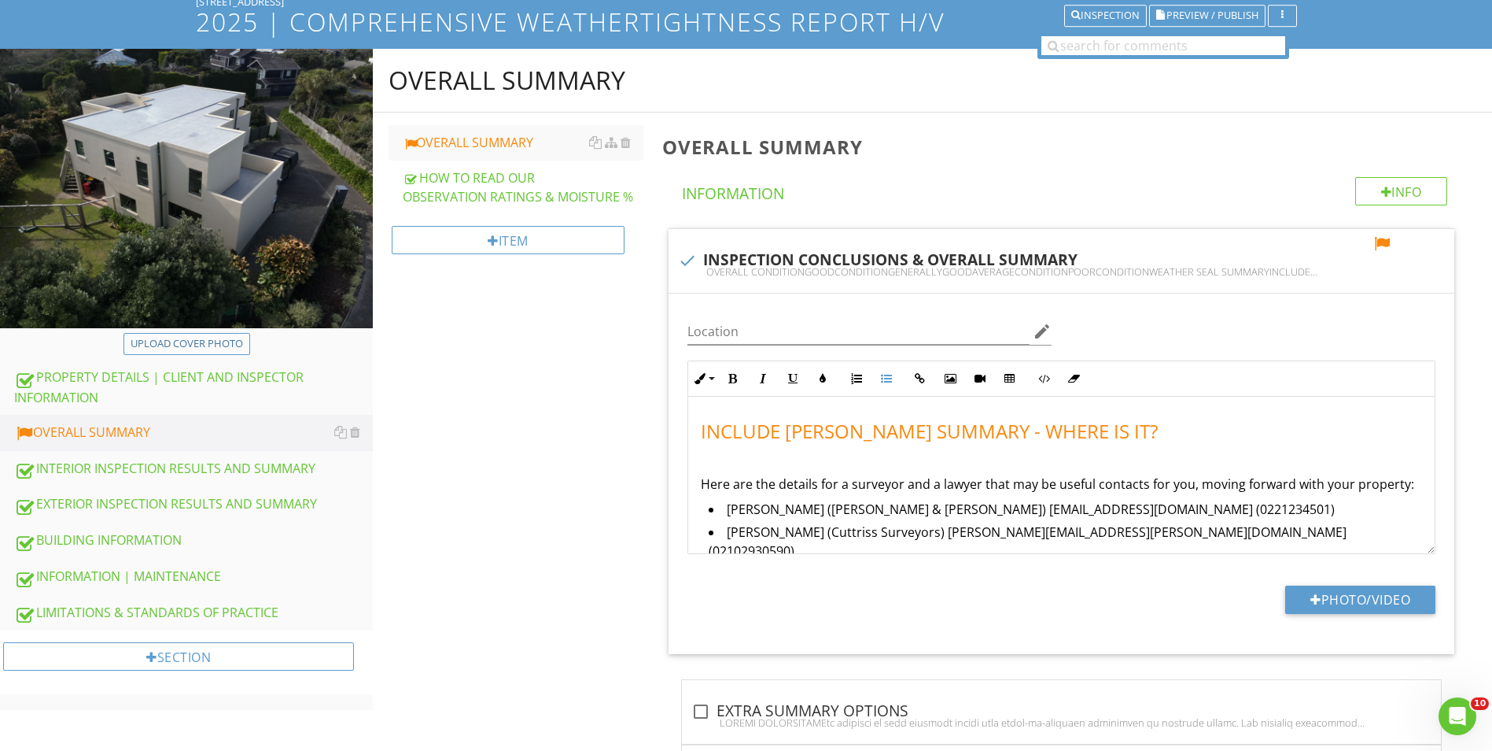
click at [589, 470] on div "OVERALL SUMMARY OVERALL SUMMARY HOW TO READ OUR OBSERVATION RATINGS & MOISTURE …" at bounding box center [932, 713] width 1119 height 1329
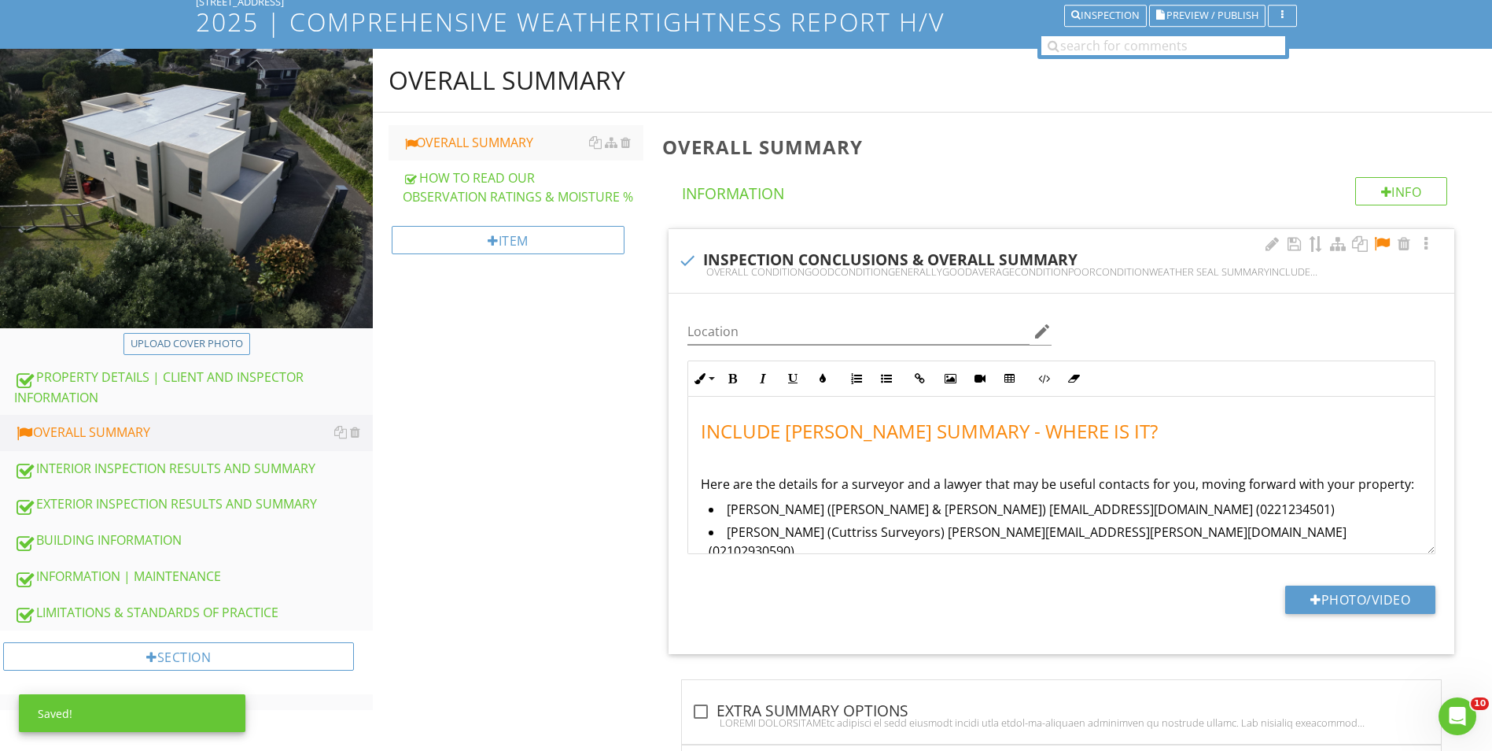
click at [1373, 245] on div at bounding box center [1382, 244] width 19 height 16
click at [478, 490] on div "OVERALL SUMMARY OVERALL SUMMARY HOW TO READ OUR OBSERVATION RATINGS & MOISTURE …" at bounding box center [932, 713] width 1119 height 1329
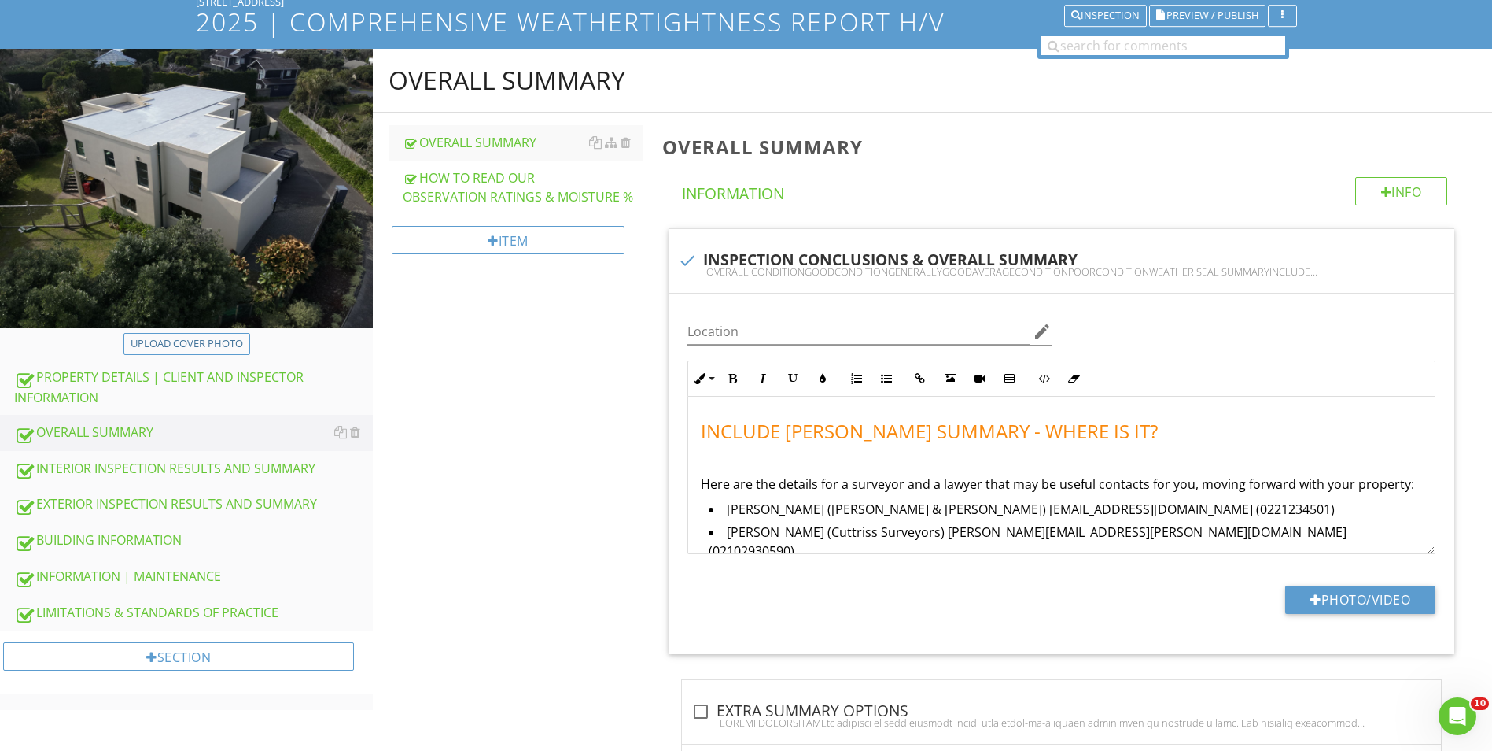
drag, startPoint x: 570, startPoint y: 517, endPoint x: 664, endPoint y: 515, distance: 93.6
click at [570, 517] on div "OVERALL SUMMARY OVERALL SUMMARY HOW TO READ OUR OBSERVATION RATINGS & MOISTURE …" at bounding box center [932, 713] width 1119 height 1329
click at [600, 527] on div "OVERALL SUMMARY OVERALL SUMMARY HOW TO READ OUR OBSERVATION RATINGS & MOISTURE …" at bounding box center [932, 713] width 1119 height 1329
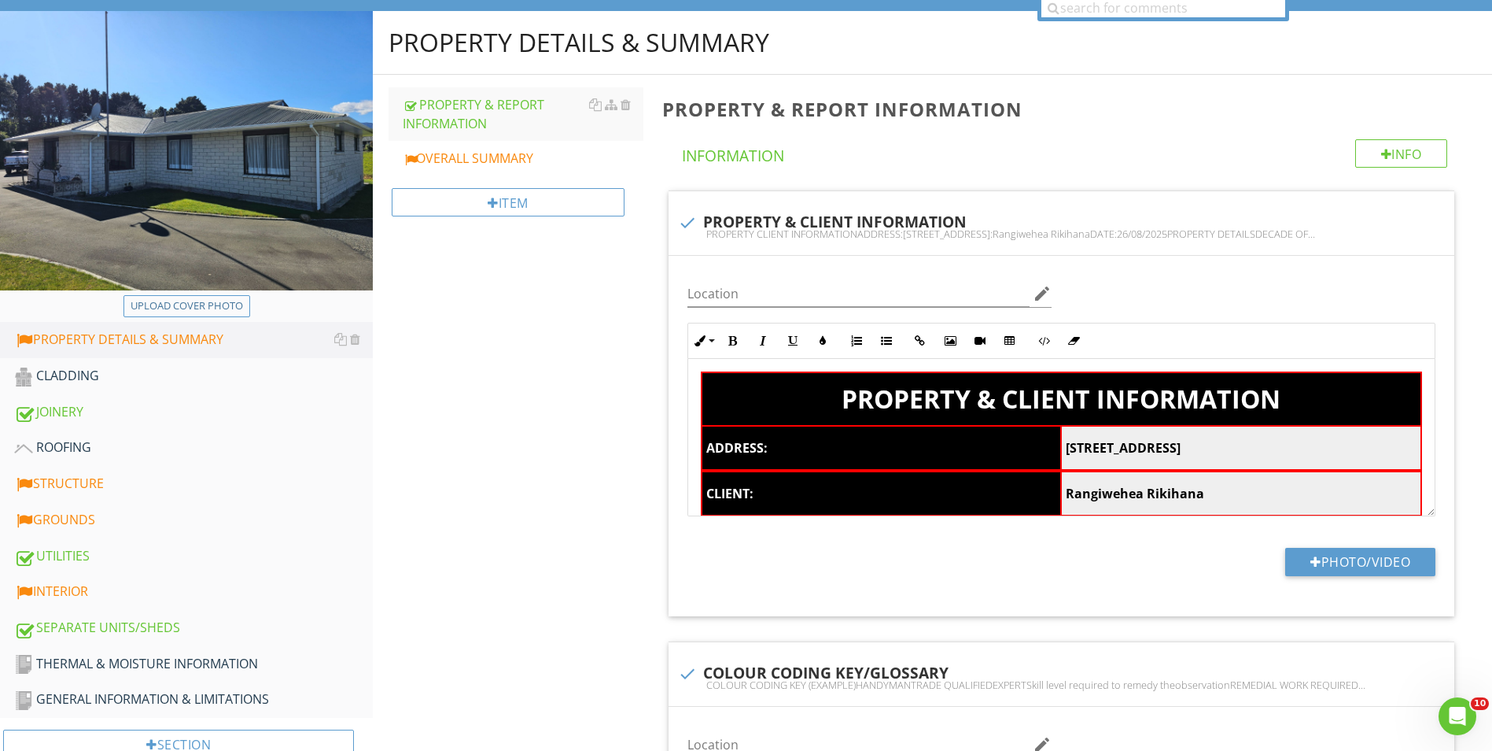
scroll to position [236, 0]
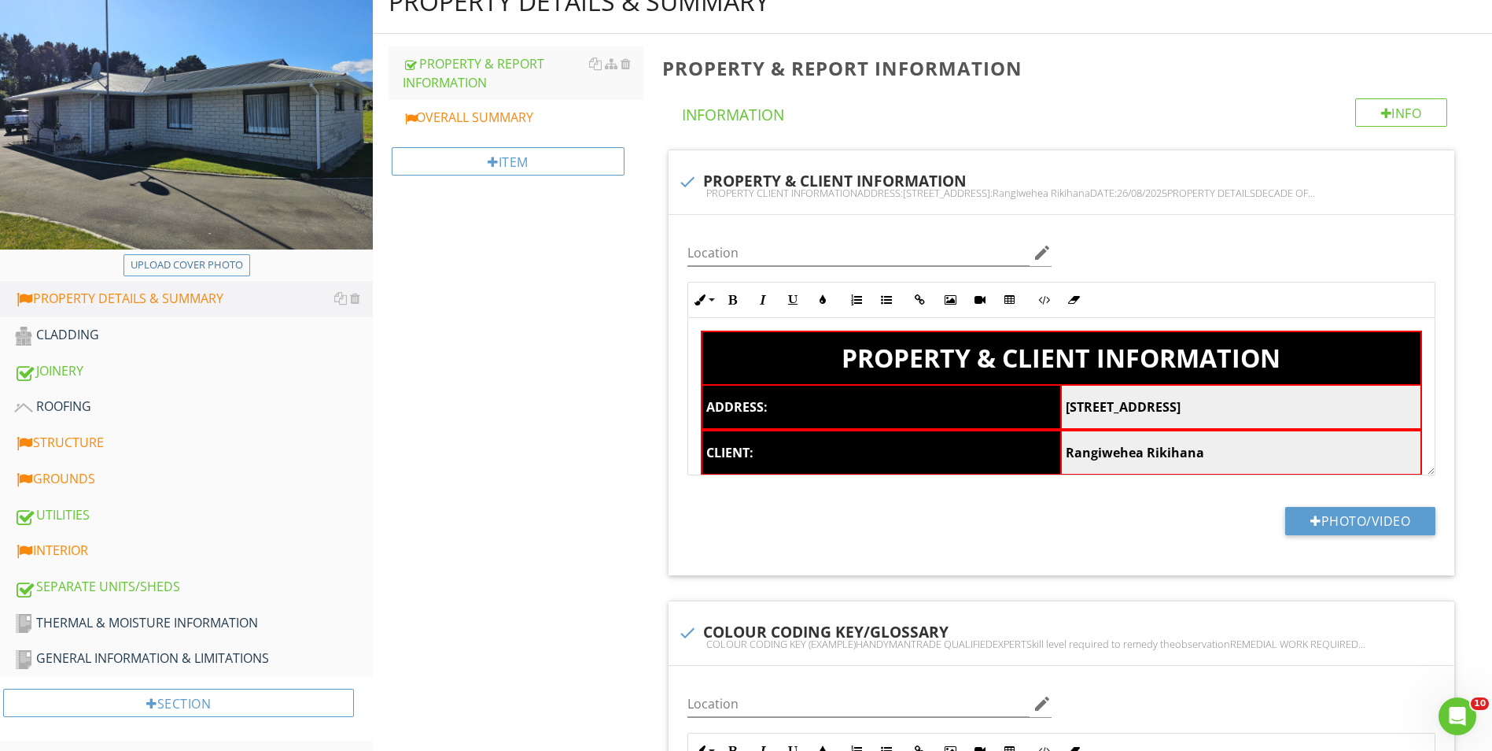
drag, startPoint x: 54, startPoint y: 541, endPoint x: 413, endPoint y: 471, distance: 365.5
click at [54, 541] on div "INTERIOR" at bounding box center [193, 550] width 359 height 20
type textarea "<table style="width: 100%;"><thead><tr><th class="fr-highlighted fr-thick " col…"
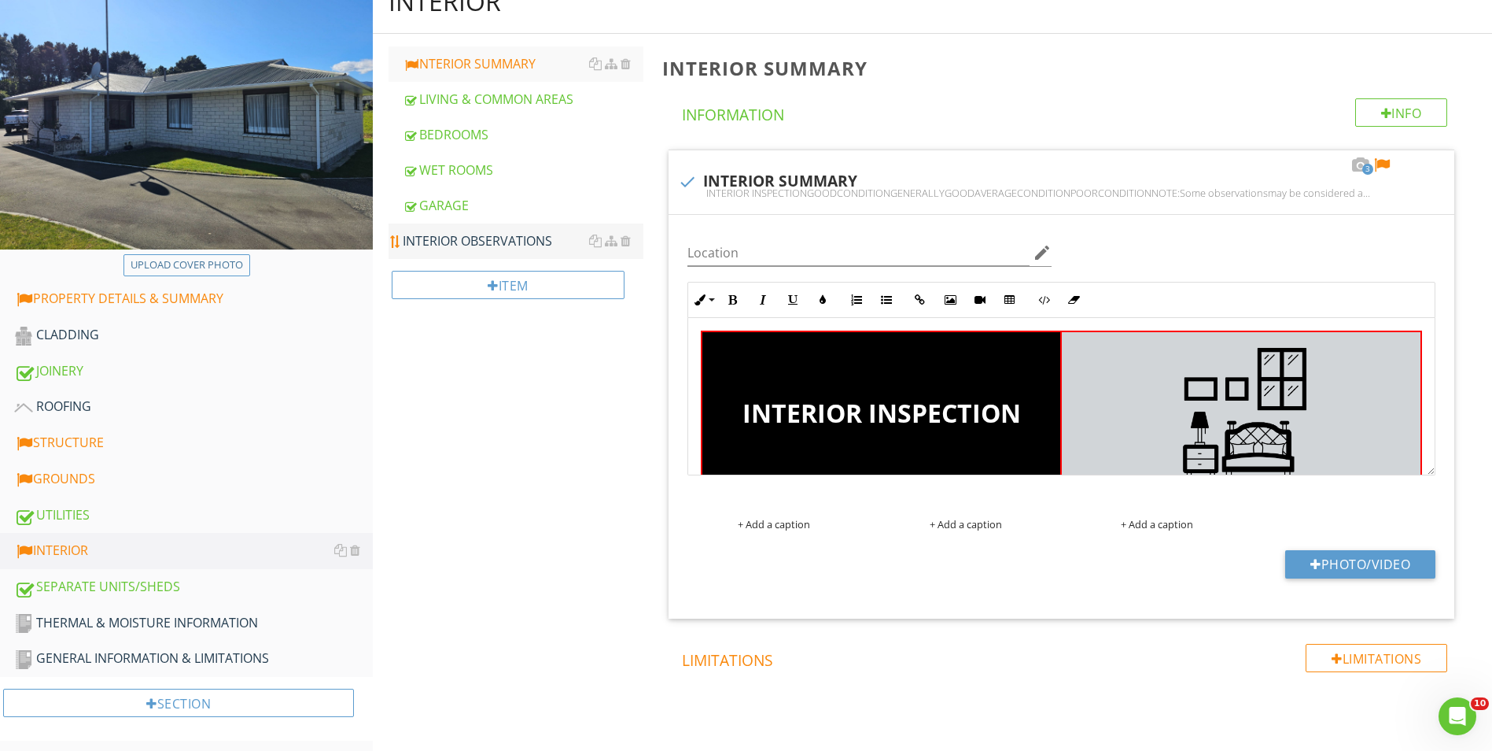
click at [496, 244] on div "INTERIOR OBSERVATIONS" at bounding box center [523, 240] width 241 height 19
type textarea "<table style="width: 100%;"><thead><tr><th class="fr-highlighted fr-thick" styl…"
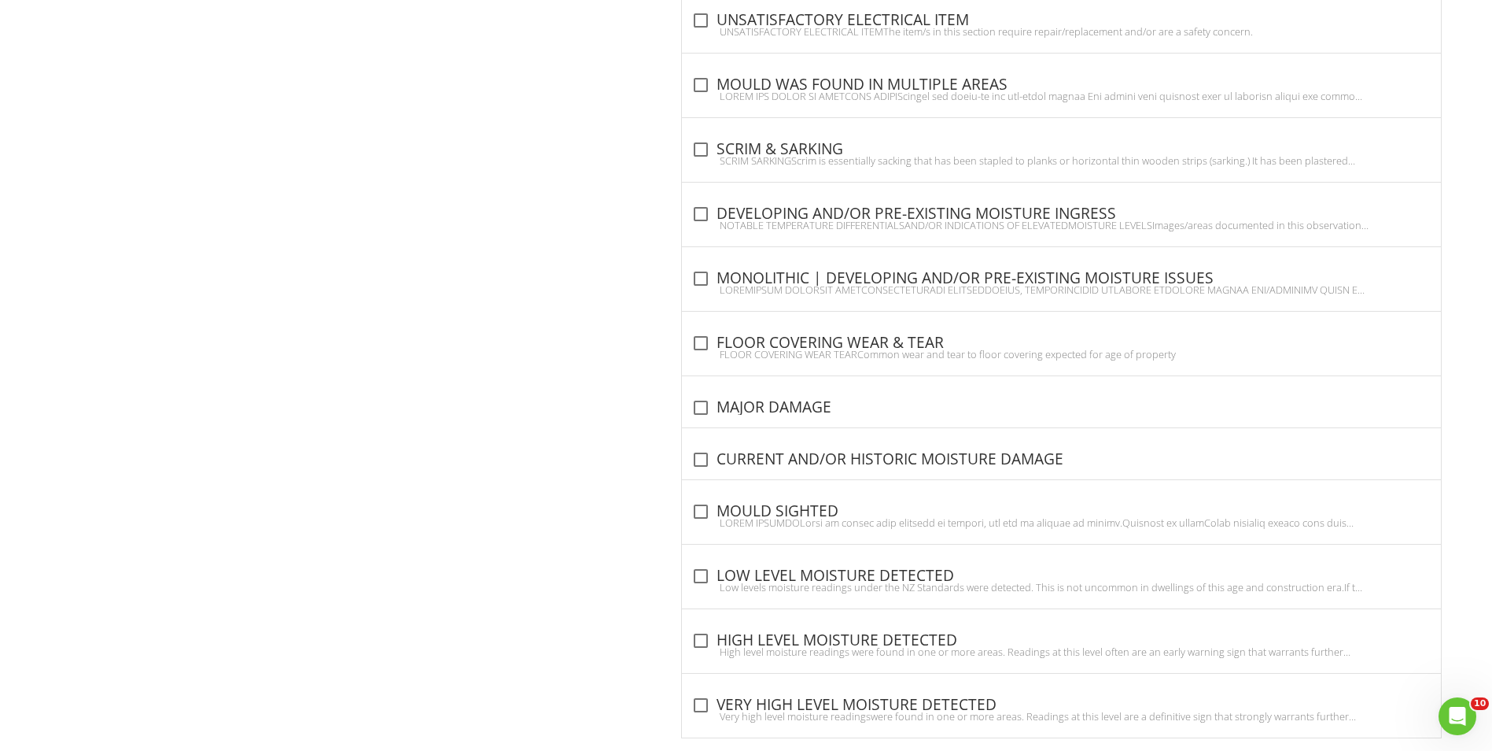
scroll to position [1738, 0]
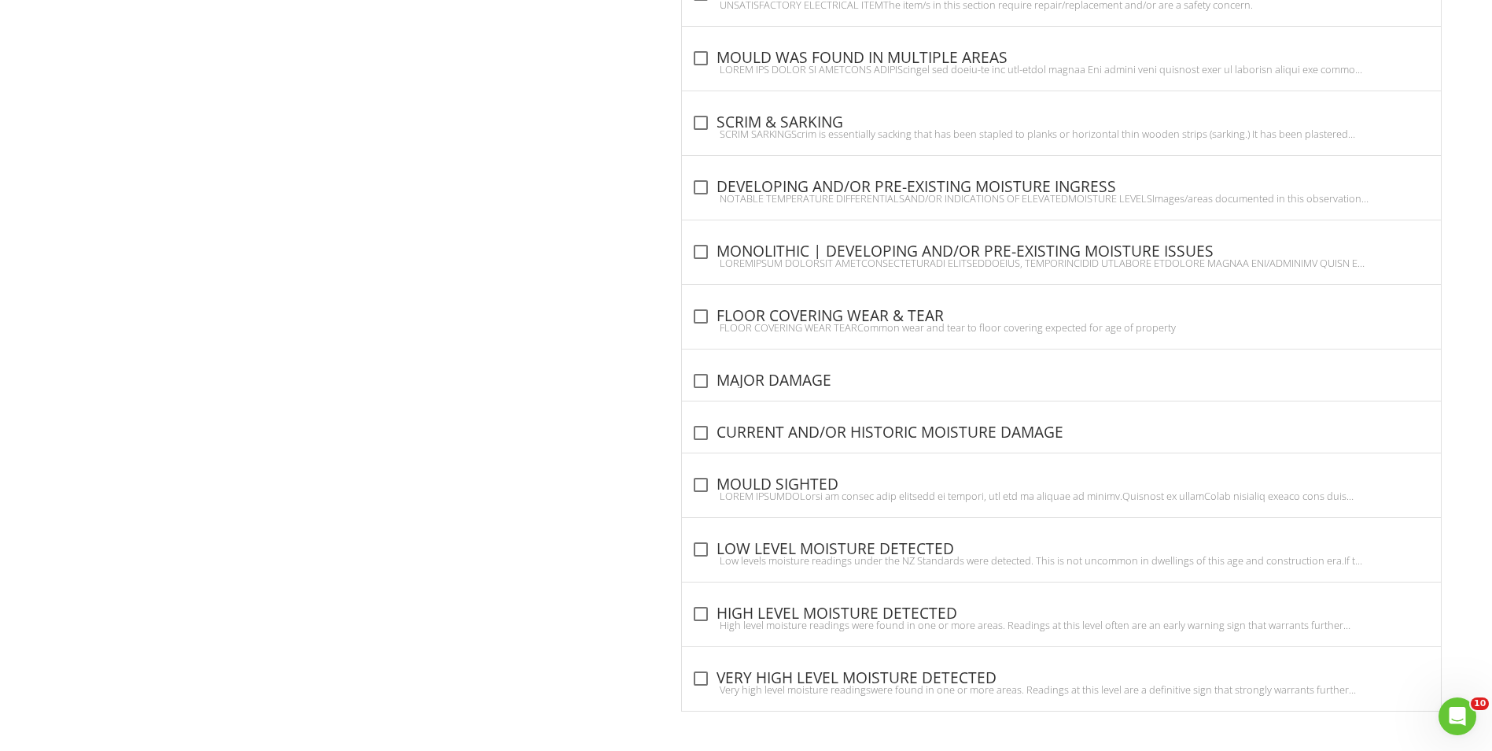
drag, startPoint x: 695, startPoint y: 482, endPoint x: 585, endPoint y: 505, distance: 111.7
click at [695, 482] on div at bounding box center [701, 484] width 27 height 27
checkbox input "true"
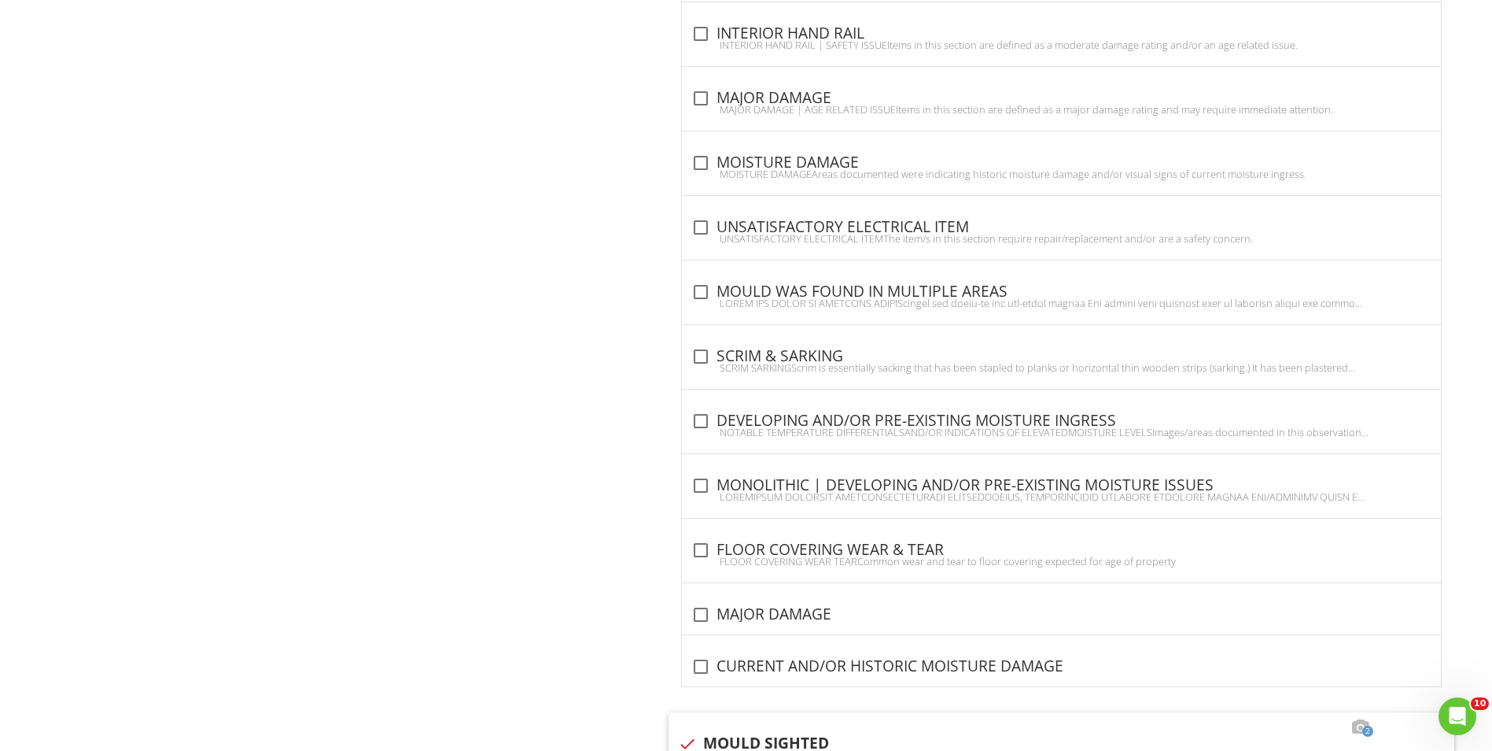
scroll to position [1580, 0]
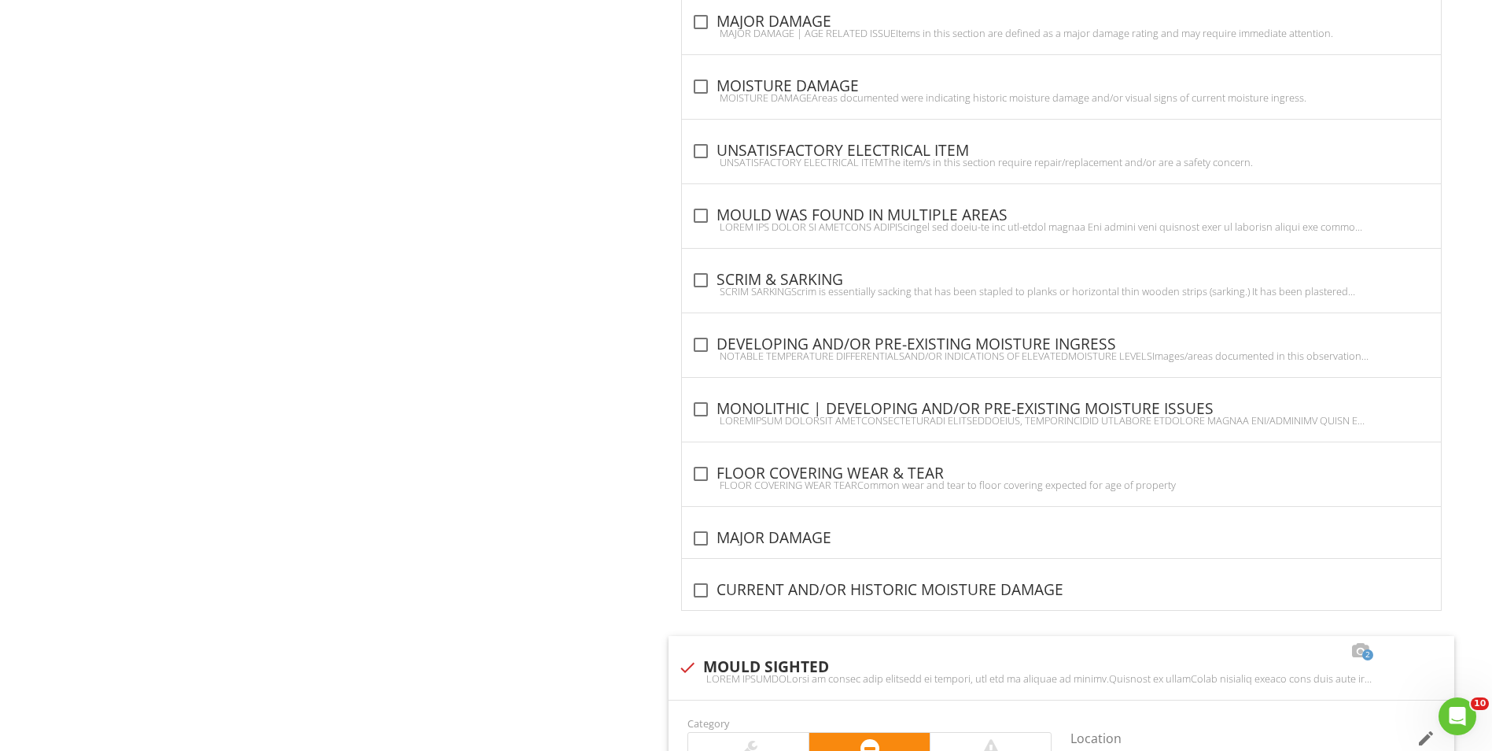
drag, startPoint x: 708, startPoint y: 85, endPoint x: 0, endPoint y: 389, distance: 770.7
click at [708, 85] on div at bounding box center [701, 86] width 27 height 27
checkbox input "true"
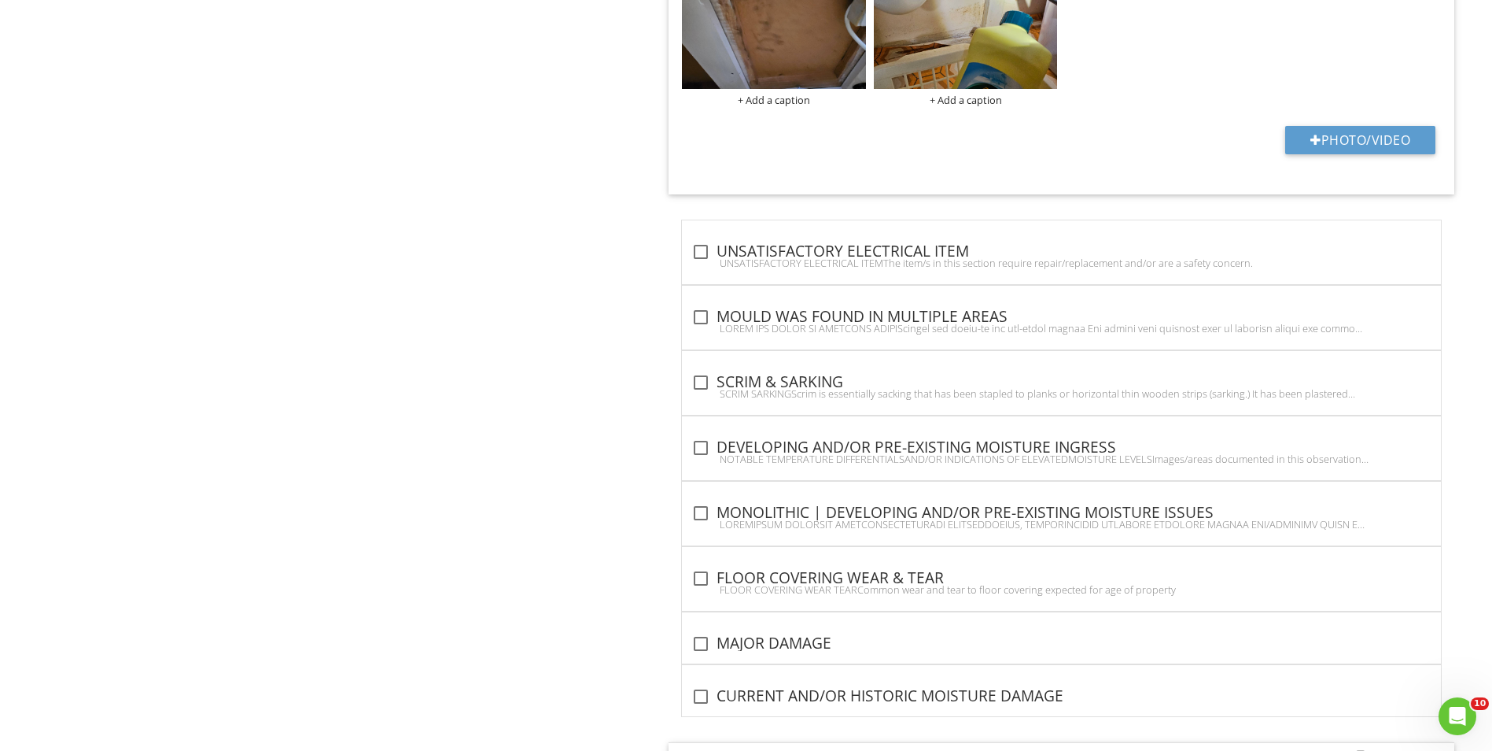
scroll to position [2131, 0]
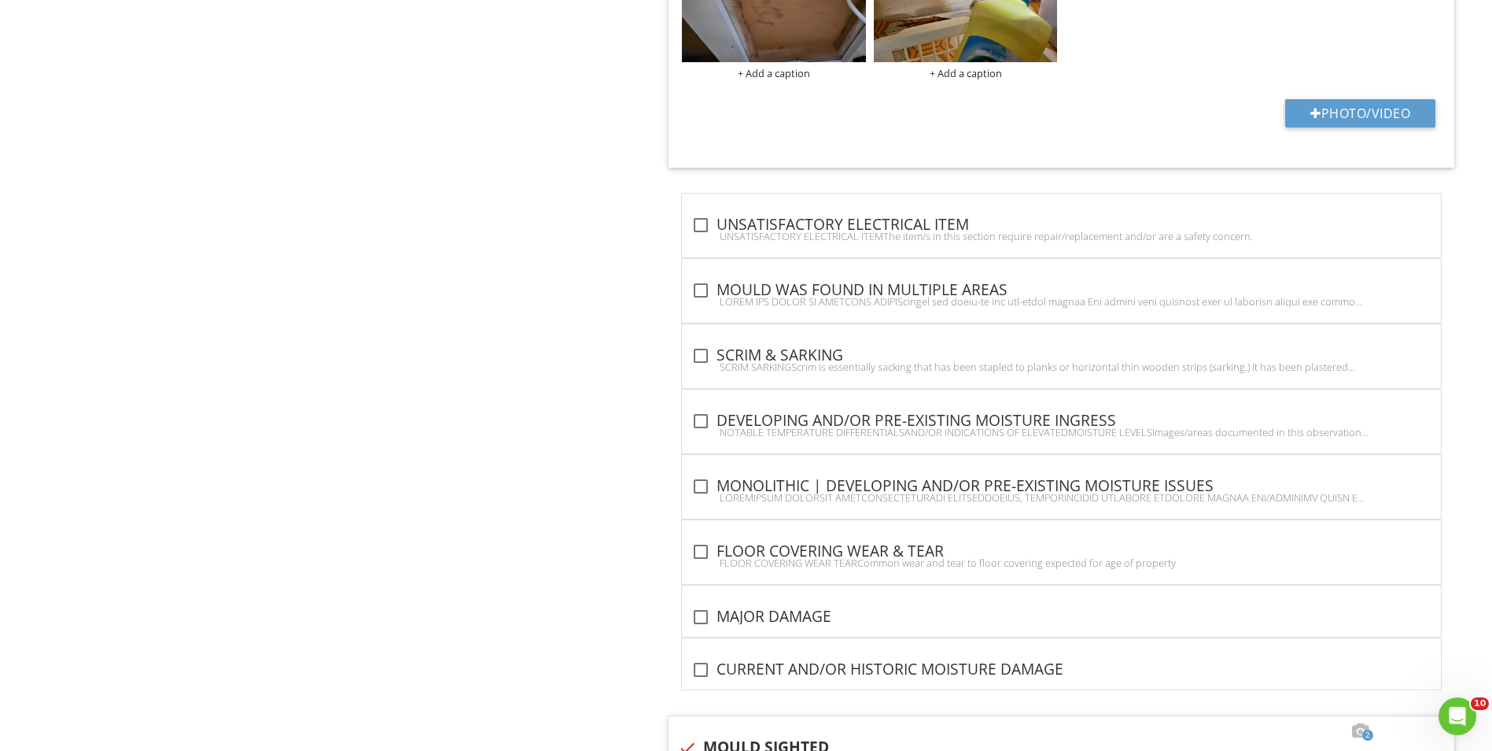
drag, startPoint x: 702, startPoint y: 548, endPoint x: 492, endPoint y: 557, distance: 209.4
click at [702, 548] on div at bounding box center [701, 551] width 27 height 27
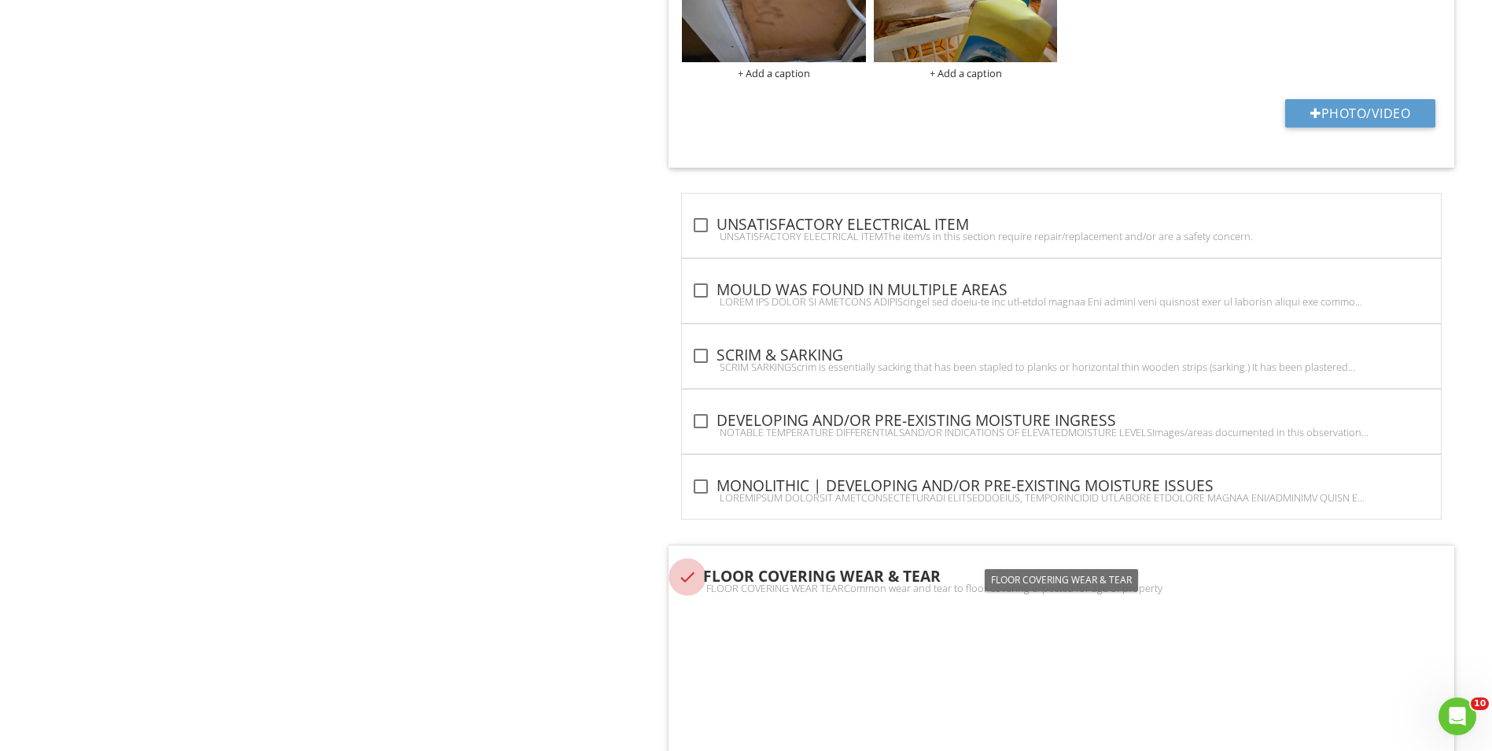
checkbox input "true"
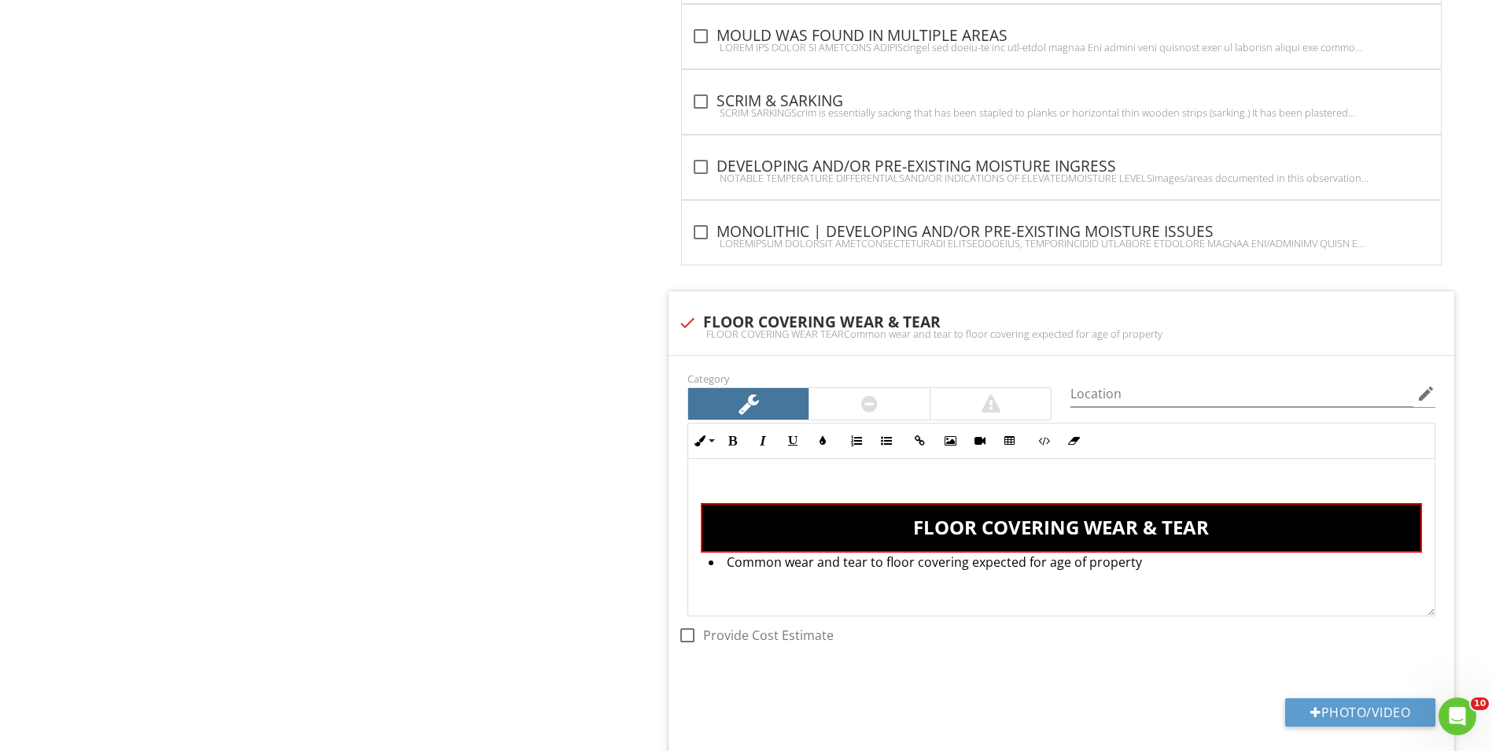
scroll to position [2446, 0]
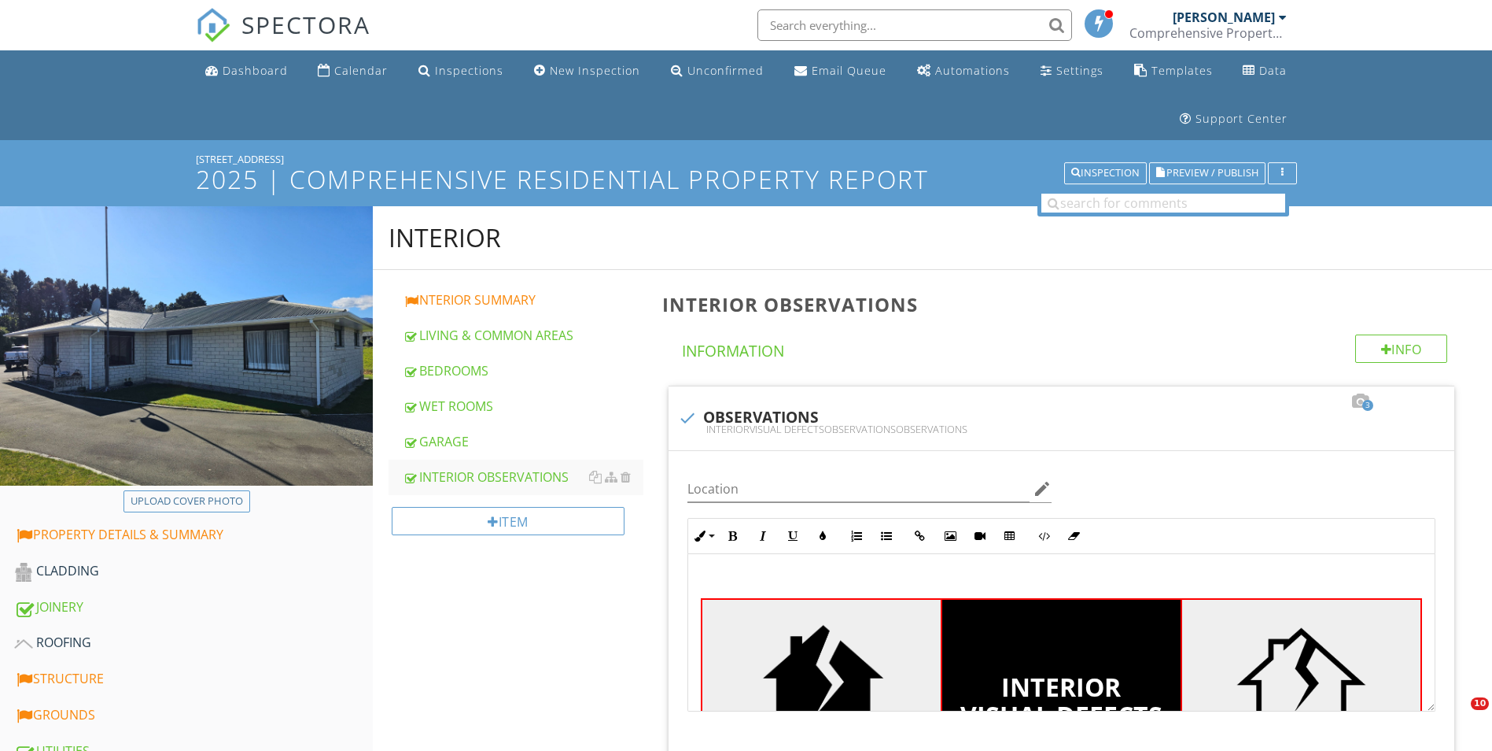
scroll to position [872, 0]
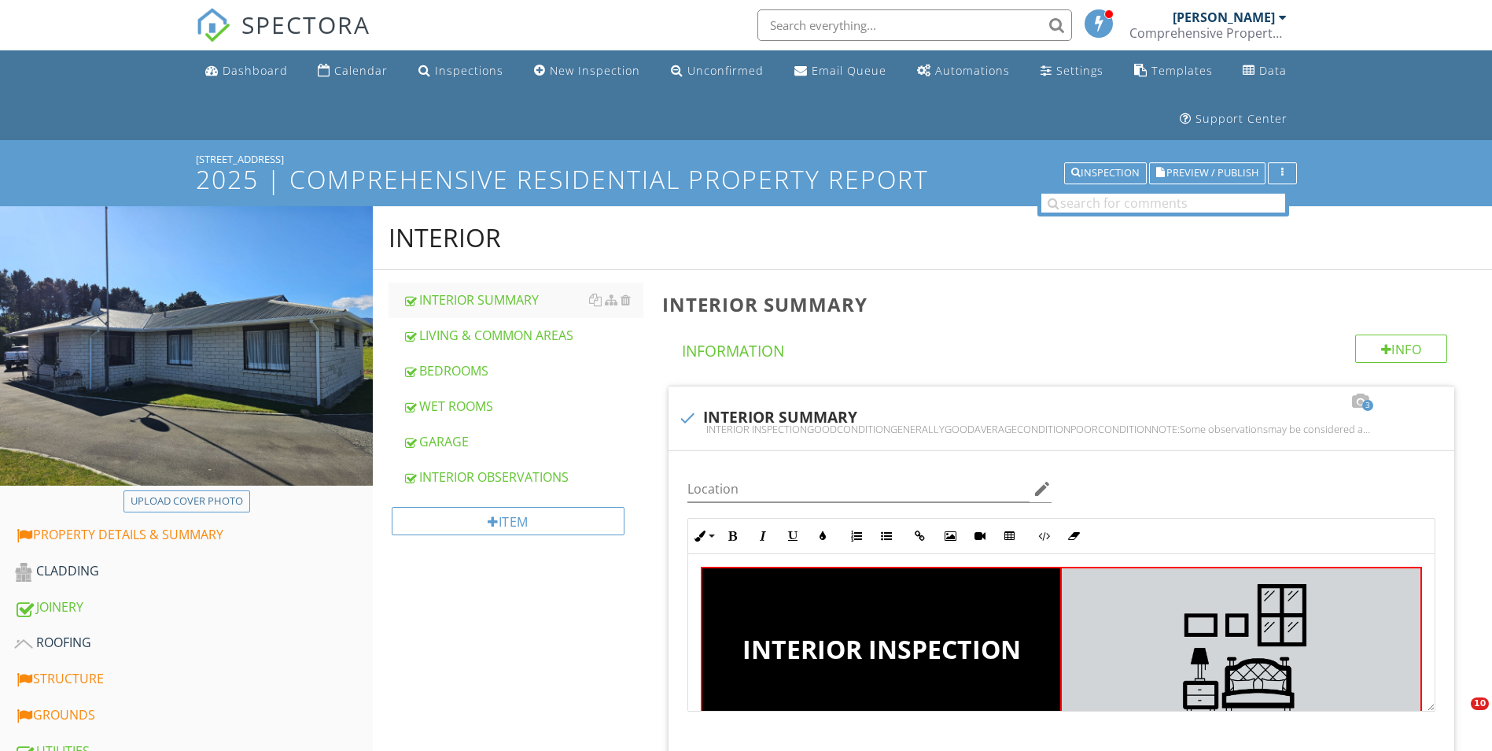
scroll to position [173, 0]
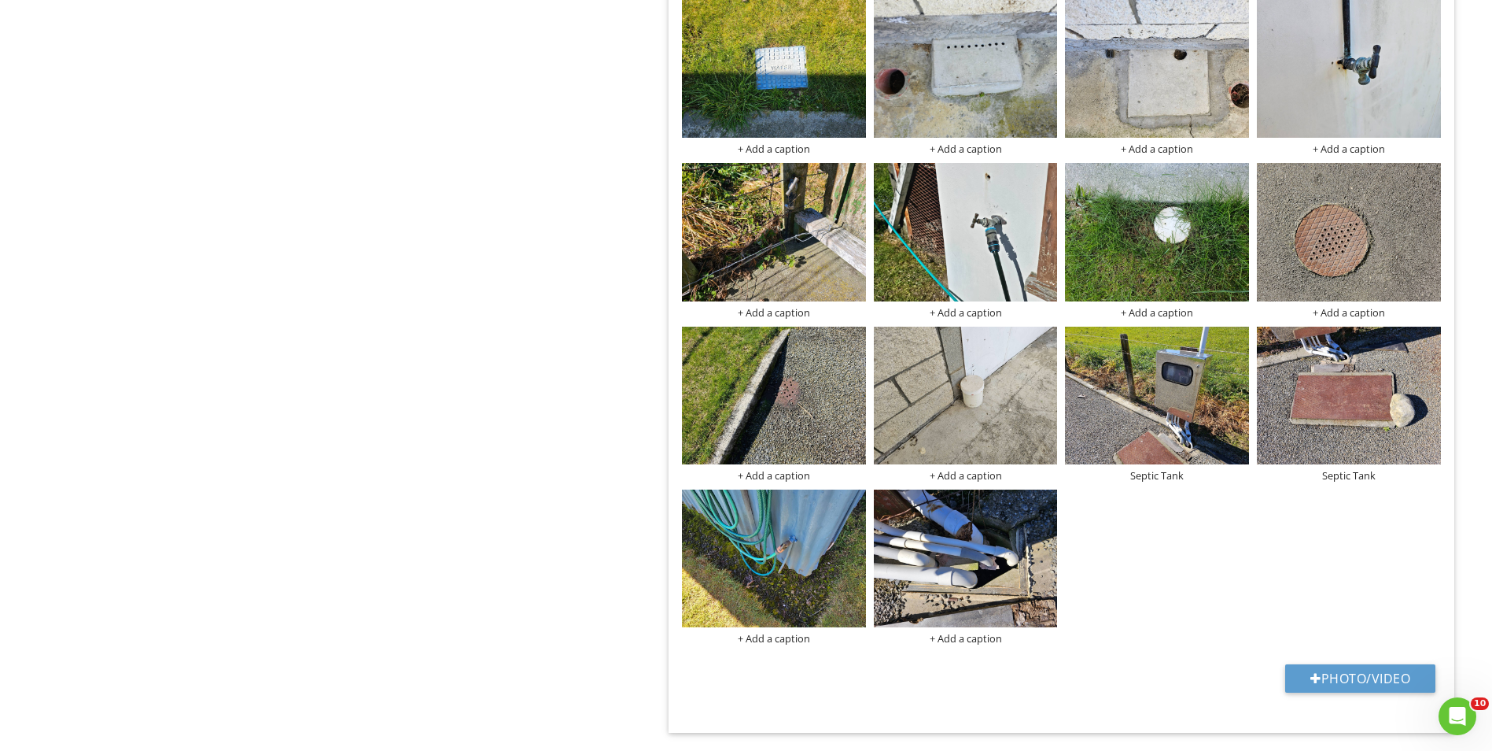
scroll to position [4736, 0]
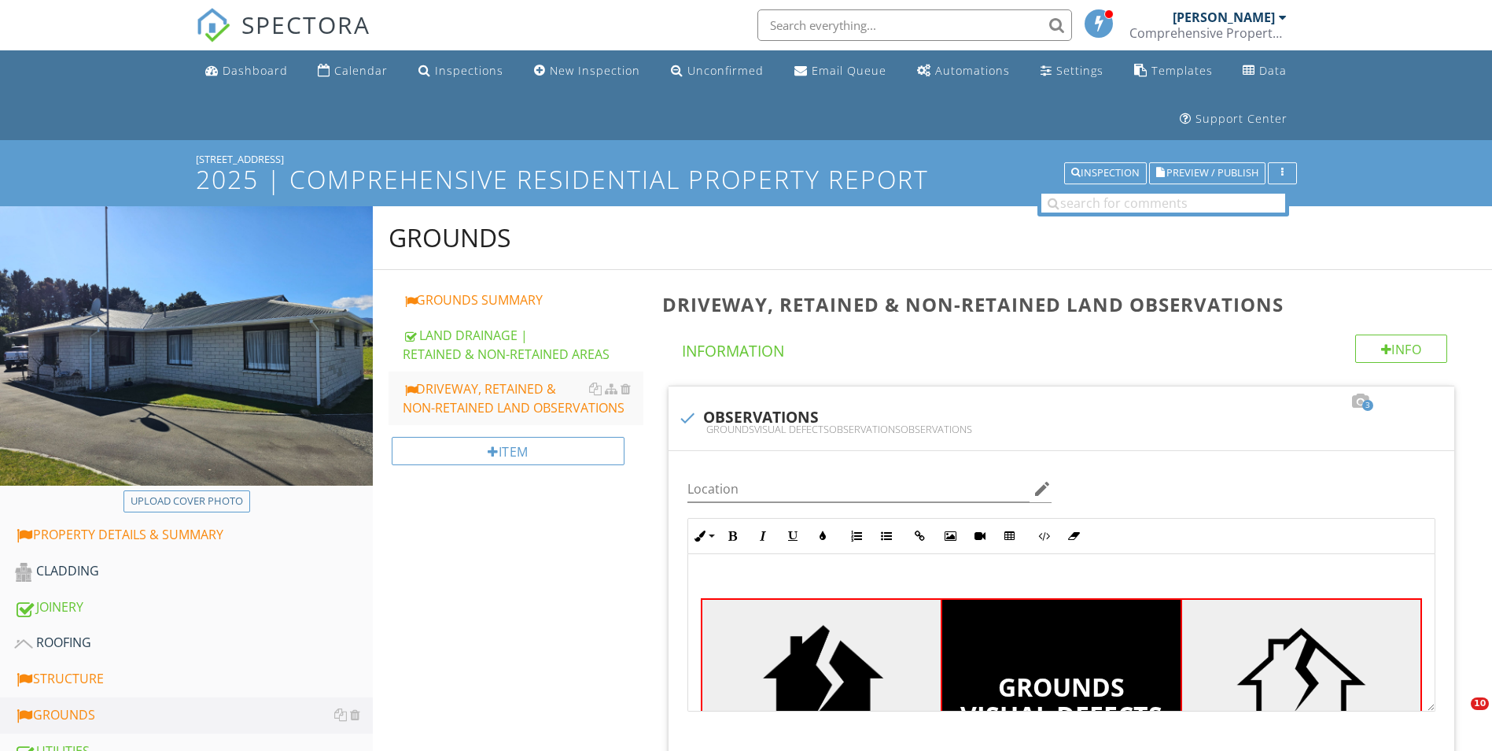
scroll to position [1510, 0]
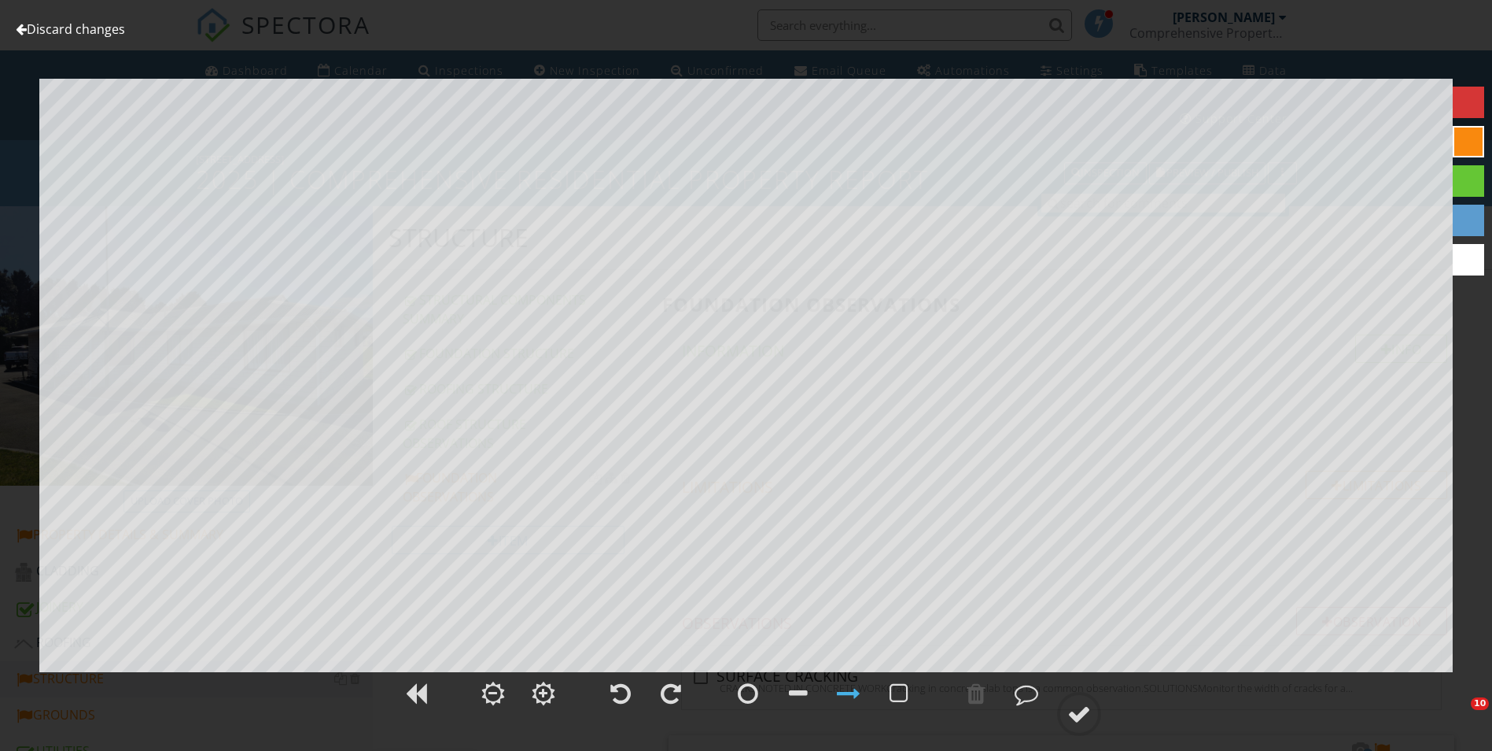
scroll to position [1038, 0]
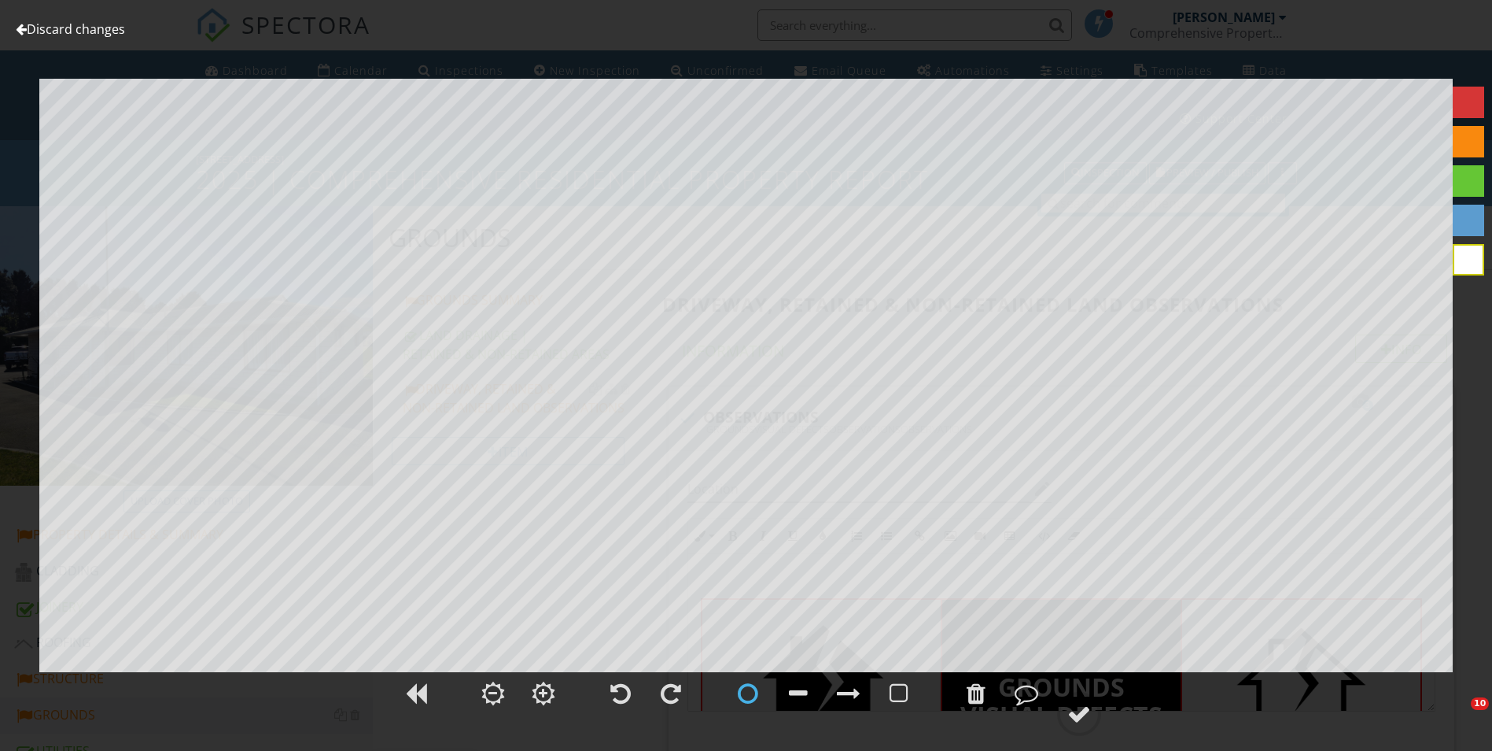
scroll to position [3241, 0]
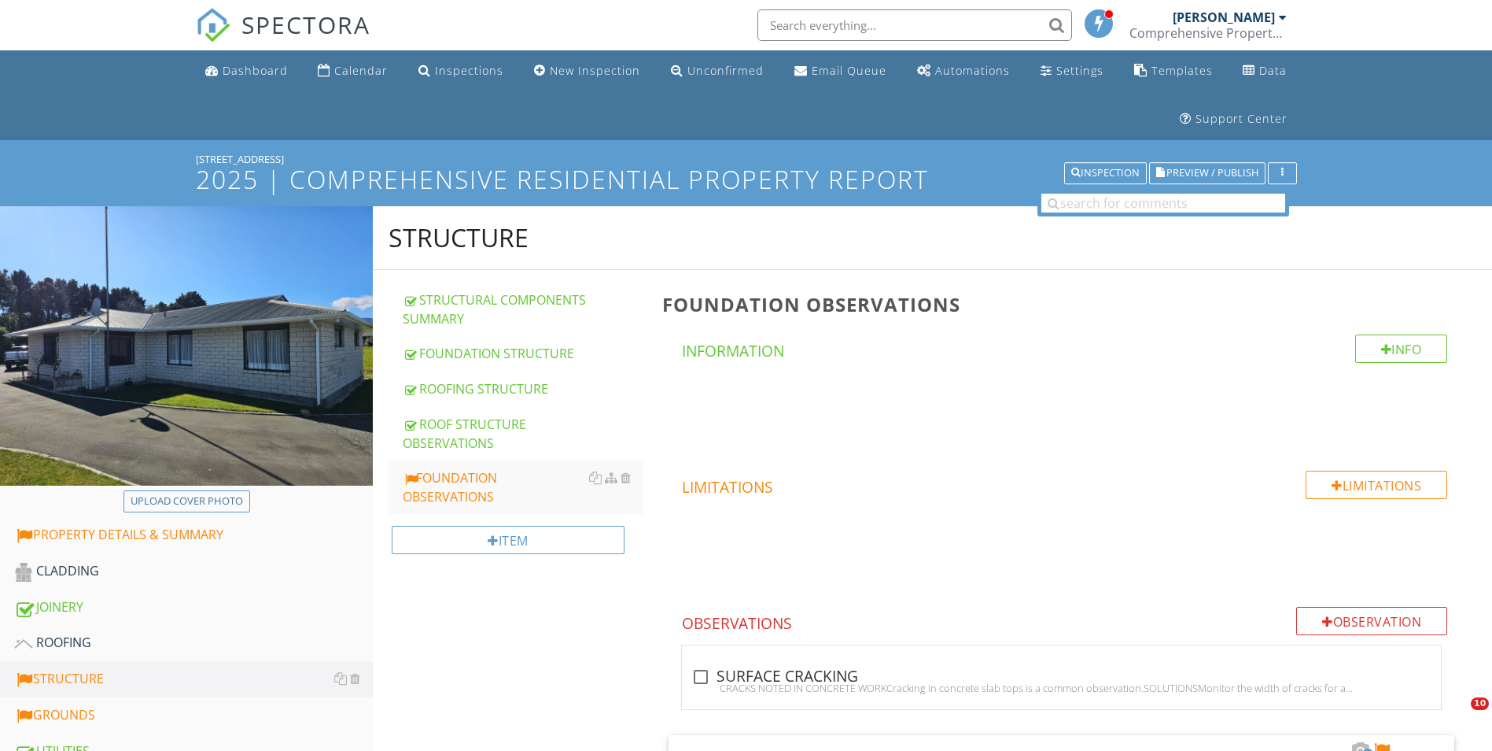
scroll to position [1510, 0]
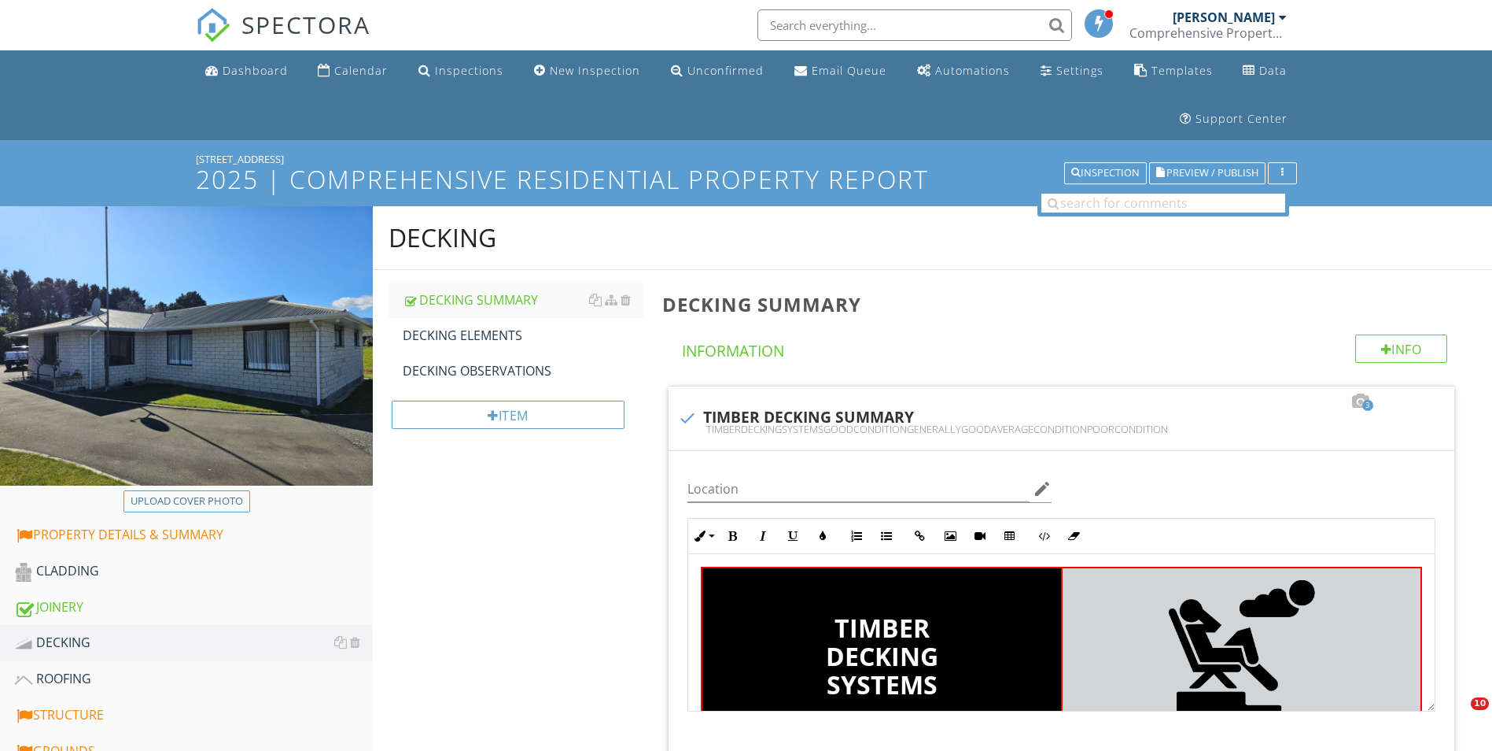
scroll to position [252, 0]
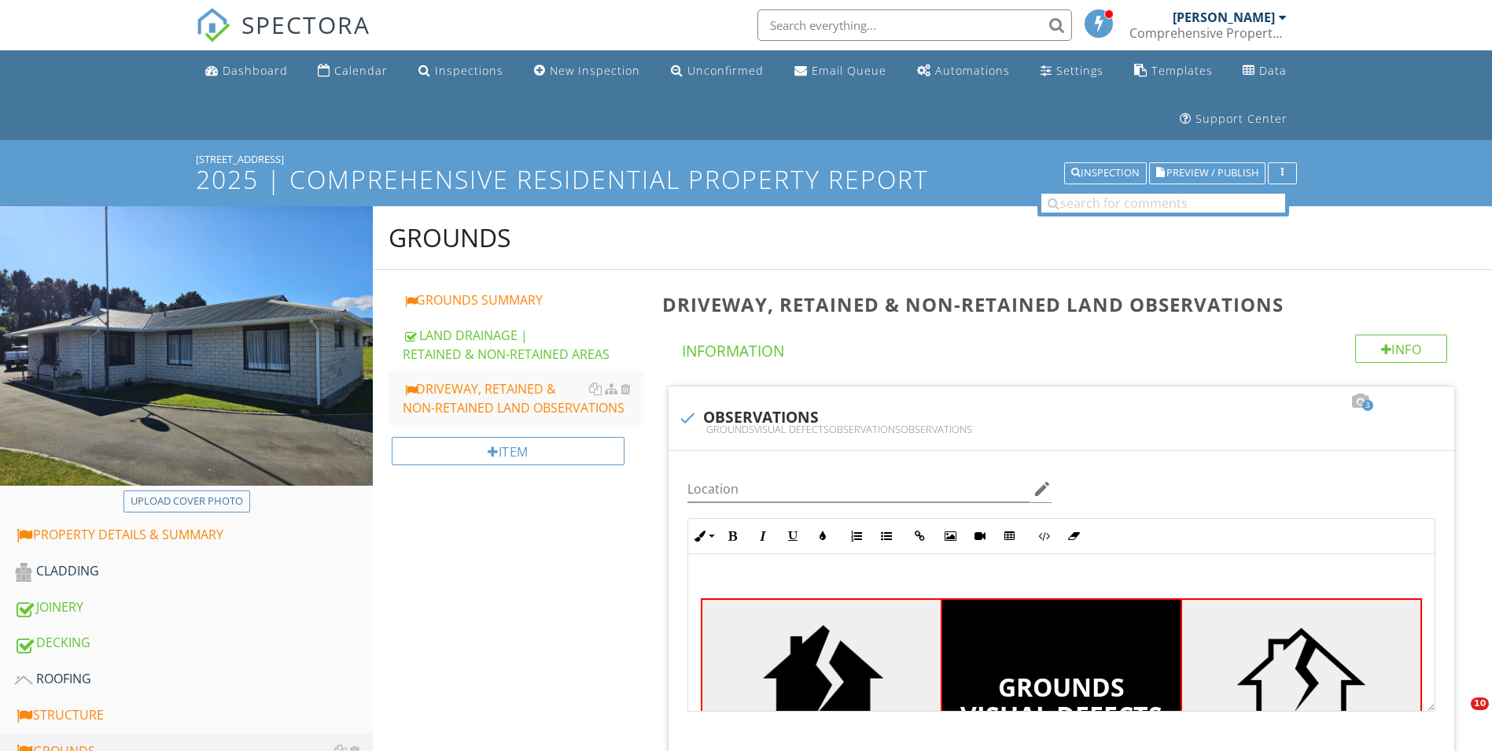
scroll to position [4238, 0]
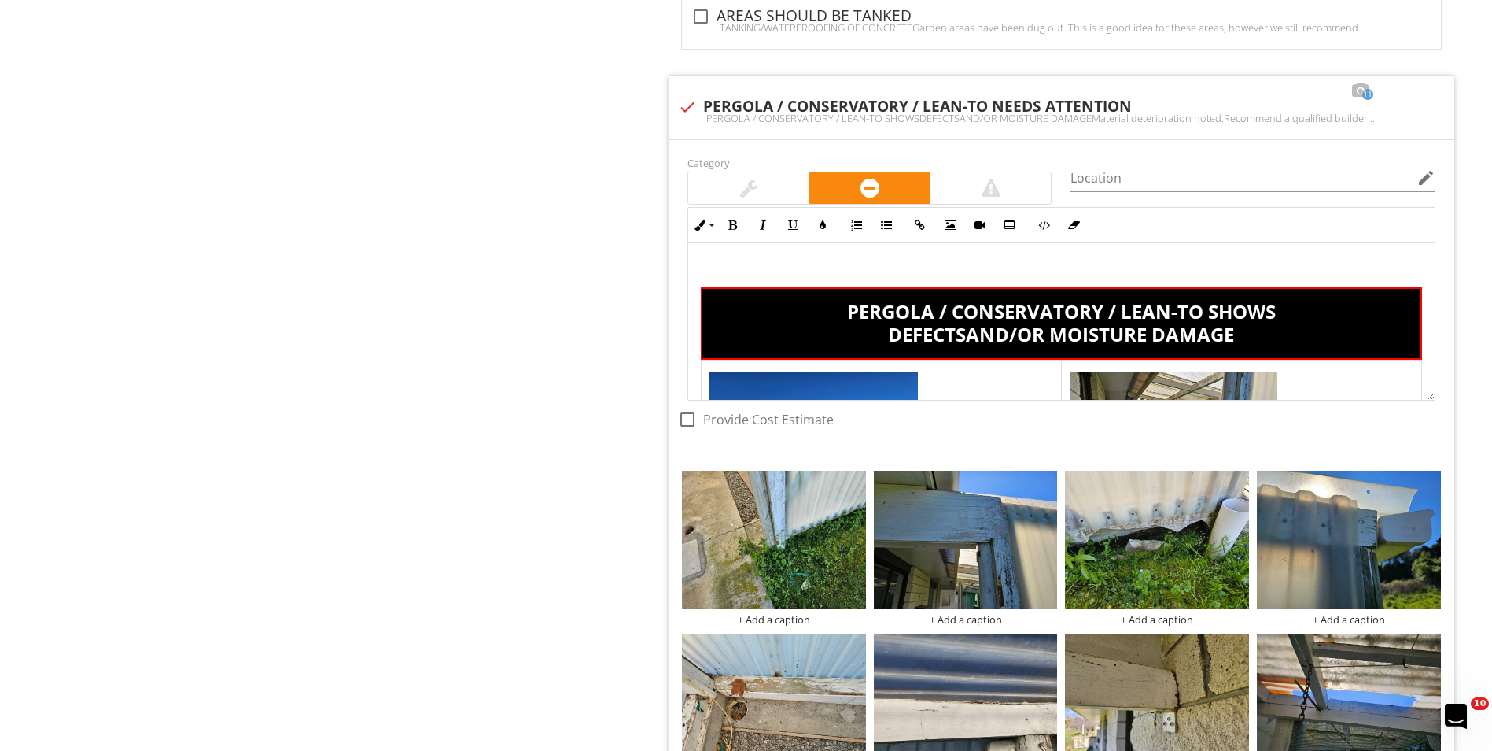
scroll to position [121, 0]
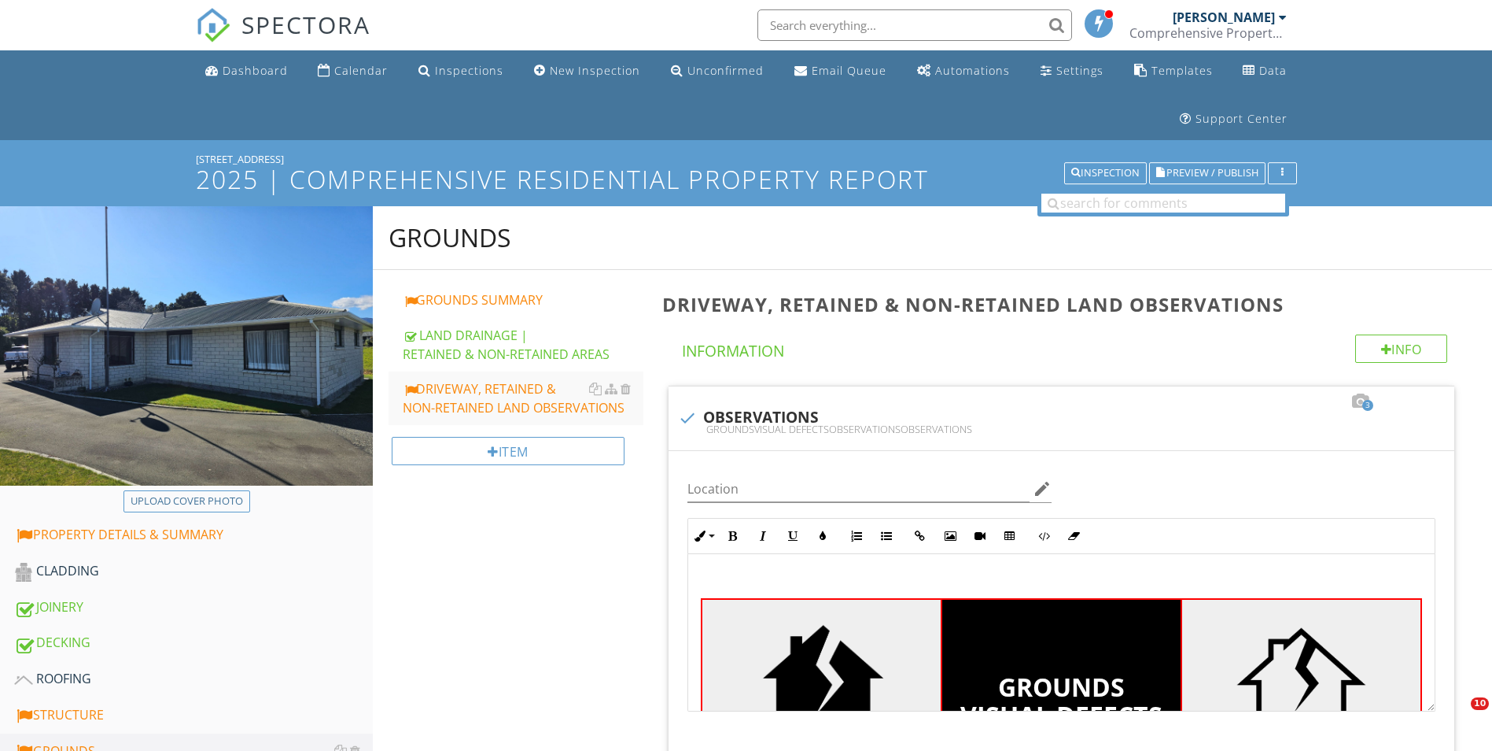
scroll to position [4056, 0]
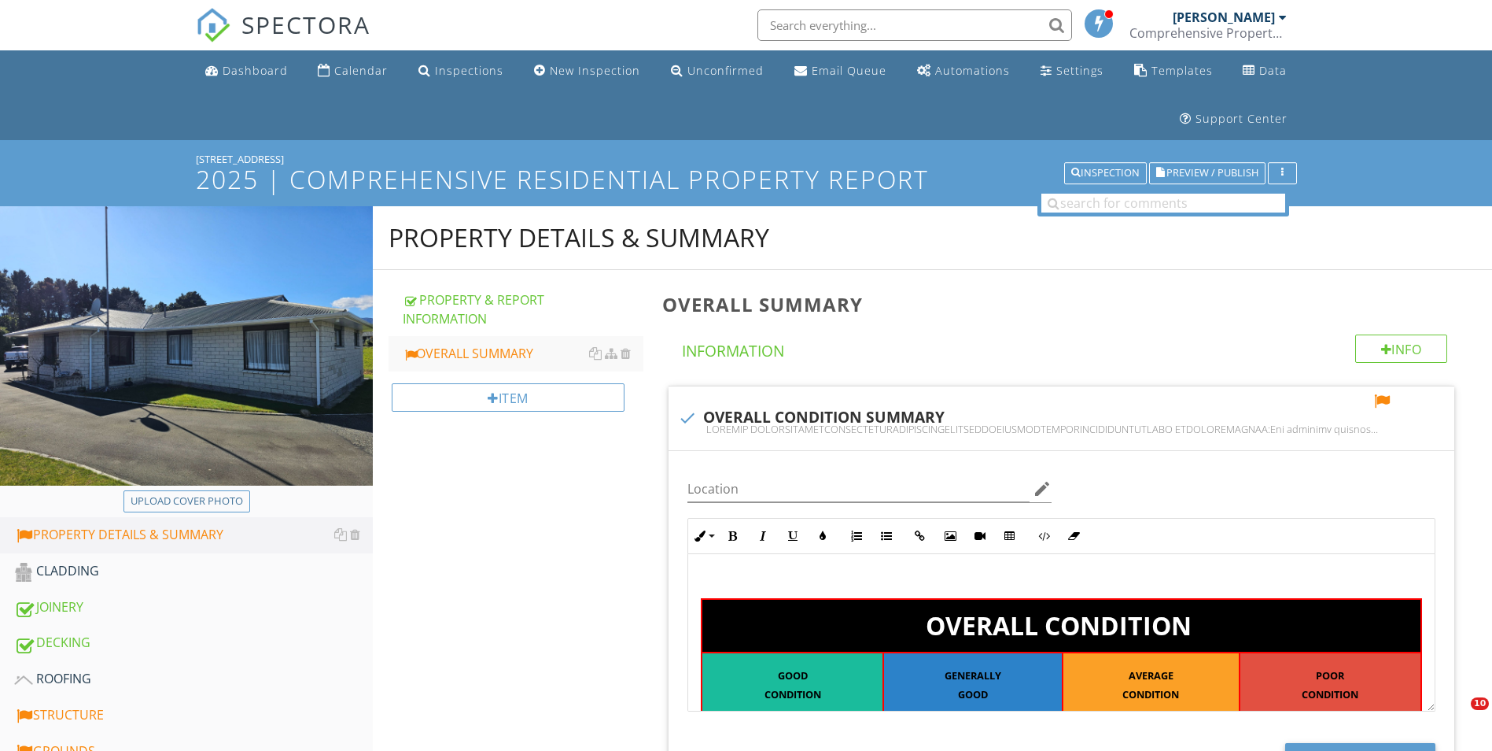
scroll to position [201, 0]
